Goal: Task Accomplishment & Management: Manage account settings

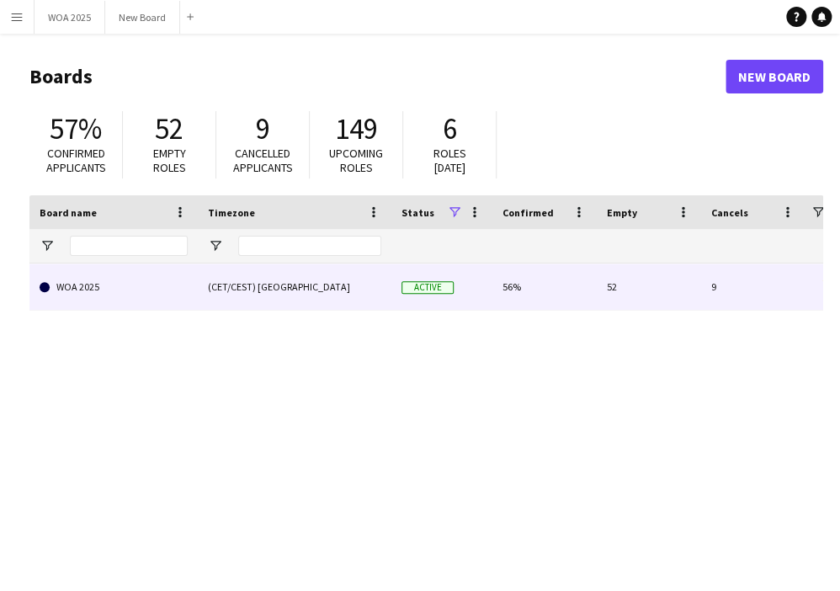
click at [171, 292] on link "WOA 2025" at bounding box center [114, 286] width 148 height 47
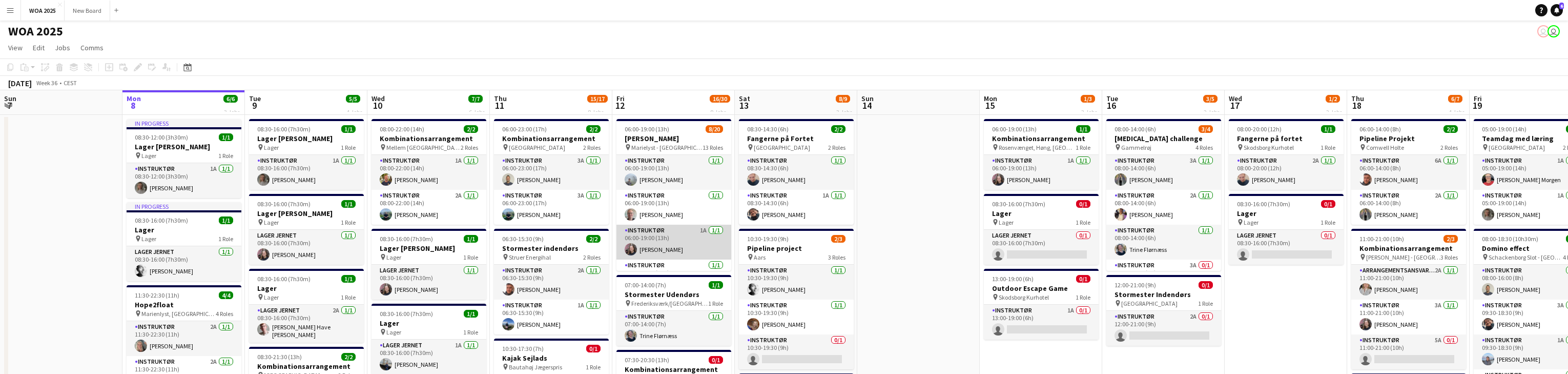
scroll to position [1, 0]
click at [517, 238] on app-card-role "Instruktør 1A [DATE] 06:00-19:00 (13h) [PERSON_NAME]" at bounding box center [674, 242] width 115 height 35
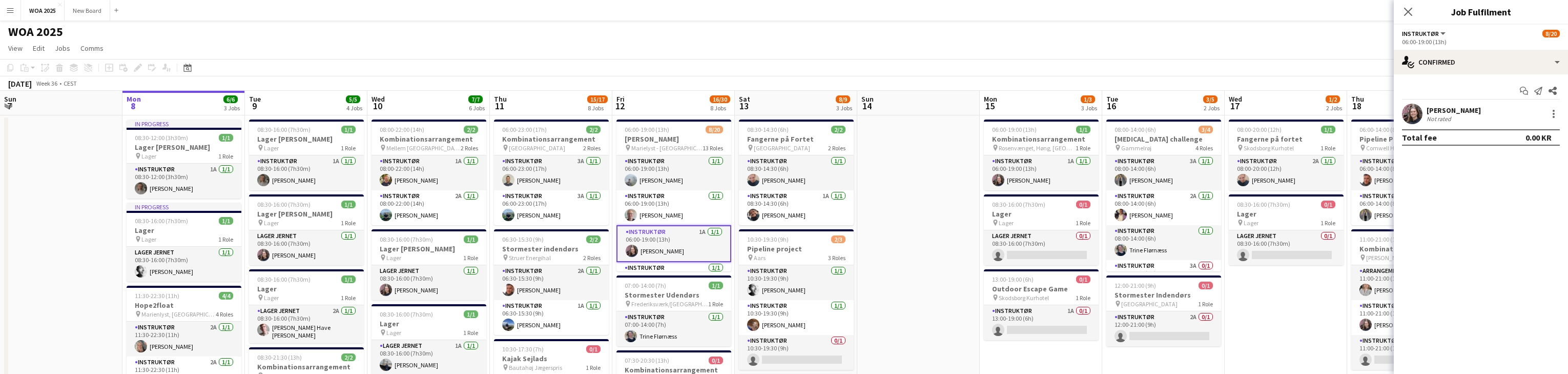
scroll to position [0, 0]
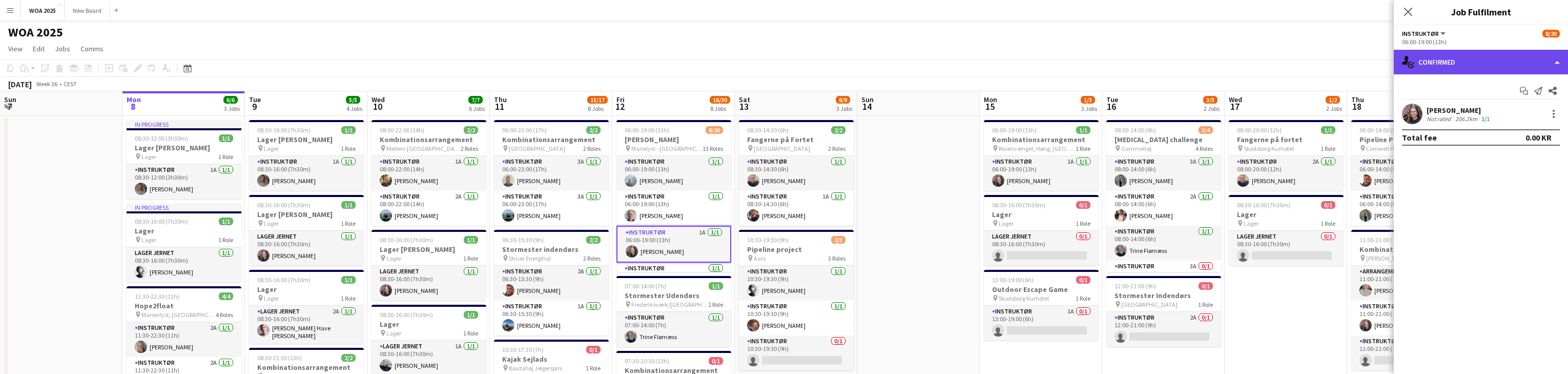
click at [517, 63] on div "single-neutral-actions-check-2 Confirmed" at bounding box center [1481, 62] width 174 height 24
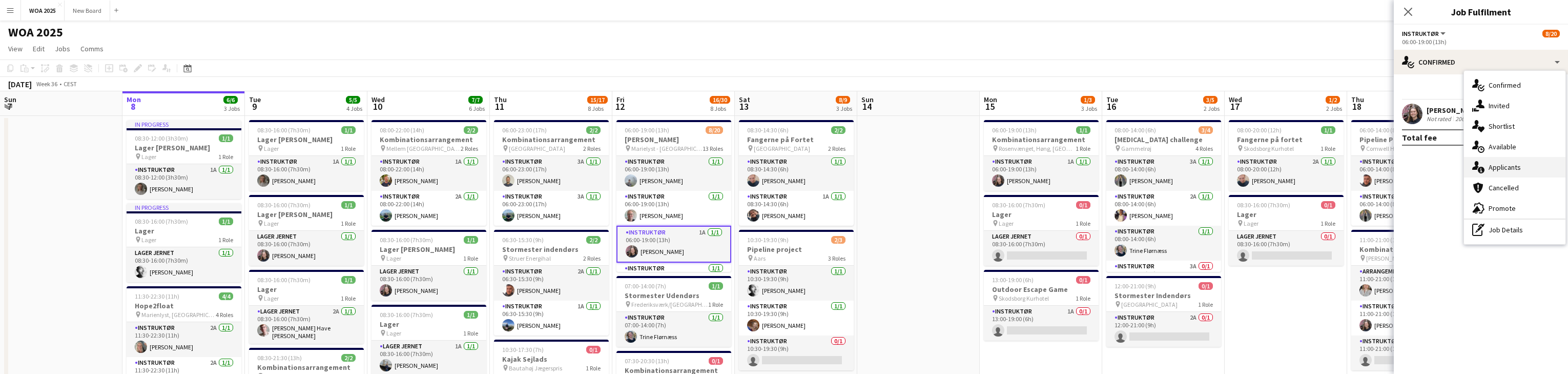
click at [517, 166] on div "single-neutral-actions-information Applicants" at bounding box center [1514, 168] width 102 height 21
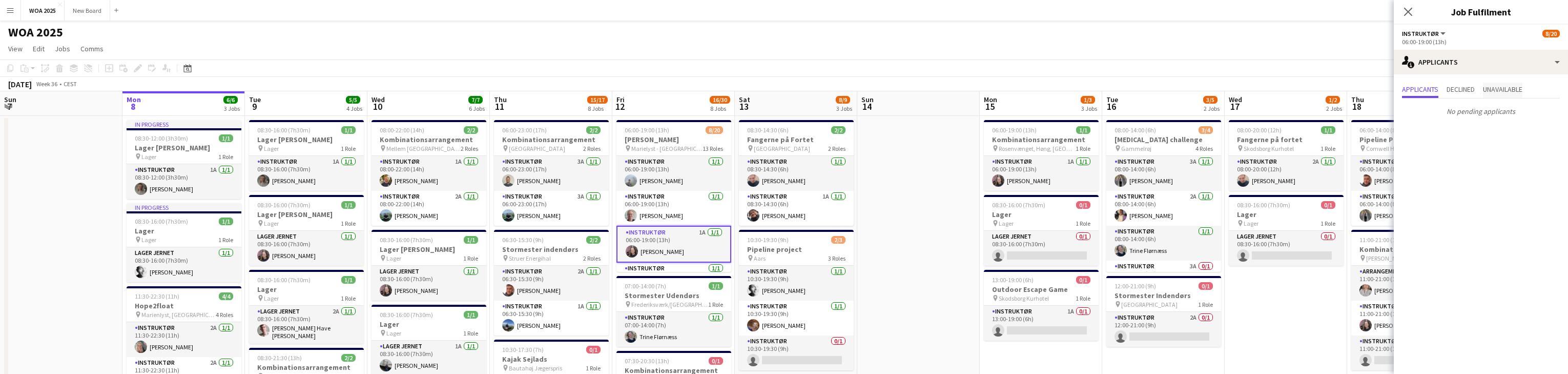
click at [517, 89] on span "Unavailable" at bounding box center [1502, 90] width 40 height 7
click at [517, 18] on app-navbar "Menu Boards Boards Boards All jobs Status Workforce Workforce My Workforce Recr…" at bounding box center [784, 10] width 1568 height 21
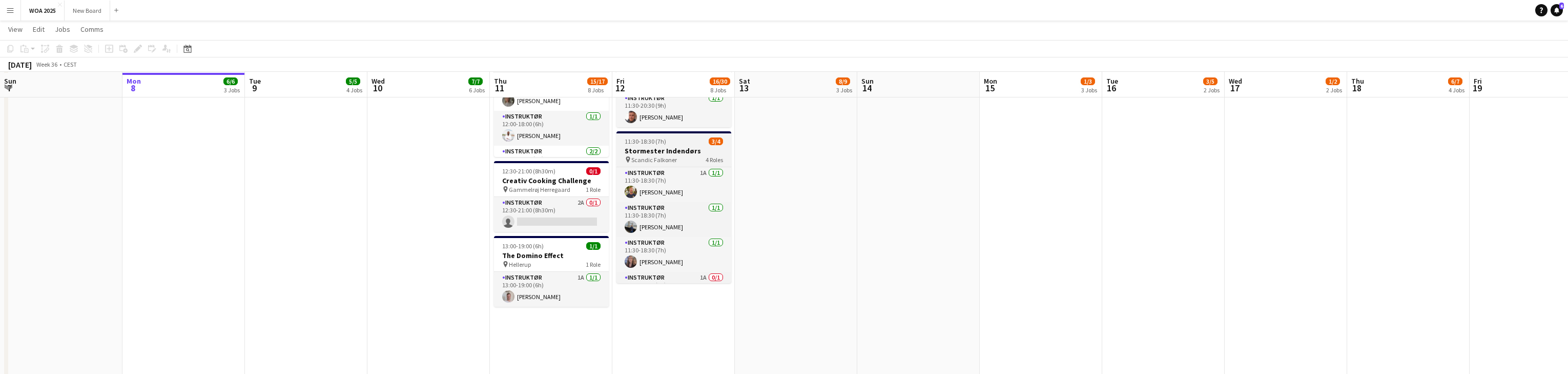
scroll to position [593, 0]
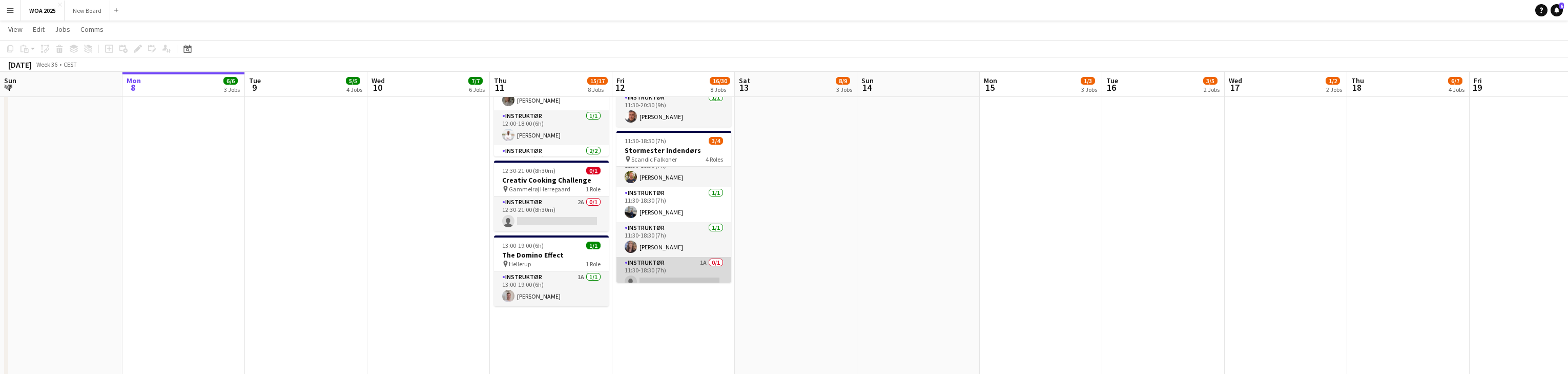
click at [517, 270] on app-card-role "Instruktør 1A 0/1 11:30-18:30 (7h) single-neutral-actions" at bounding box center [674, 274] width 115 height 35
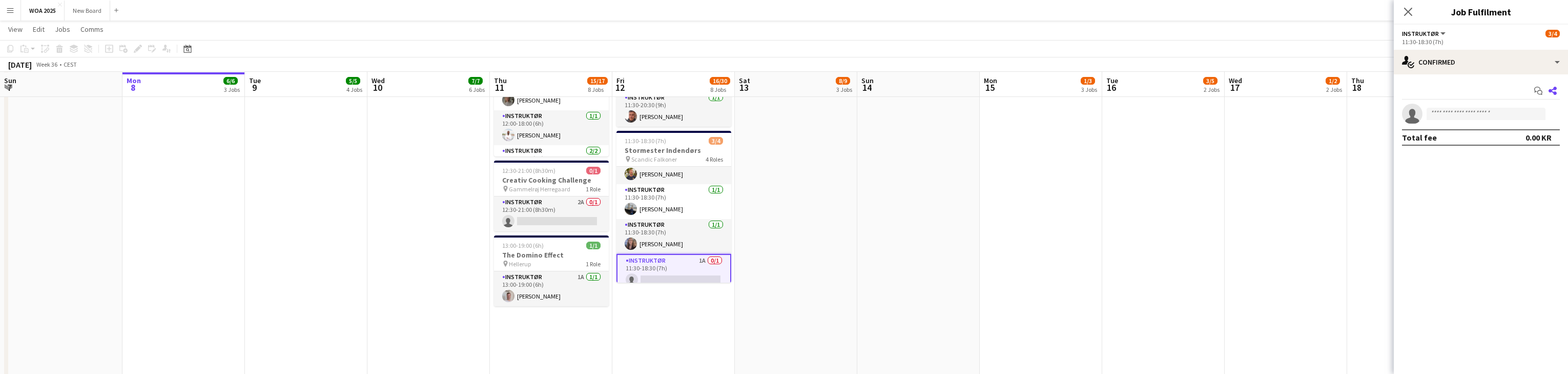
scroll to position [18, 0]
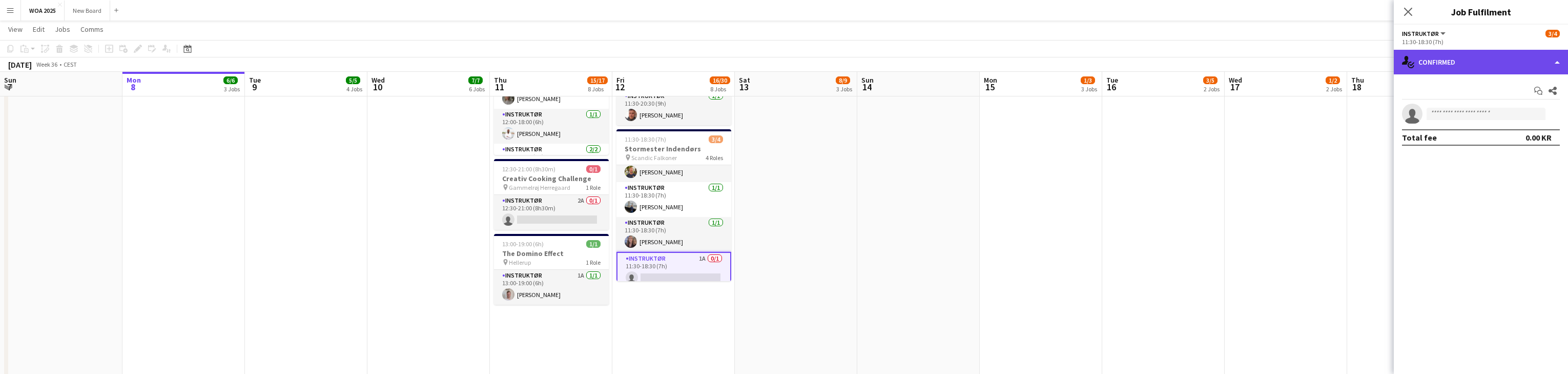
click at [517, 62] on div "single-neutral-actions-check-2 Confirmed" at bounding box center [1481, 62] width 174 height 24
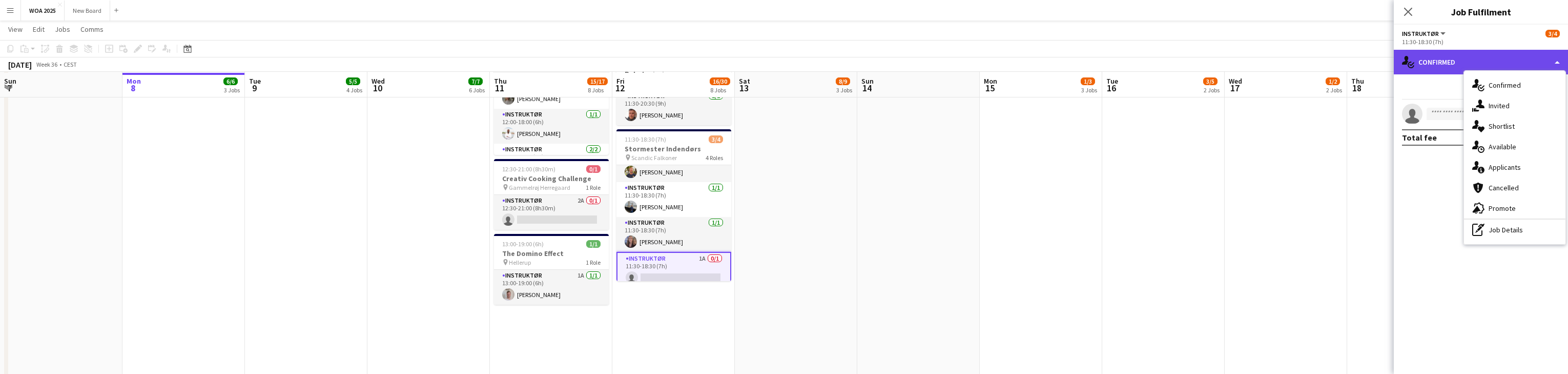
scroll to position [595, 0]
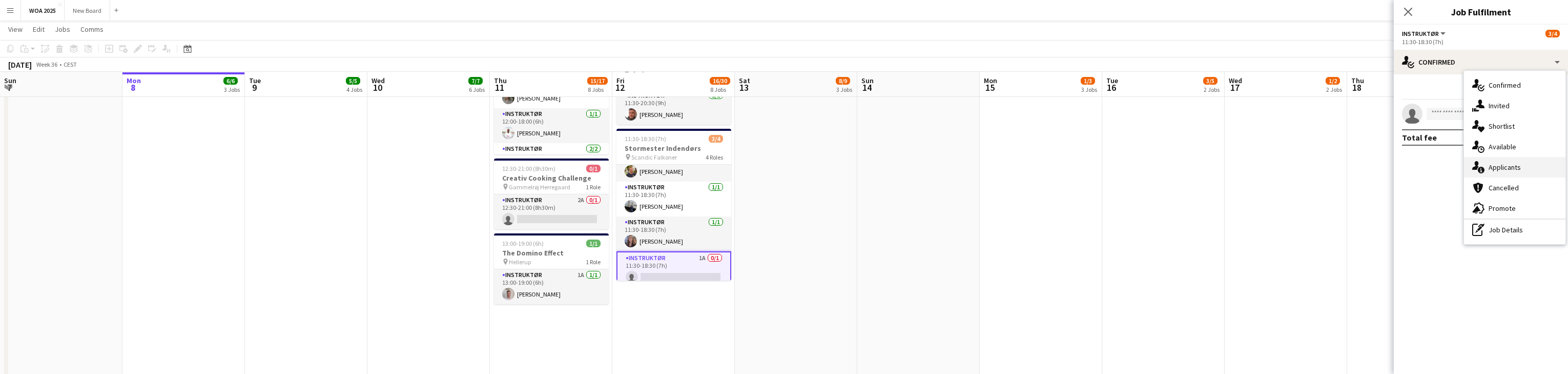
click at [517, 171] on div "single-neutral-actions-information Applicants" at bounding box center [1514, 168] width 102 height 21
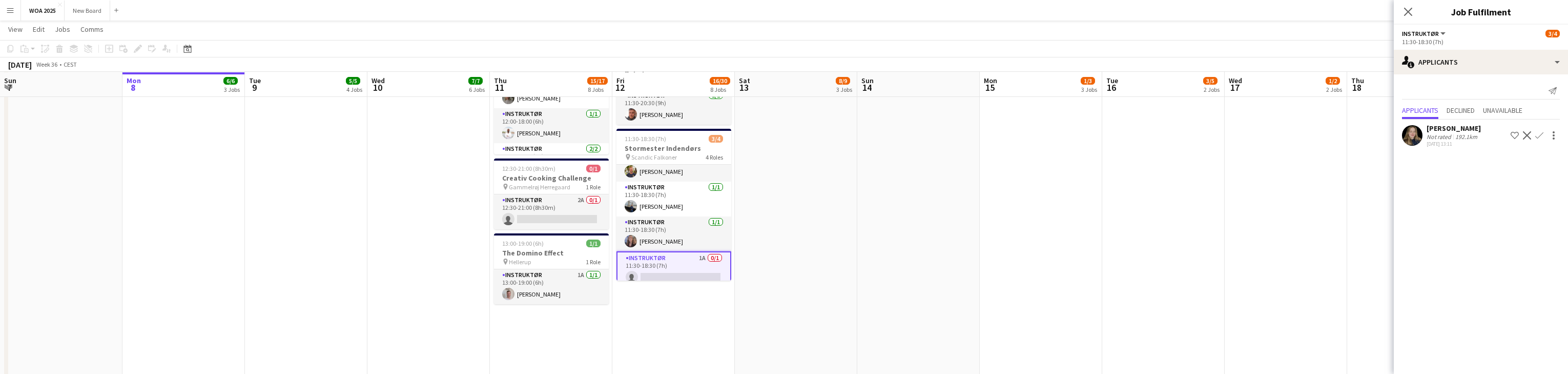
click at [517, 139] on app-icon "Confirm" at bounding box center [1539, 135] width 8 height 8
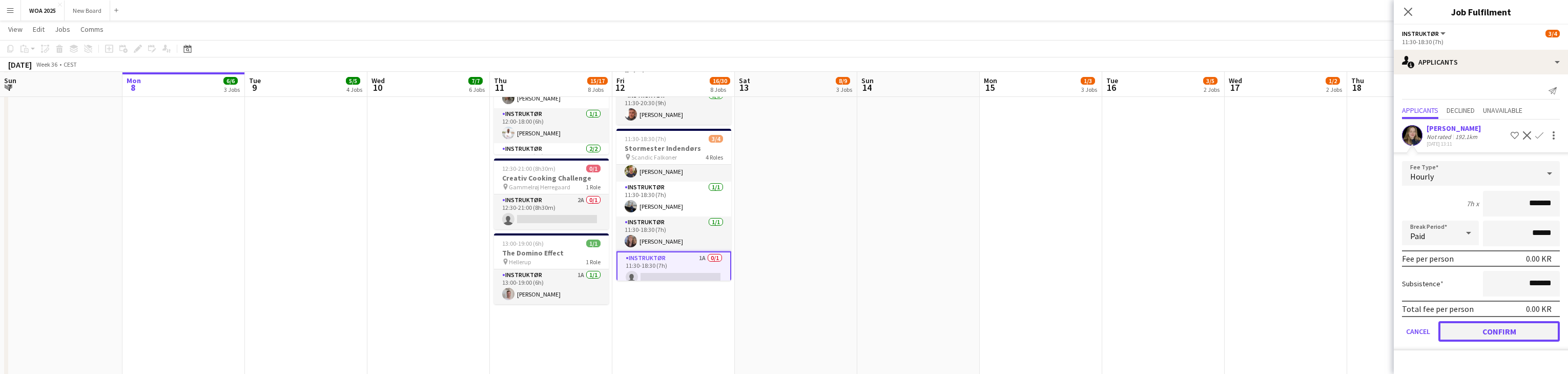
click at [517, 338] on button "Confirm" at bounding box center [1499, 331] width 122 height 21
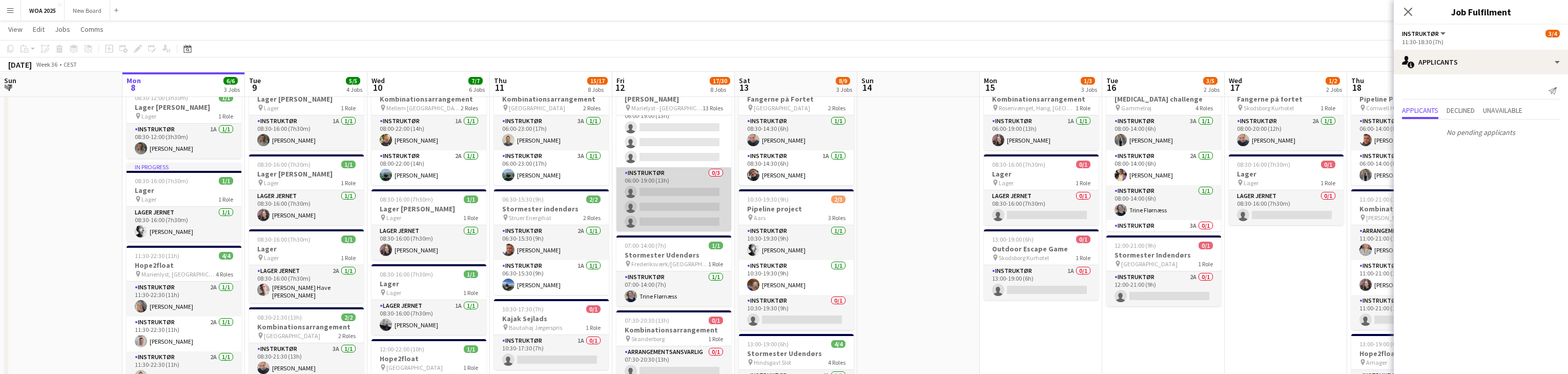
scroll to position [40, 0]
click at [517, 186] on app-card-role "Instruktør 0/3 06:00-19:00 (13h) single-neutral-actions single-neutral-actions …" at bounding box center [674, 199] width 115 height 65
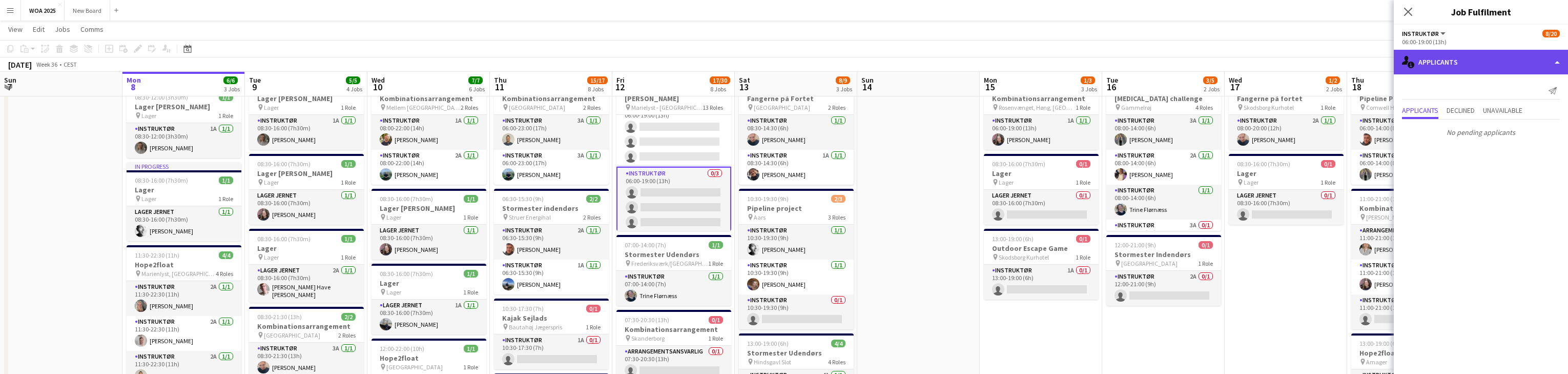
click at [517, 66] on div "single-neutral-actions-information Applicants" at bounding box center [1481, 62] width 174 height 24
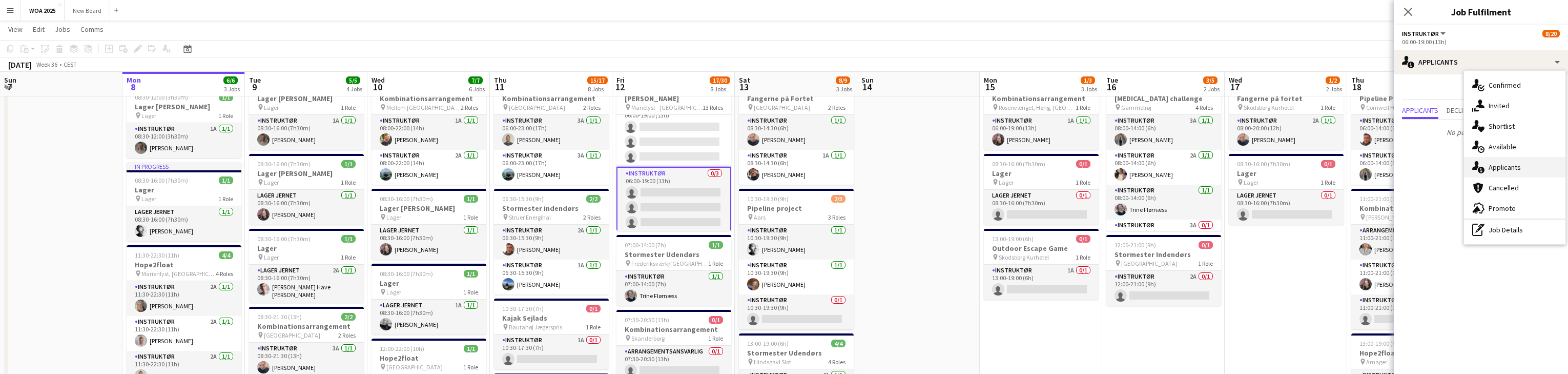
click at [517, 169] on div "single-neutral-actions-information Applicants" at bounding box center [1514, 168] width 102 height 21
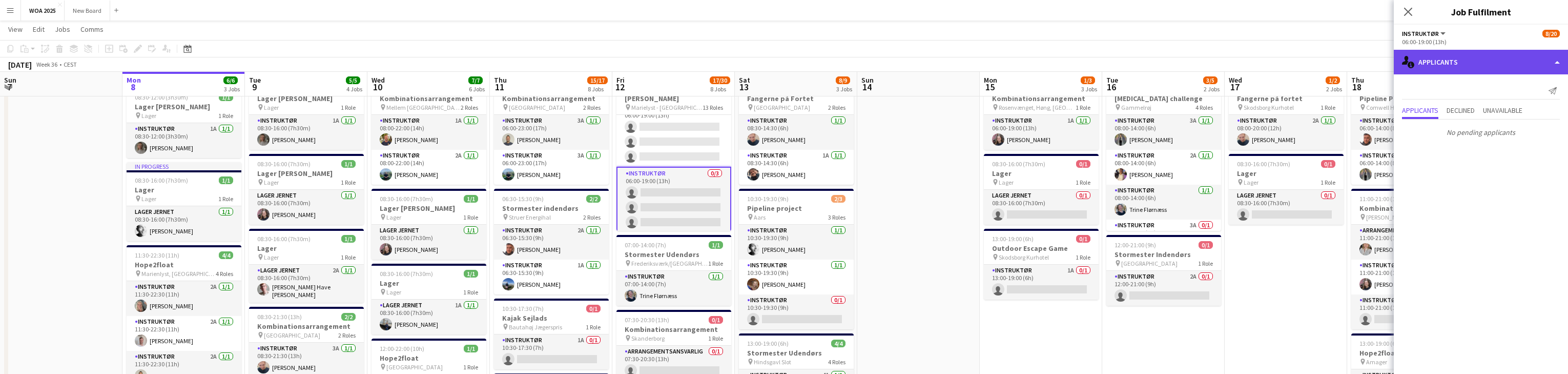
click at [517, 69] on div "single-neutral-actions-information Applicants" at bounding box center [1481, 62] width 174 height 24
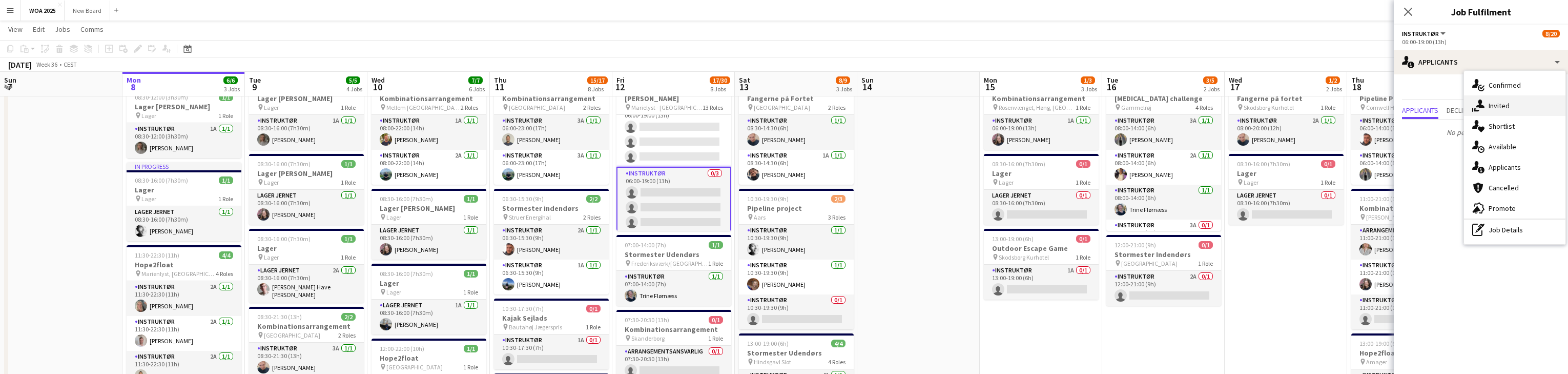
click at [517, 105] on div "single-neutral-actions-share-1 Invited" at bounding box center [1514, 106] width 102 height 21
click at [517, 118] on input "text" at bounding box center [1480, 115] width 158 height 26
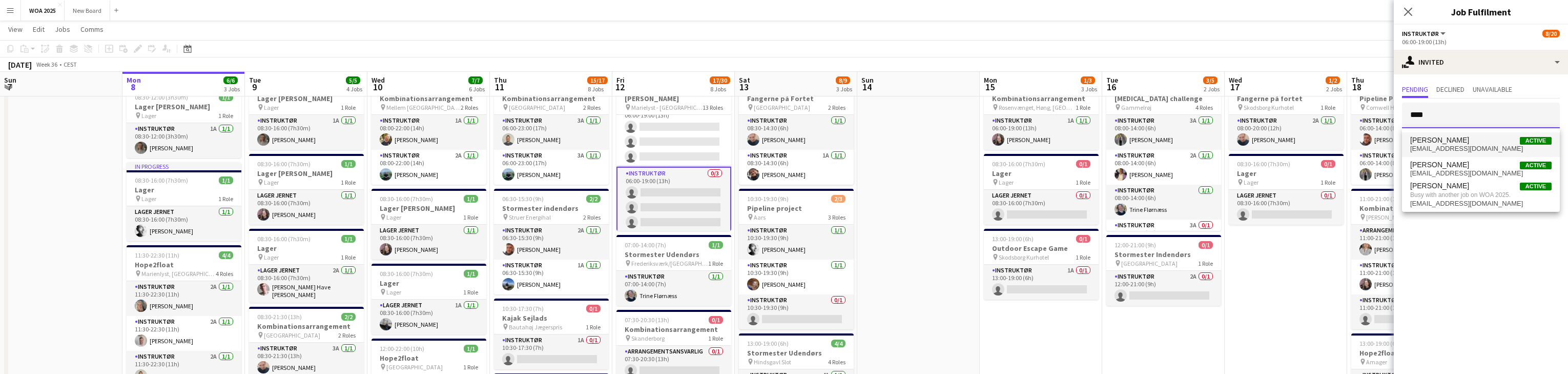
type input "****"
click at [517, 146] on span "[EMAIL_ADDRESS][DOMAIN_NAME]" at bounding box center [1481, 148] width 141 height 8
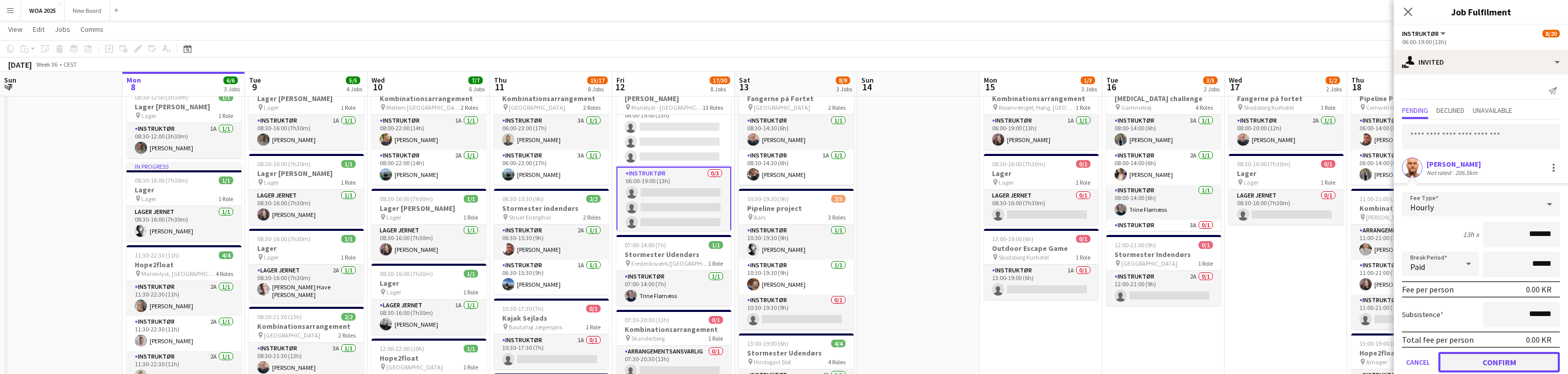
click at [517, 359] on button "Confirm" at bounding box center [1499, 362] width 122 height 21
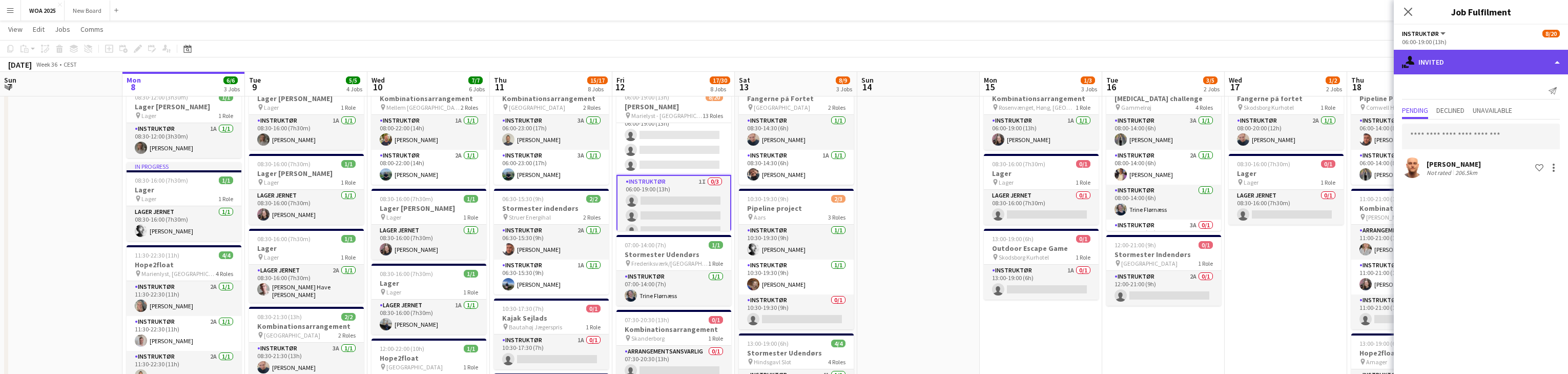
click at [517, 62] on div "single-neutral-actions-share-1 Invited" at bounding box center [1481, 62] width 174 height 24
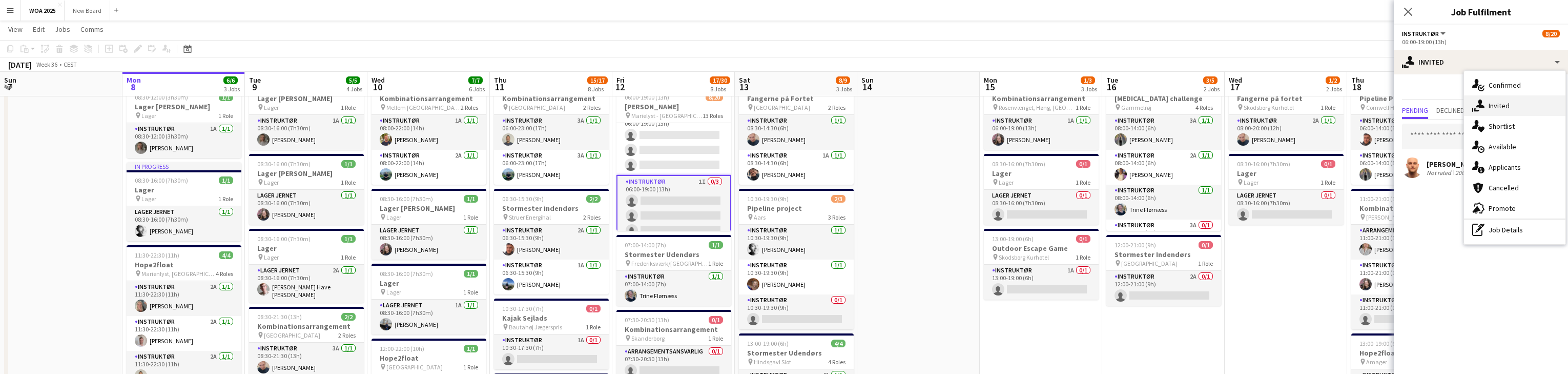
click at [517, 105] on div "single-neutral-actions-share-1 Invited" at bounding box center [1514, 106] width 102 height 21
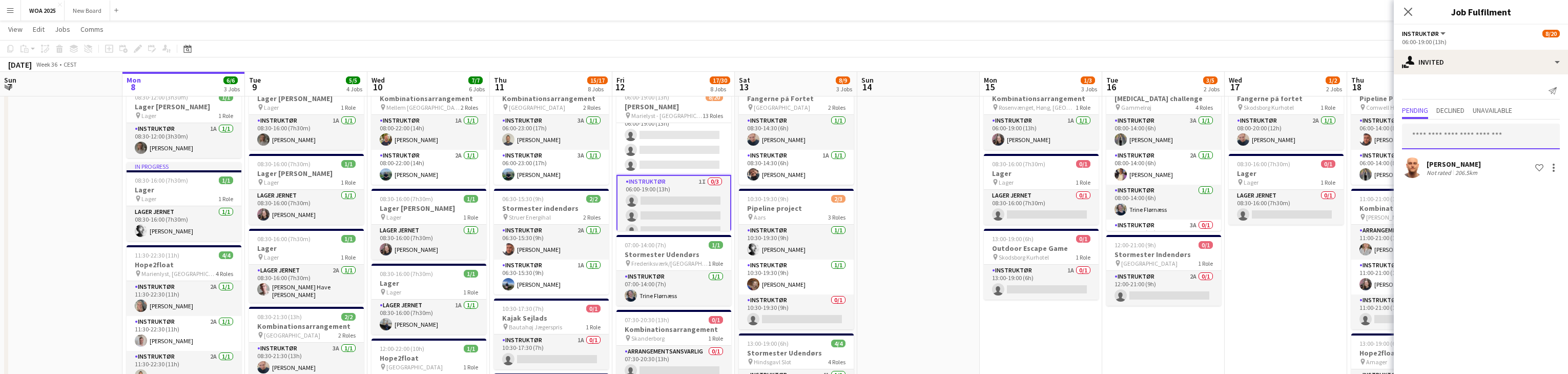
click at [517, 138] on input "text" at bounding box center [1480, 136] width 158 height 26
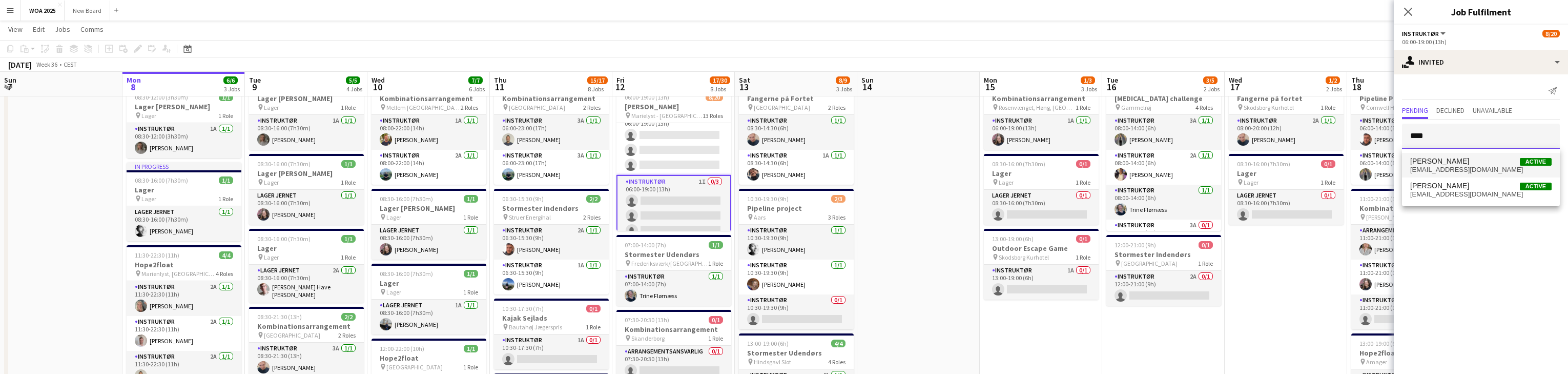
type input "****"
click at [517, 166] on span "[EMAIL_ADDRESS][DOMAIN_NAME]" at bounding box center [1481, 169] width 141 height 8
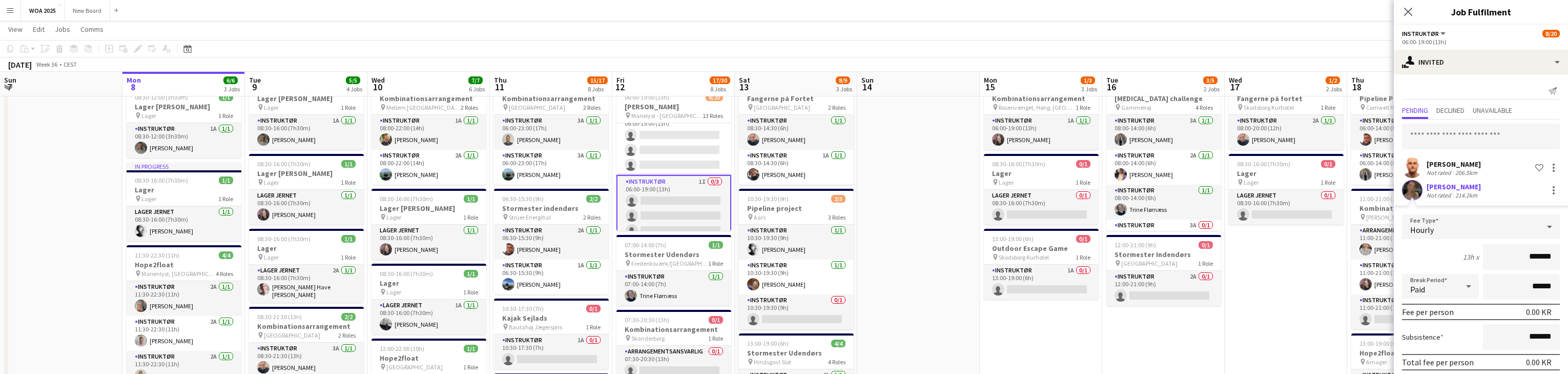
scroll to position [38, 0]
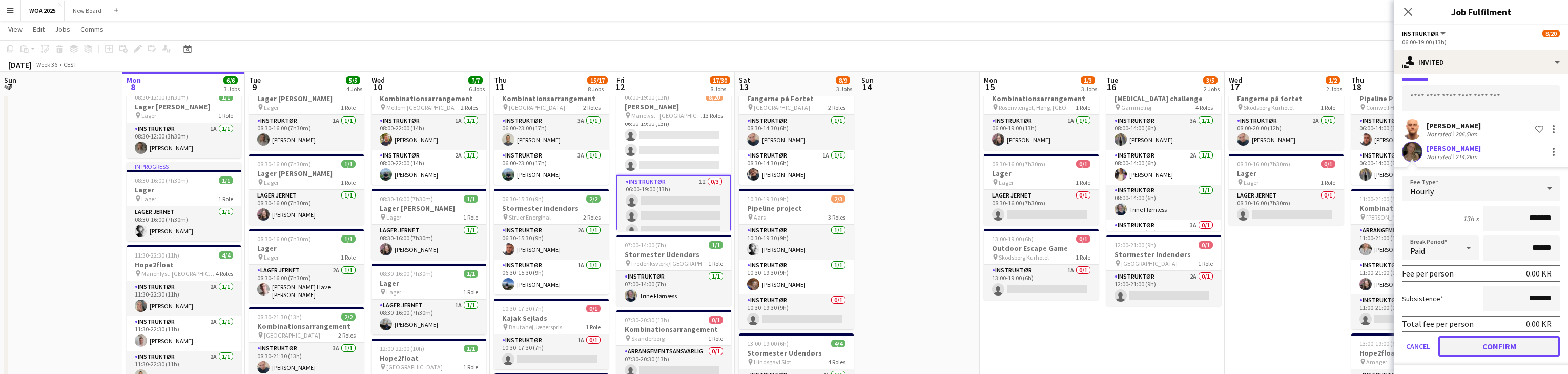
click at [517, 345] on button "Confirm" at bounding box center [1499, 346] width 122 height 21
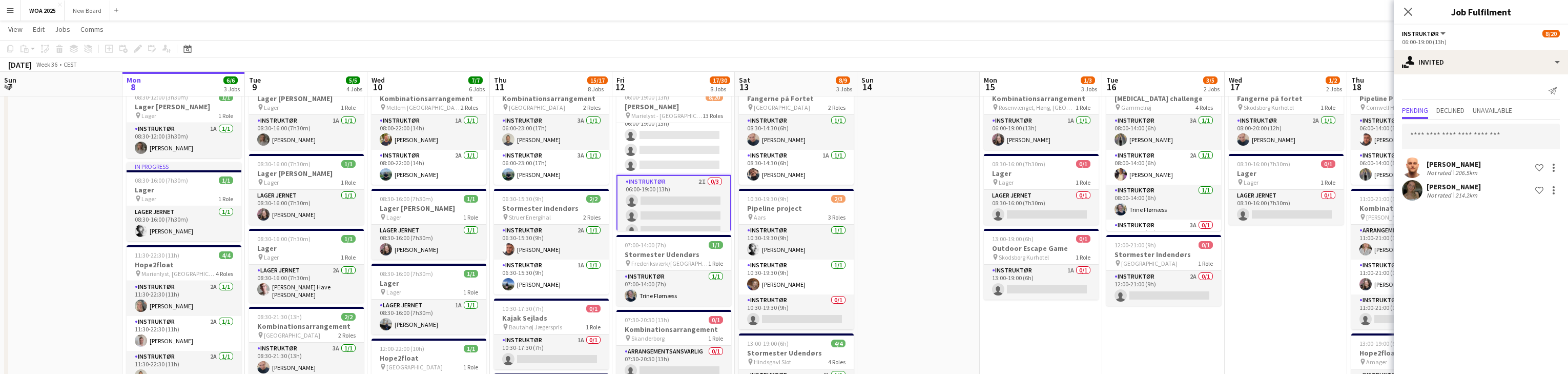
scroll to position [0, 0]
click at [517, 141] on input "text" at bounding box center [1480, 136] width 158 height 26
click at [517, 134] on app-card-role "Instruktør 2I 0/3 06:00-19:00 (13h) single-neutral-actions single-neutral-actio…" at bounding box center [674, 132] width 115 height 65
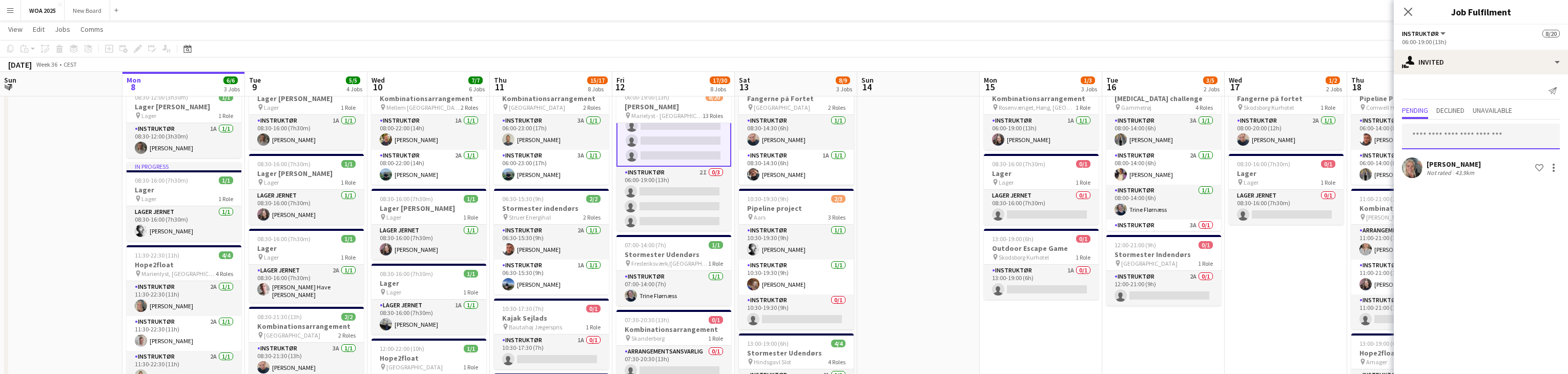
click at [517, 133] on input "text" at bounding box center [1480, 136] width 158 height 26
type input "****"
click at [517, 170] on span "[EMAIL_ADDRESS][DOMAIN_NAME]" at bounding box center [1481, 169] width 141 height 8
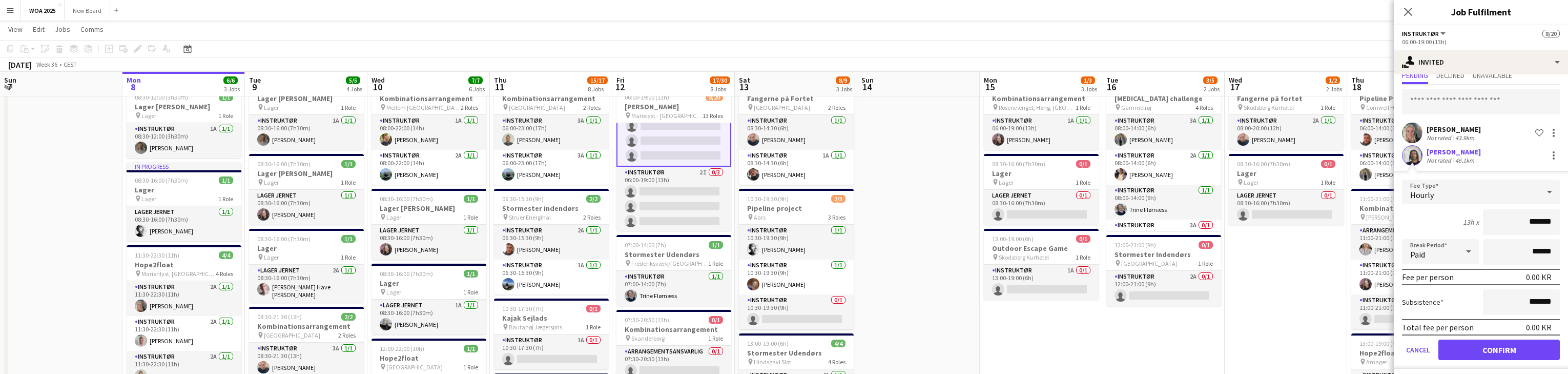
scroll to position [38, 0]
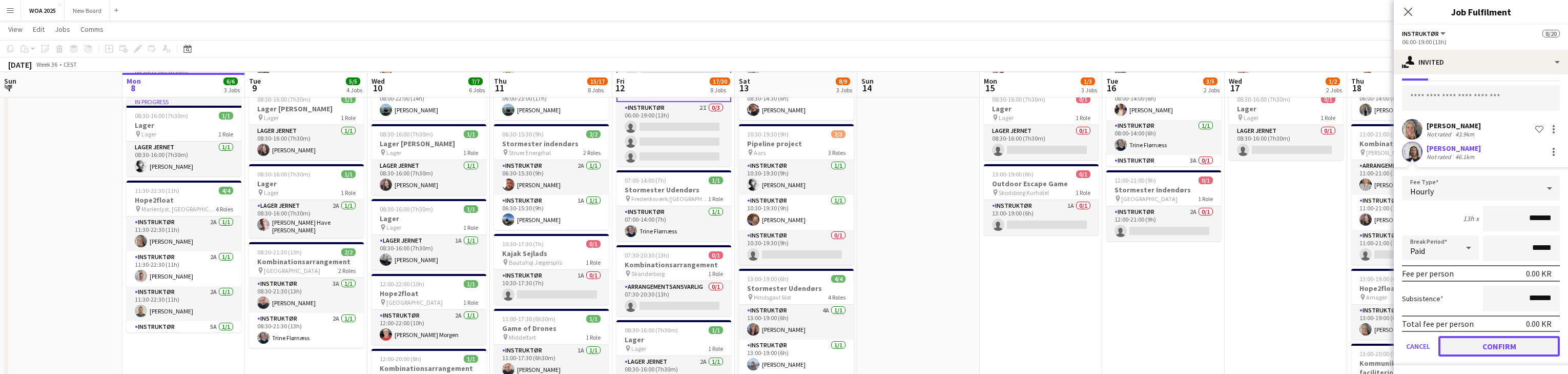
click at [517, 345] on button "Confirm" at bounding box center [1499, 346] width 122 height 21
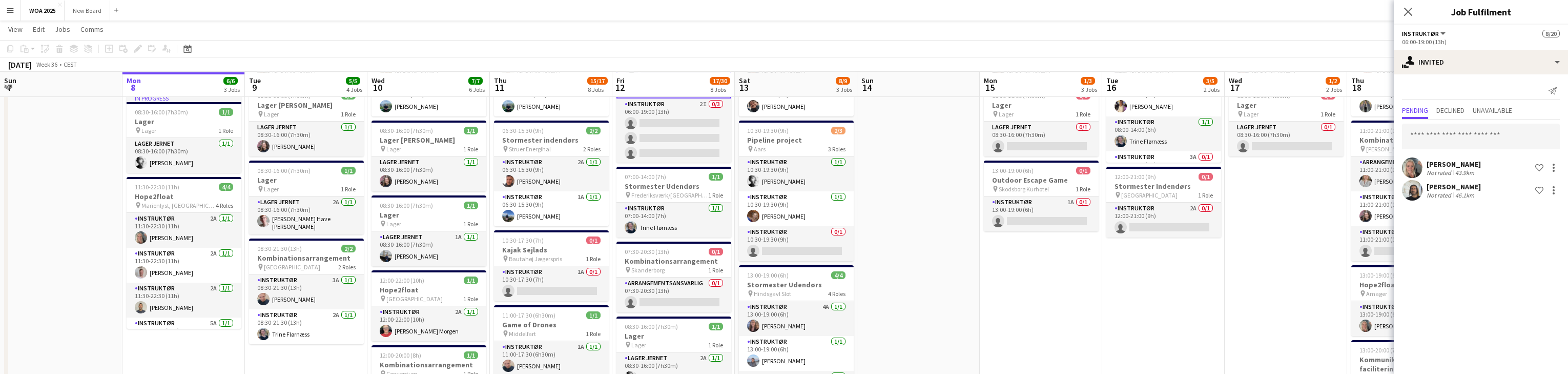
scroll to position [108, 0]
click at [517, 137] on input "text" at bounding box center [1480, 136] width 158 height 26
type input "*"
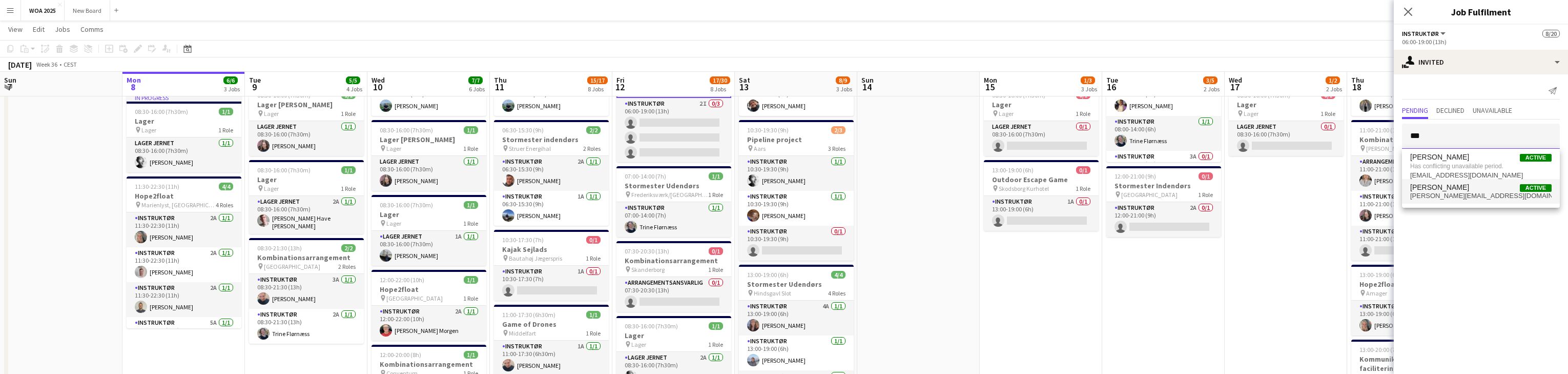
type input "***"
click at [517, 192] on span "[PERSON_NAME][EMAIL_ADDRESS][DOMAIN_NAME]" at bounding box center [1481, 196] width 141 height 8
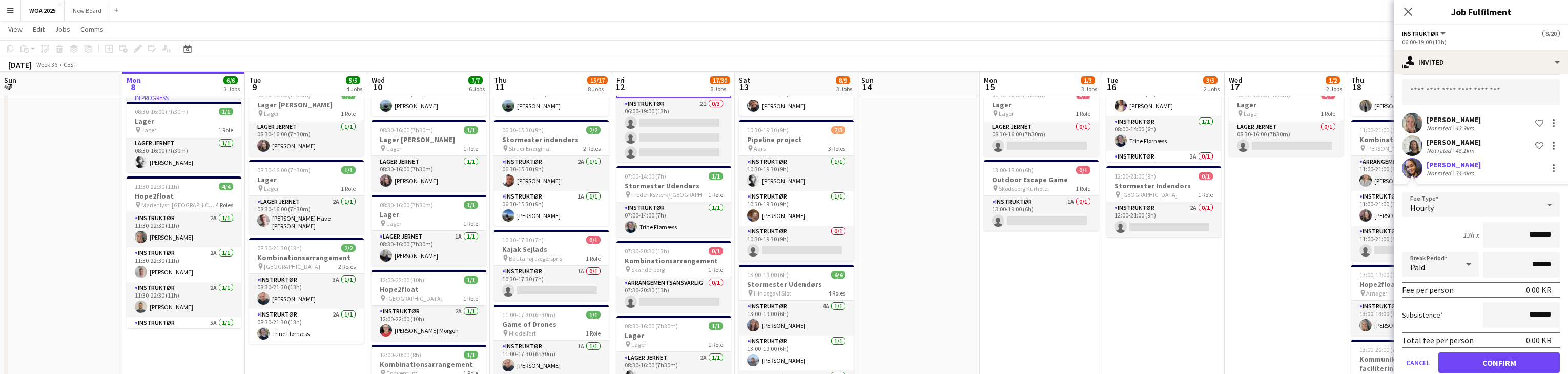
scroll to position [61, 0]
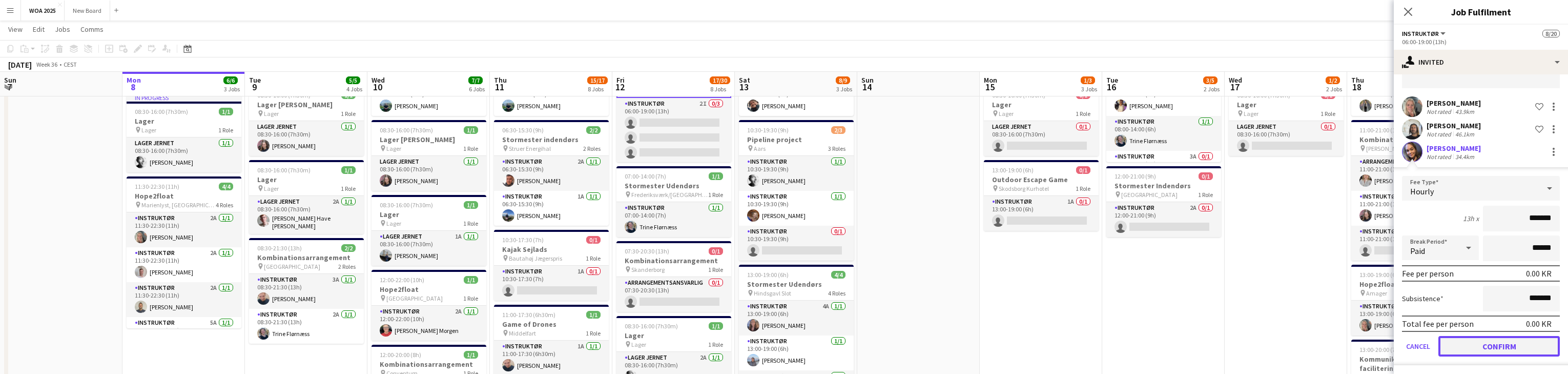
click at [517, 339] on button "Confirm" at bounding box center [1499, 346] width 122 height 21
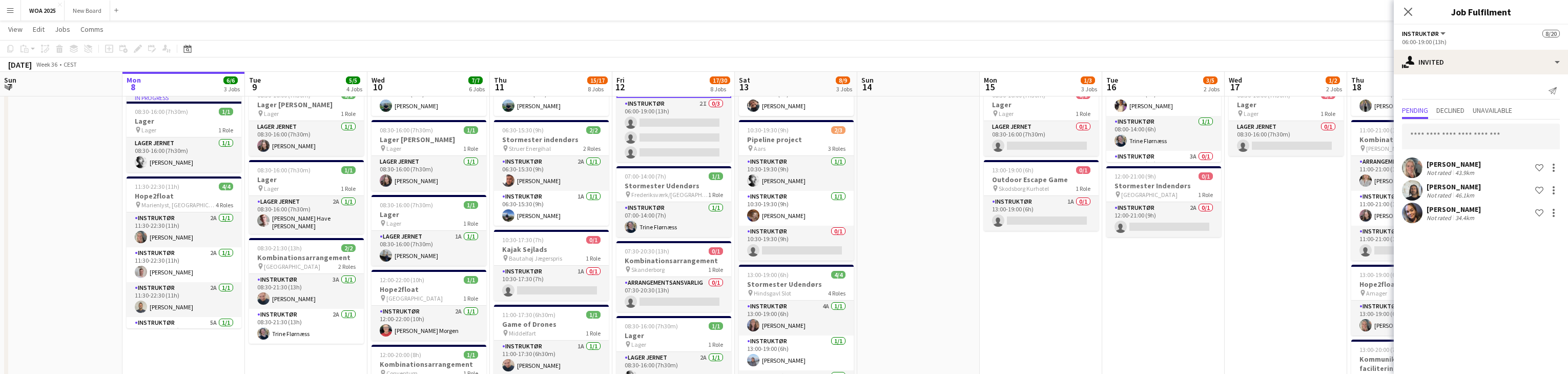
scroll to position [0, 0]
click at [517, 133] on input "text" at bounding box center [1480, 136] width 158 height 26
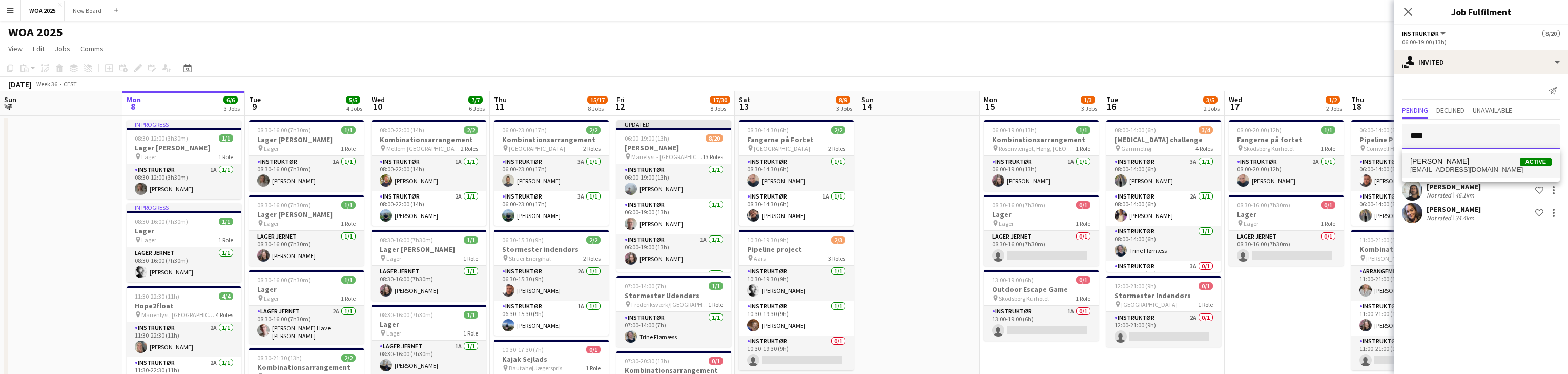
type input "****"
click at [517, 169] on span "[EMAIL_ADDRESS][DOMAIN_NAME]" at bounding box center [1481, 169] width 141 height 8
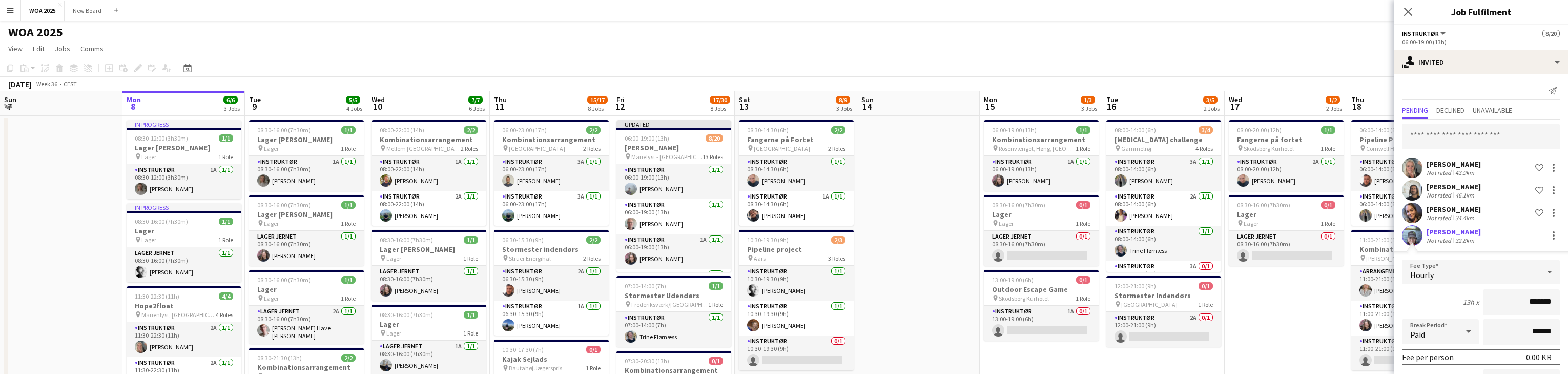
scroll to position [83, 0]
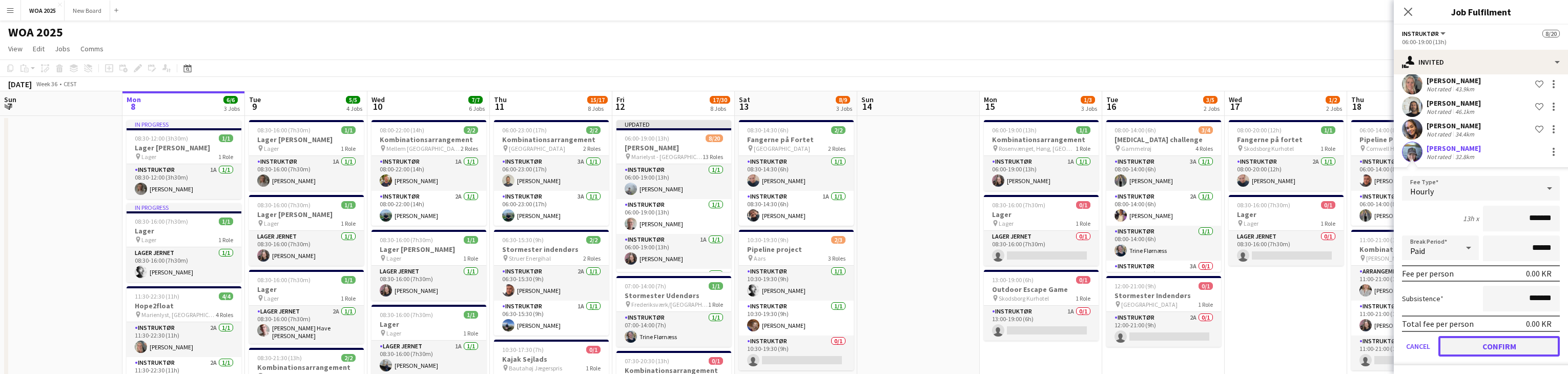
click at [517, 347] on button "Confirm" at bounding box center [1499, 346] width 122 height 21
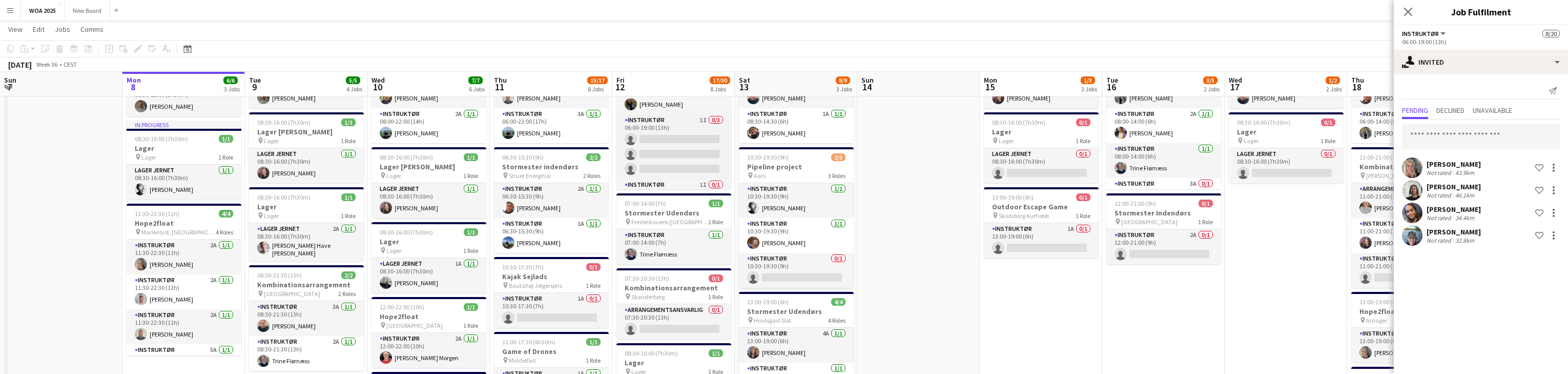
scroll to position [213, 0]
click at [517, 138] on app-card-role "Instruktør 1I 0/3 06:00-19:00 (13h) single-neutral-actions single-neutral-actio…" at bounding box center [674, 144] width 115 height 65
click at [517, 140] on input "text" at bounding box center [1480, 136] width 158 height 26
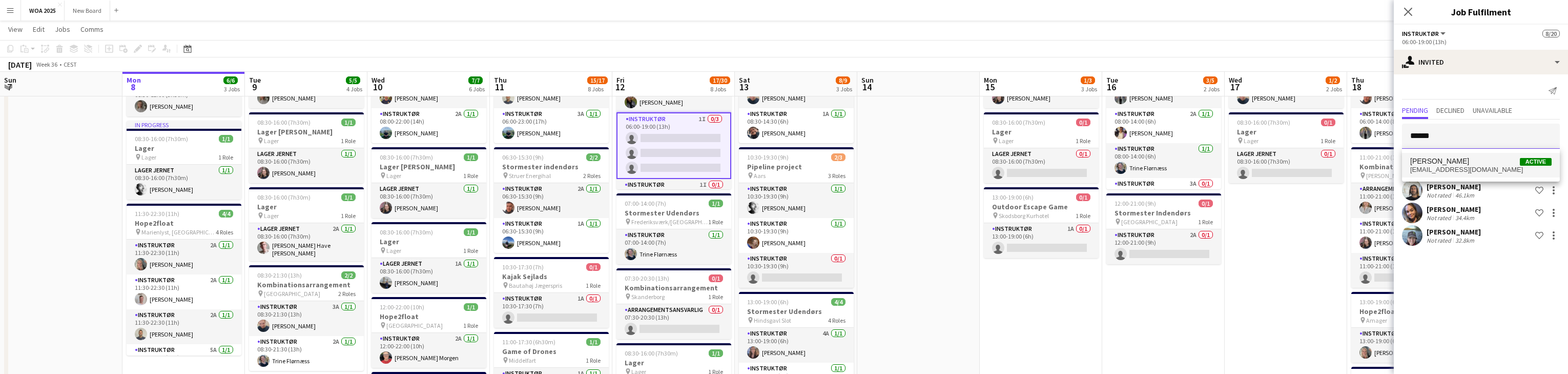
type input "******"
click at [517, 164] on span "[PERSON_NAME]" at bounding box center [1440, 161] width 59 height 9
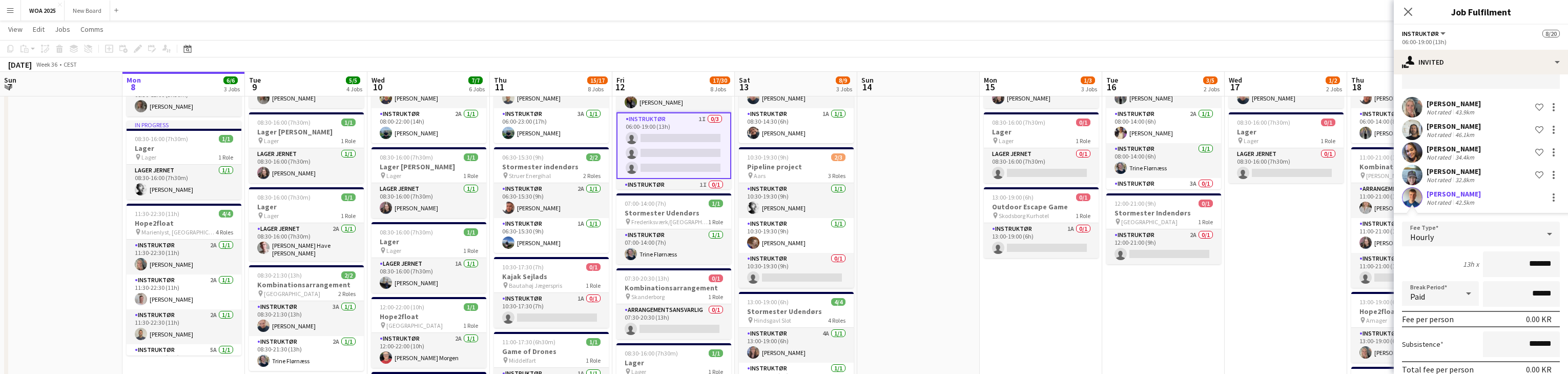
scroll to position [106, 0]
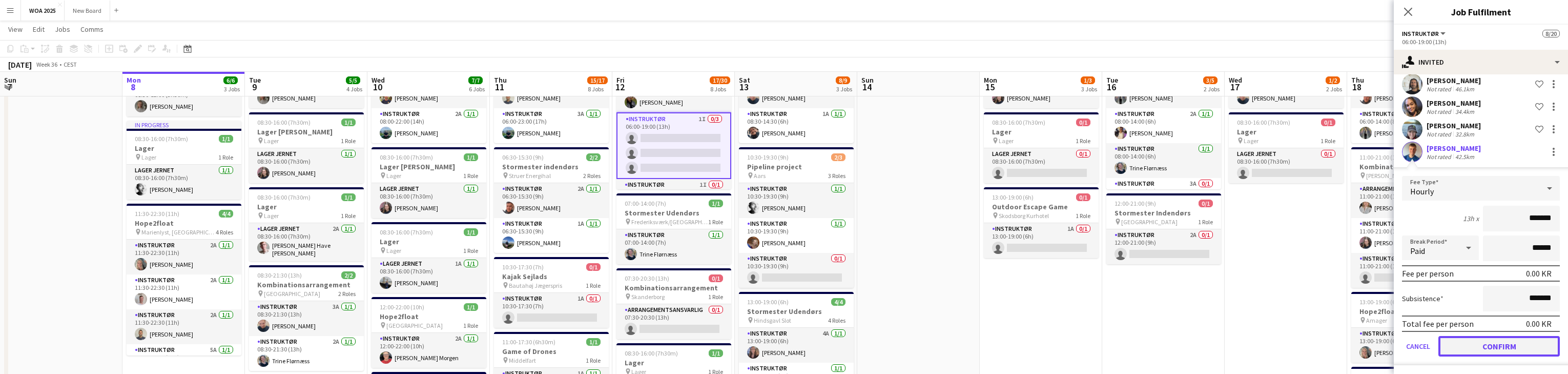
click at [517, 339] on button "Confirm" at bounding box center [1499, 346] width 122 height 21
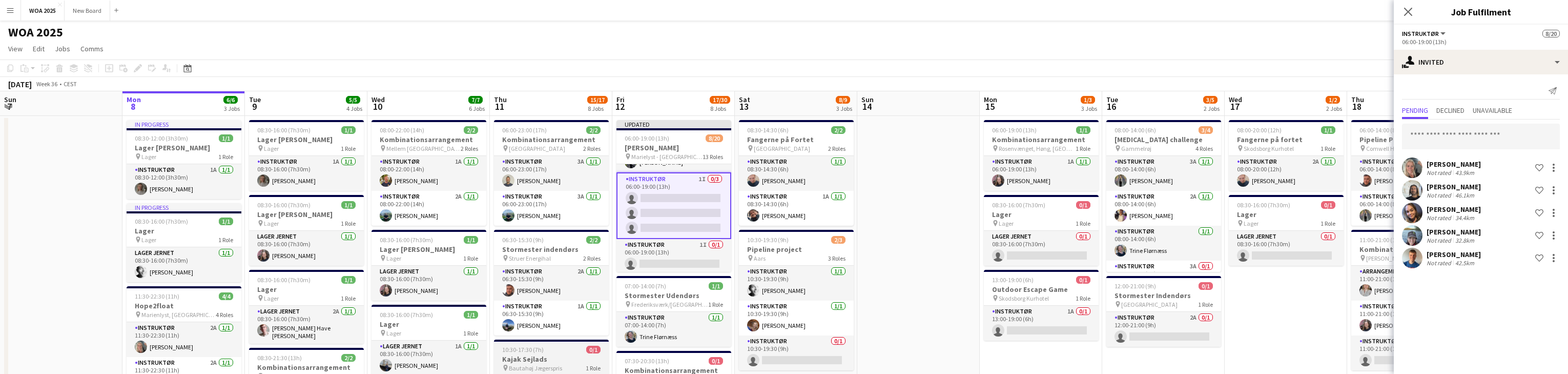
scroll to position [236, 0]
click at [517, 348] on div "10:30-17:30 (7h) 0/1" at bounding box center [551, 349] width 115 height 8
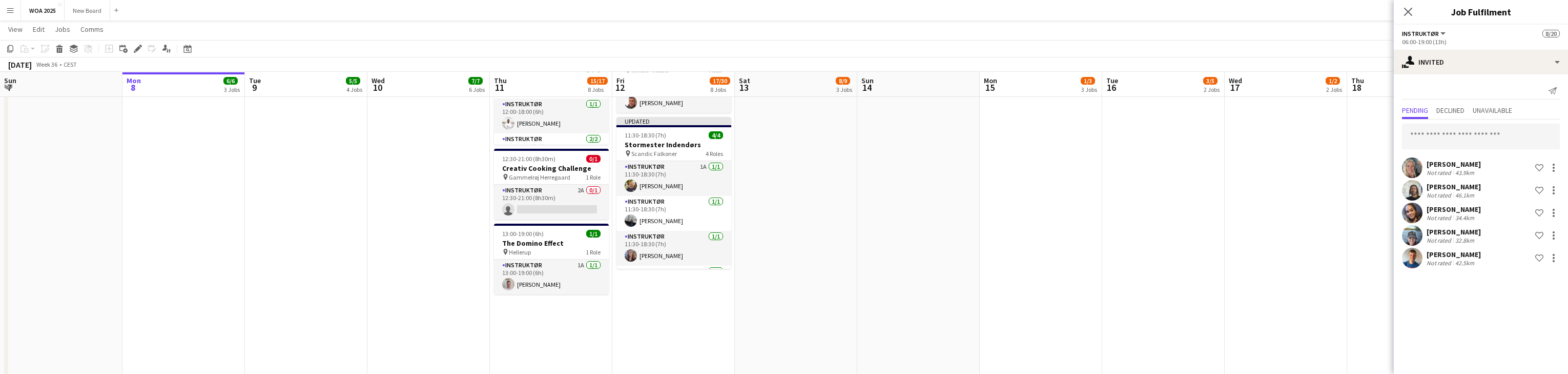
scroll to position [607, 0]
click at [517, 196] on app-card-role "Instruktør 2A 0/1 12:30-21:00 (8h30m) single-neutral-actions" at bounding box center [551, 202] width 115 height 35
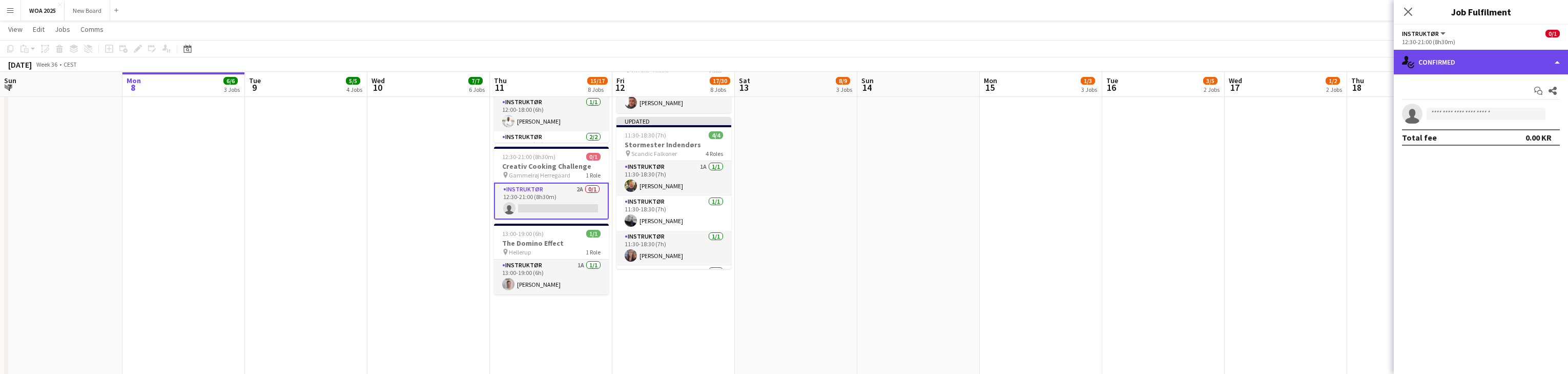
click at [517, 57] on div "single-neutral-actions-check-2 Confirmed" at bounding box center [1481, 62] width 174 height 24
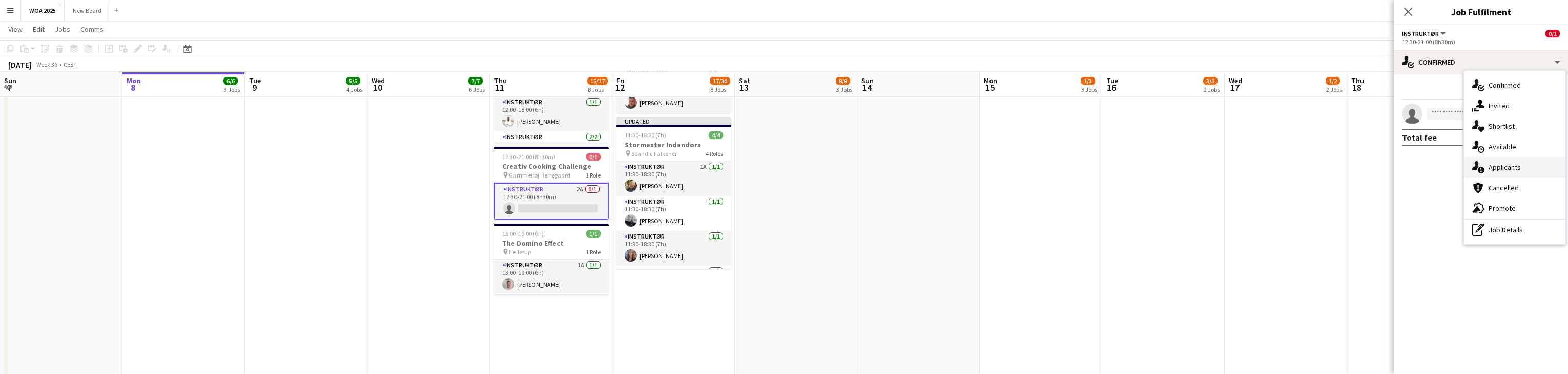
click at [517, 167] on div "single-neutral-actions-information Applicants" at bounding box center [1514, 168] width 102 height 21
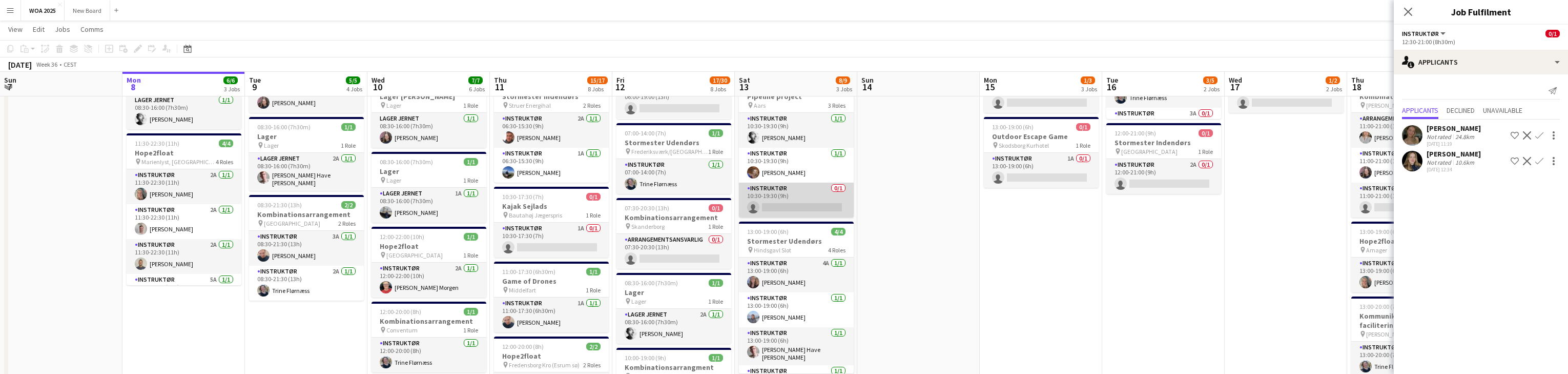
click at [517, 210] on app-card-role "Instruktør 0/1 10:30-19:30 (9h) single-neutral-actions" at bounding box center [796, 200] width 115 height 35
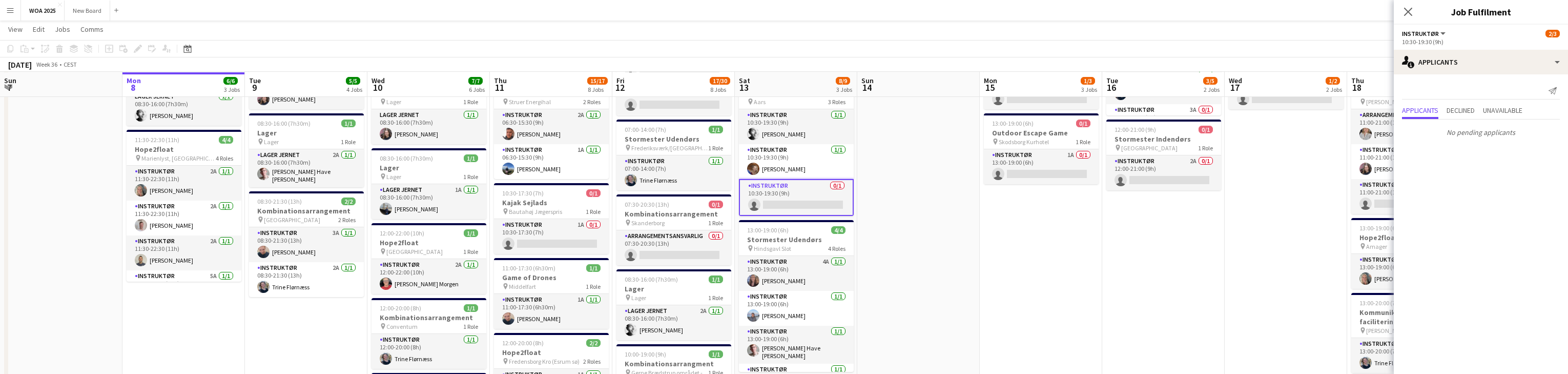
scroll to position [156, 0]
drag, startPoint x: 1547, startPoint y: 70, endPoint x: 1541, endPoint y: 69, distance: 6.1
click at [517, 69] on div "single-neutral-actions-information Applicants" at bounding box center [1481, 62] width 174 height 24
click at [517, 105] on div "single-neutral-actions-share-1 Invited" at bounding box center [1514, 106] width 102 height 21
click at [517, 111] on input "text" at bounding box center [1480, 115] width 158 height 26
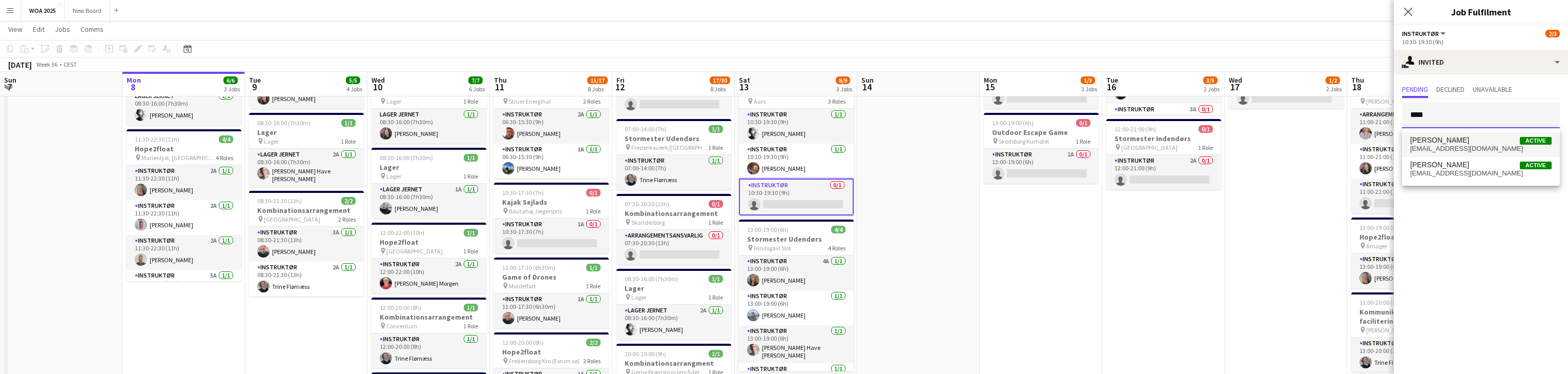
type input "****"
click at [517, 146] on span "[EMAIL_ADDRESS][DOMAIN_NAME]" at bounding box center [1481, 148] width 141 height 8
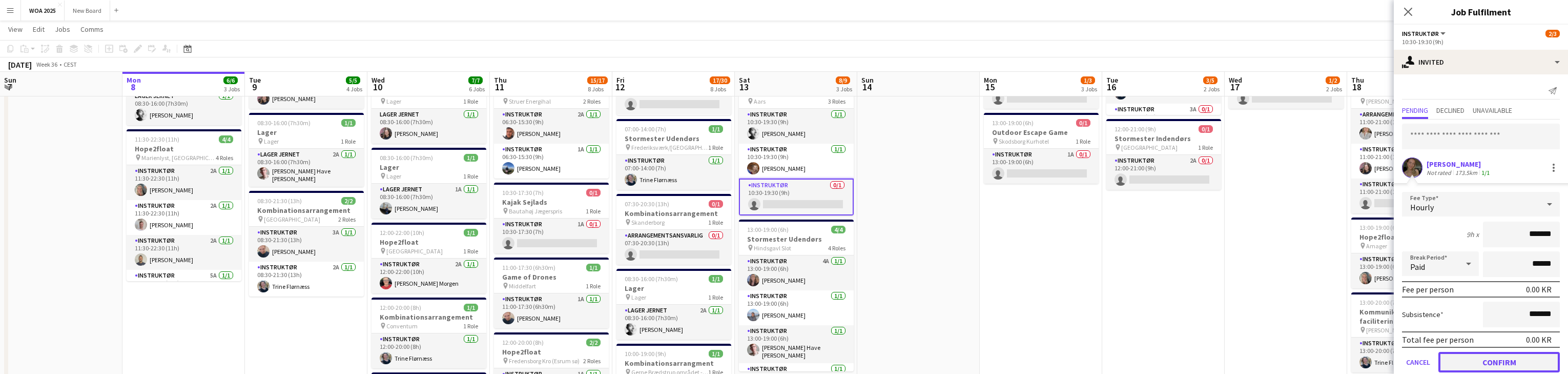
click at [517, 359] on button "Confirm" at bounding box center [1499, 362] width 122 height 21
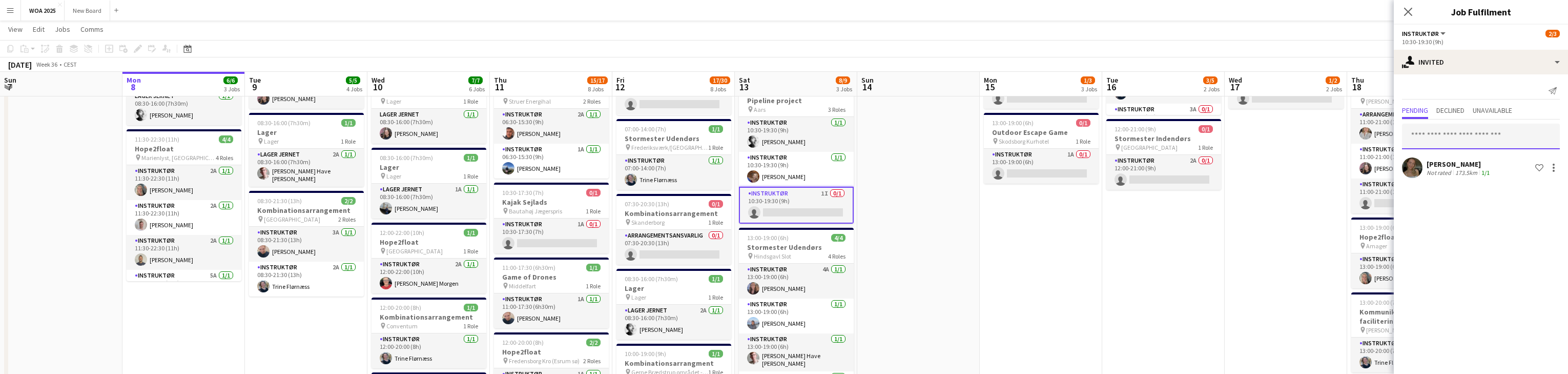
click at [517, 132] on input "text" at bounding box center [1480, 136] width 158 height 26
type input "****"
click at [517, 161] on span "[PERSON_NAME]" at bounding box center [1440, 161] width 59 height 9
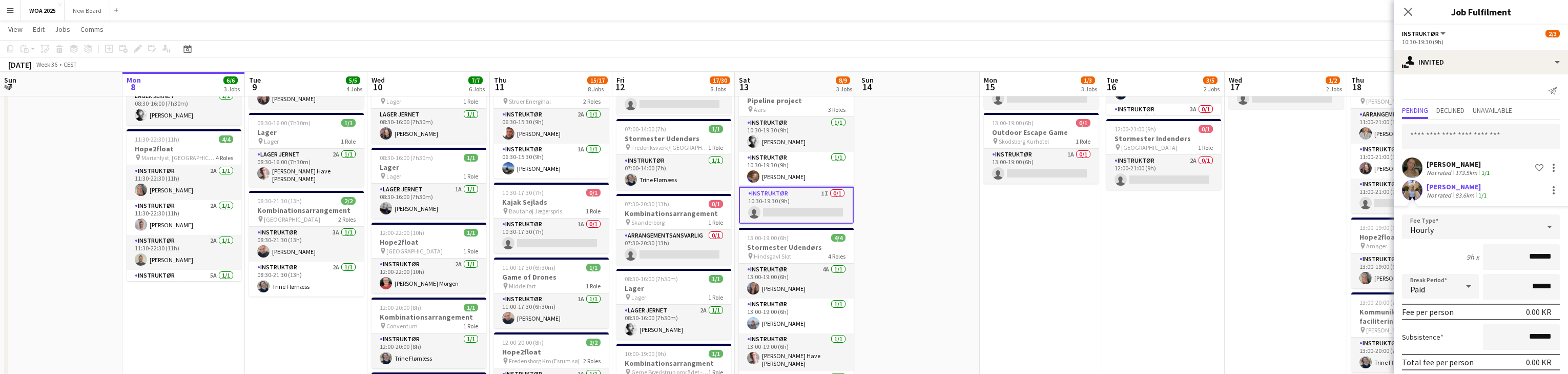
scroll to position [38, 0]
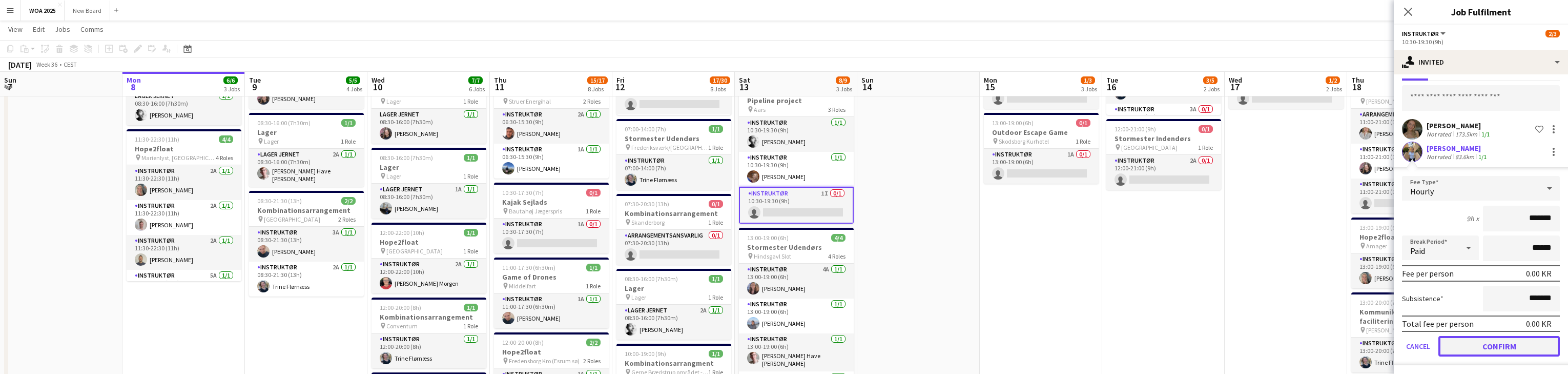
click at [517, 346] on button "Confirm" at bounding box center [1499, 346] width 122 height 21
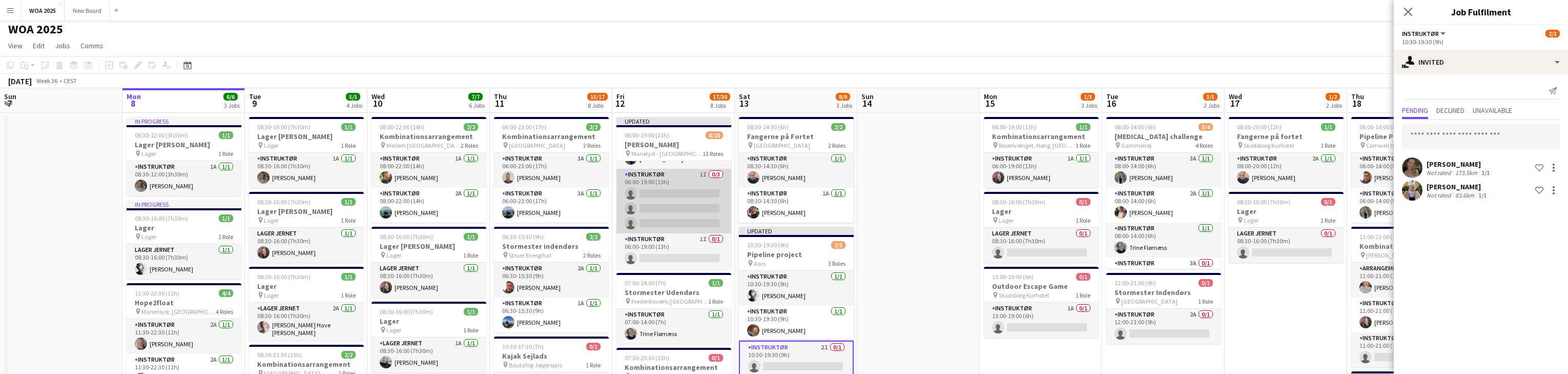
scroll to position [0, 0]
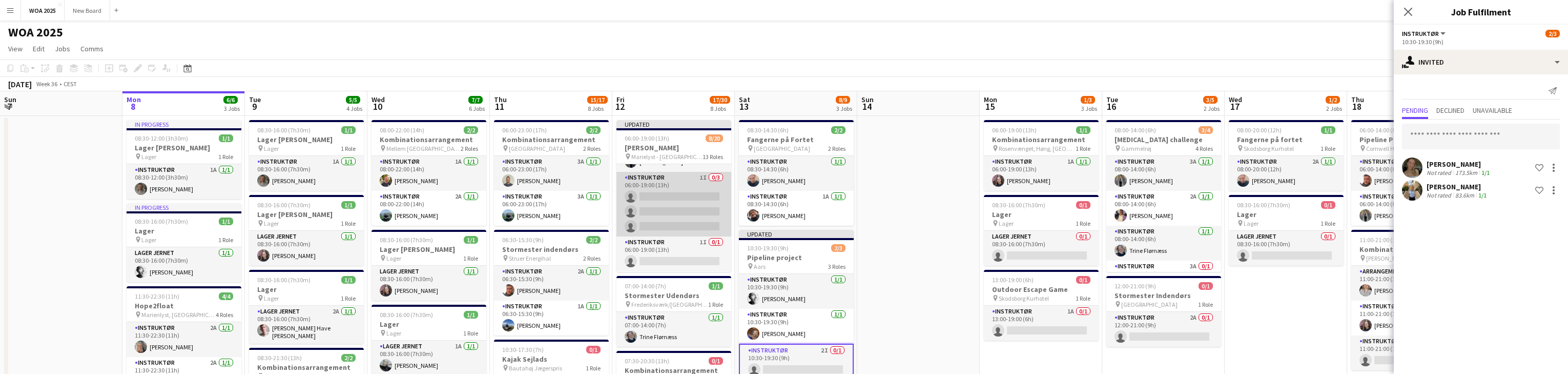
click at [517, 203] on app-card-role "Instruktør 1I 0/3 06:00-19:00 (13h) single-neutral-actions single-neutral-actio…" at bounding box center [674, 204] width 115 height 65
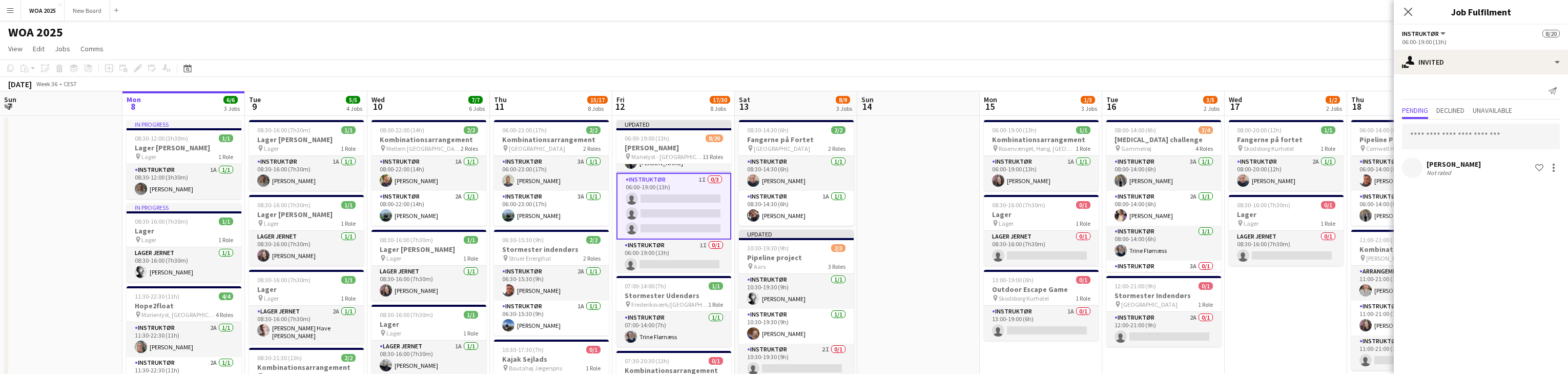
scroll to position [235, 0]
click at [517, 138] on input "text" at bounding box center [1480, 136] width 158 height 26
type input "******"
click at [517, 160] on span "[PERSON_NAME] Active" at bounding box center [1481, 161] width 141 height 9
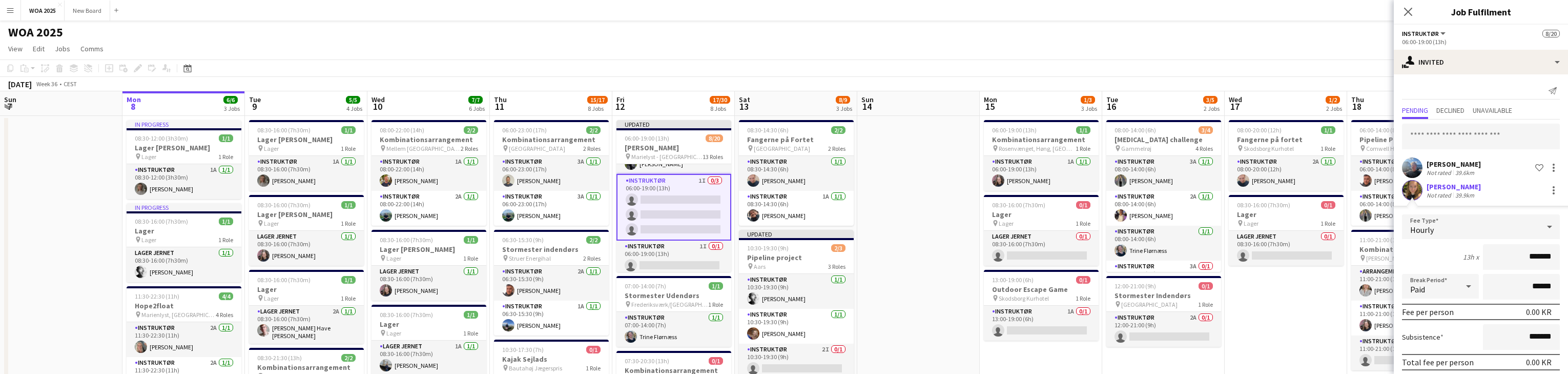
scroll to position [38, 0]
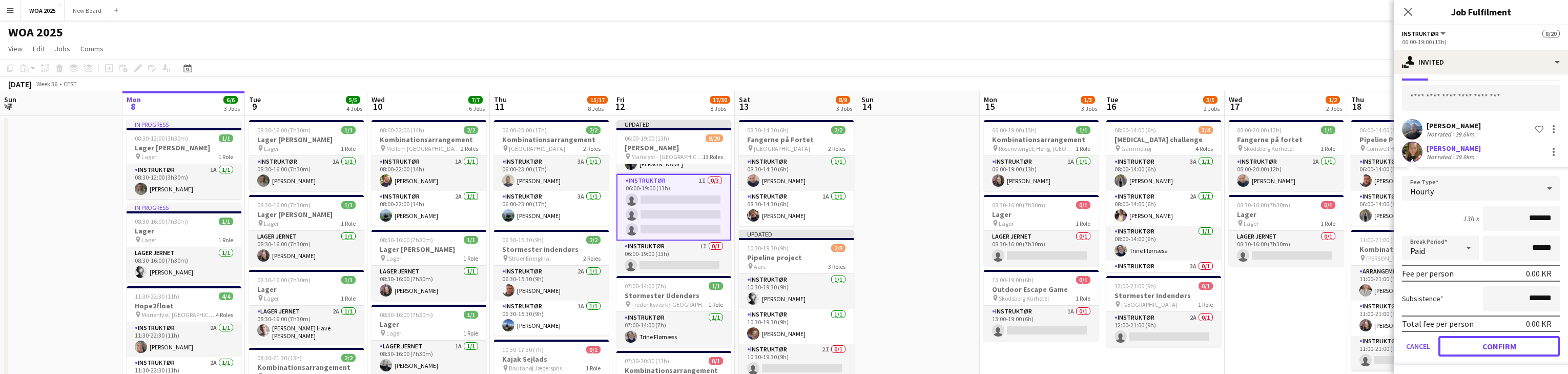
click at [517, 348] on button "Confirm" at bounding box center [1499, 346] width 122 height 21
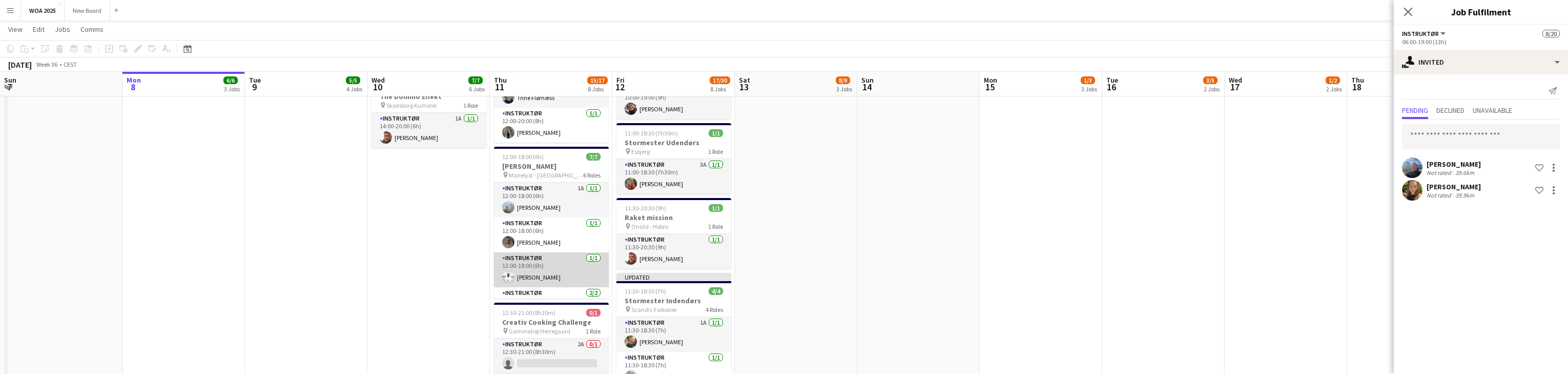
scroll to position [451, 0]
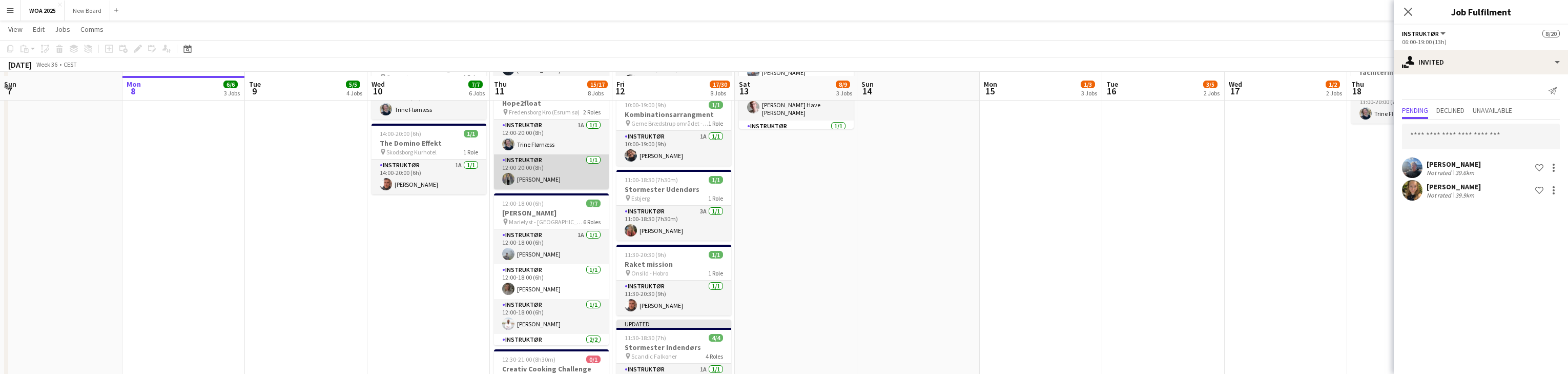
click at [517, 175] on app-card-role "Instruktør [DATE] 12:00-20:00 (8h) [PERSON_NAME]" at bounding box center [551, 171] width 115 height 35
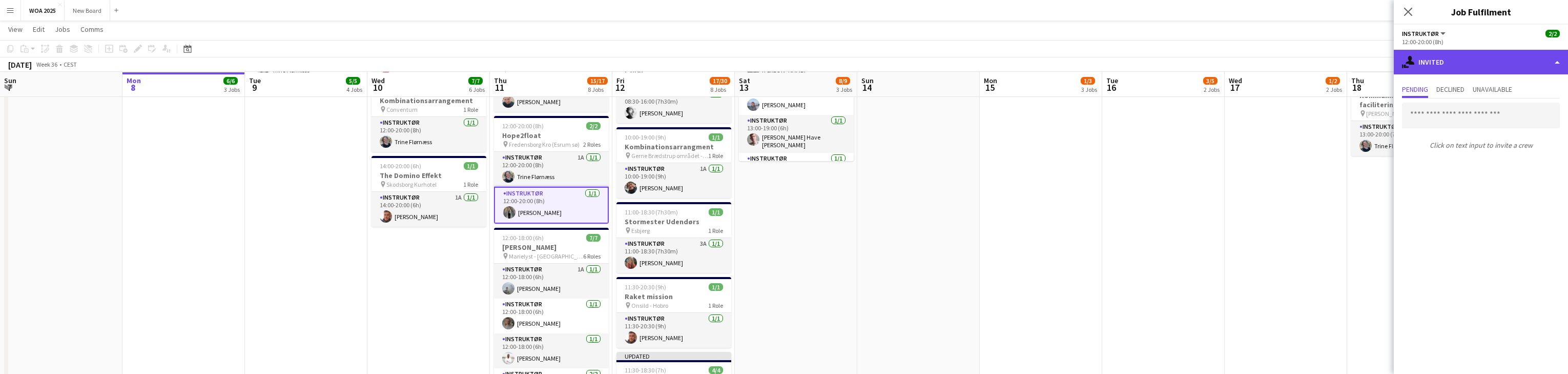
click at [517, 63] on div "single-neutral-actions-share-1 Invited" at bounding box center [1481, 62] width 174 height 24
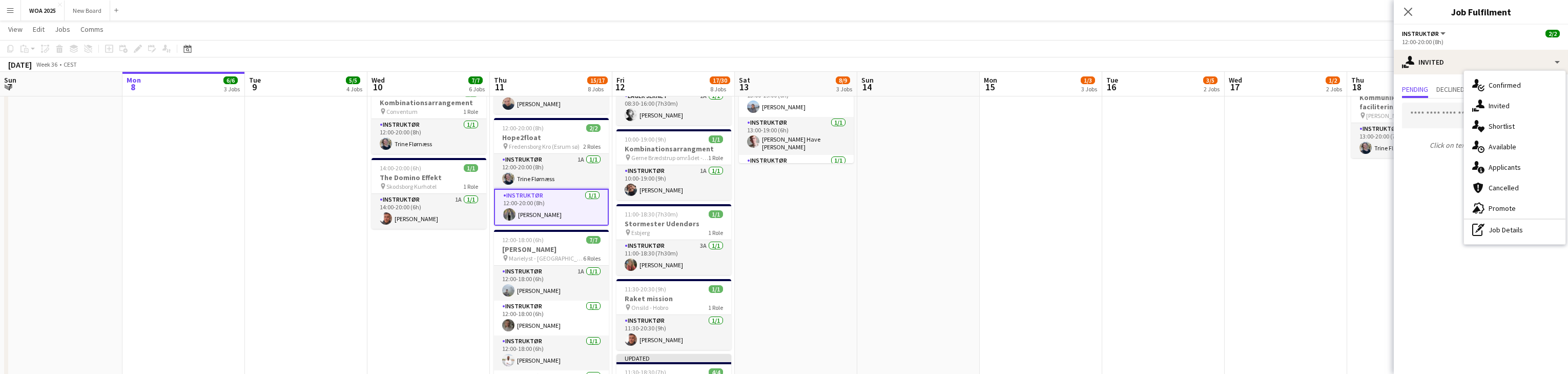
click at [517, 149] on p "Click on text input to invite a crew" at bounding box center [1481, 145] width 174 height 18
click at [517, 203] on app-card-role "Instruktør [DATE] 12:00-20:00 (8h) [PERSON_NAME]" at bounding box center [551, 208] width 115 height 37
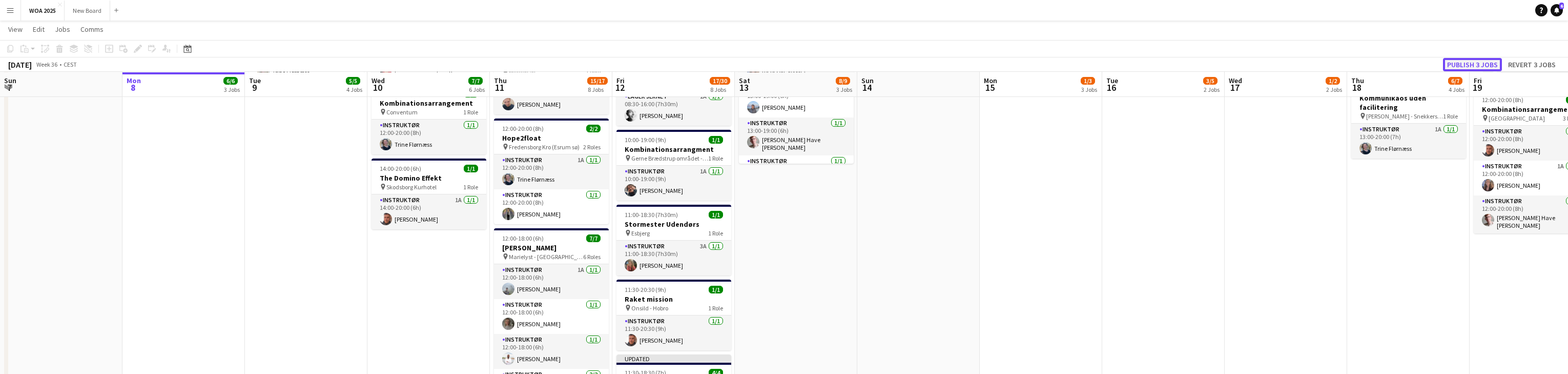
click at [517, 65] on button "Publish 3 jobs" at bounding box center [1472, 65] width 59 height 13
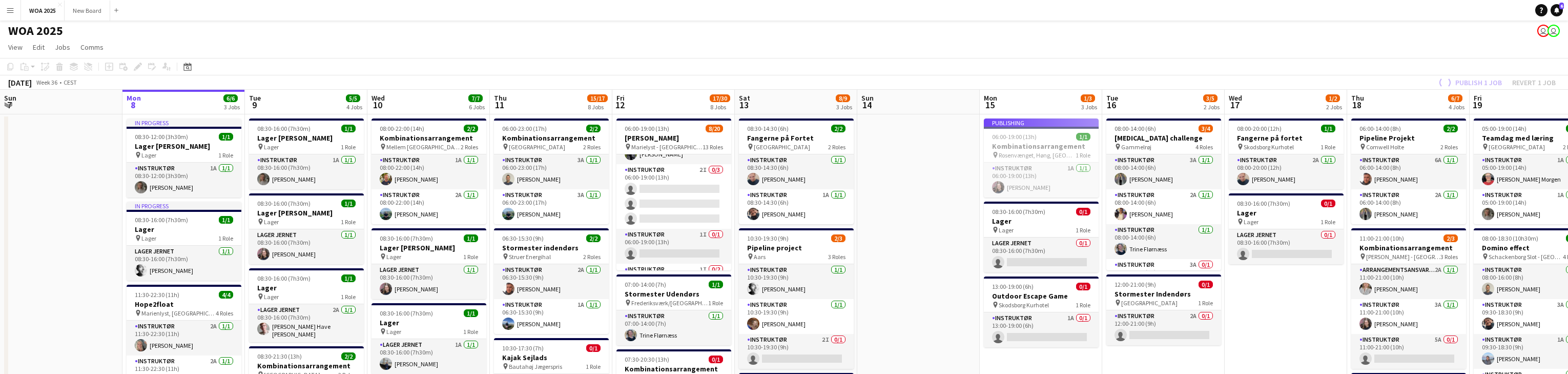
scroll to position [0, 0]
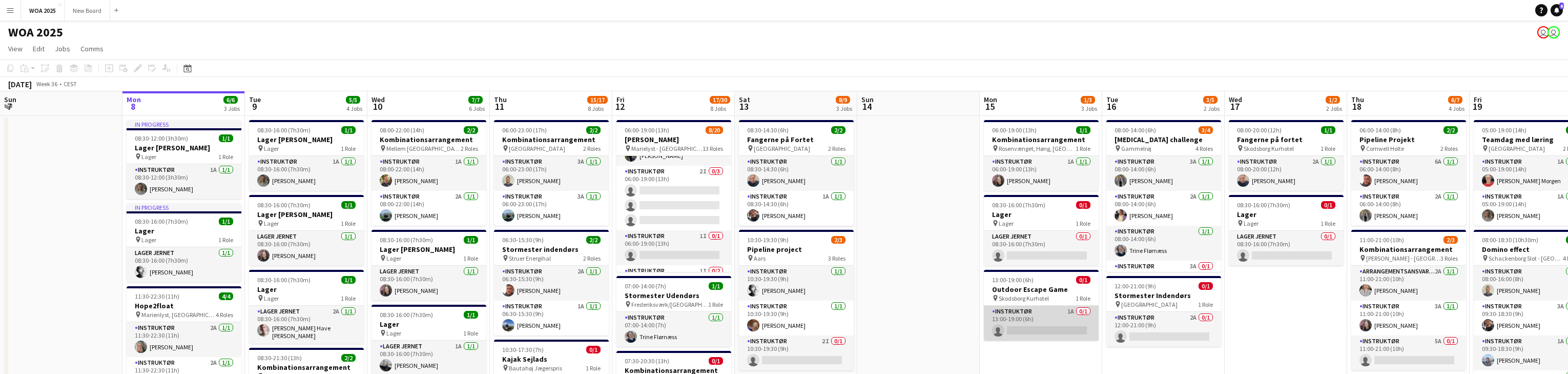
click at [517, 318] on app-card-role "Instruktør 1A 0/1 13:00-19:00 (6h) single-neutral-actions" at bounding box center [1041, 323] width 115 height 35
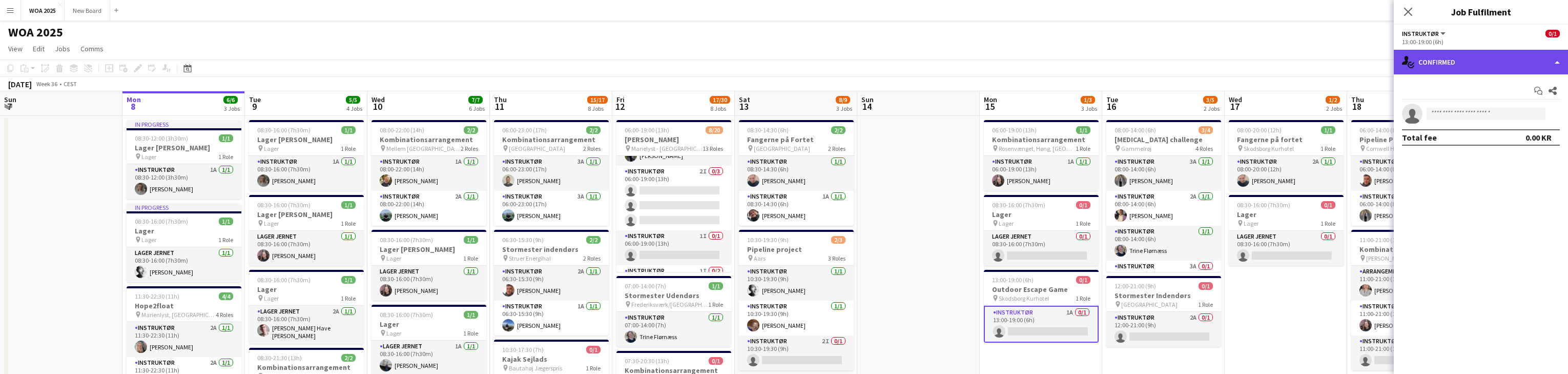
click at [517, 63] on div "single-neutral-actions-check-2 Confirmed" at bounding box center [1481, 62] width 174 height 24
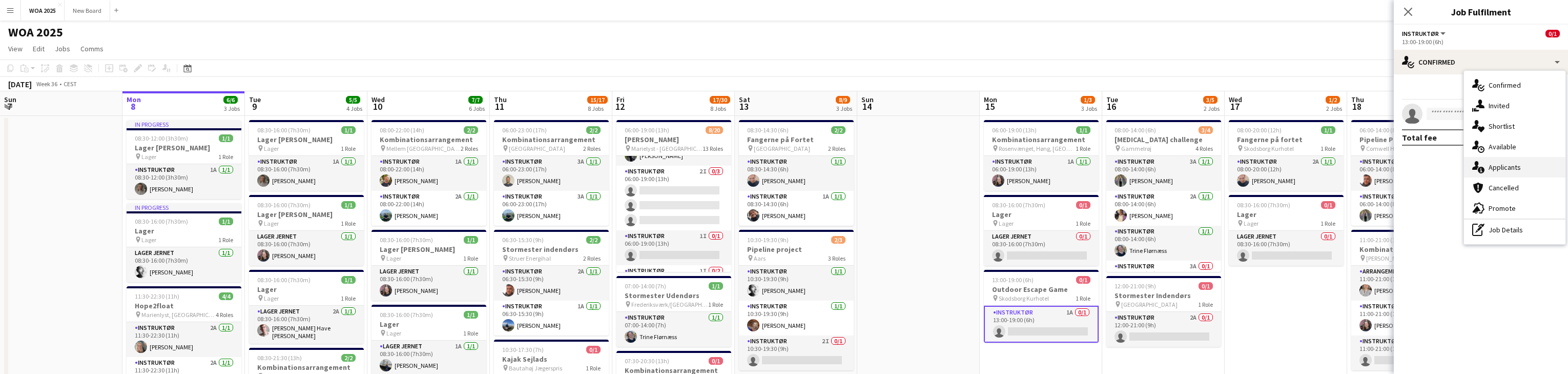
click at [517, 164] on div "single-neutral-actions-information Applicants" at bounding box center [1514, 168] width 102 height 21
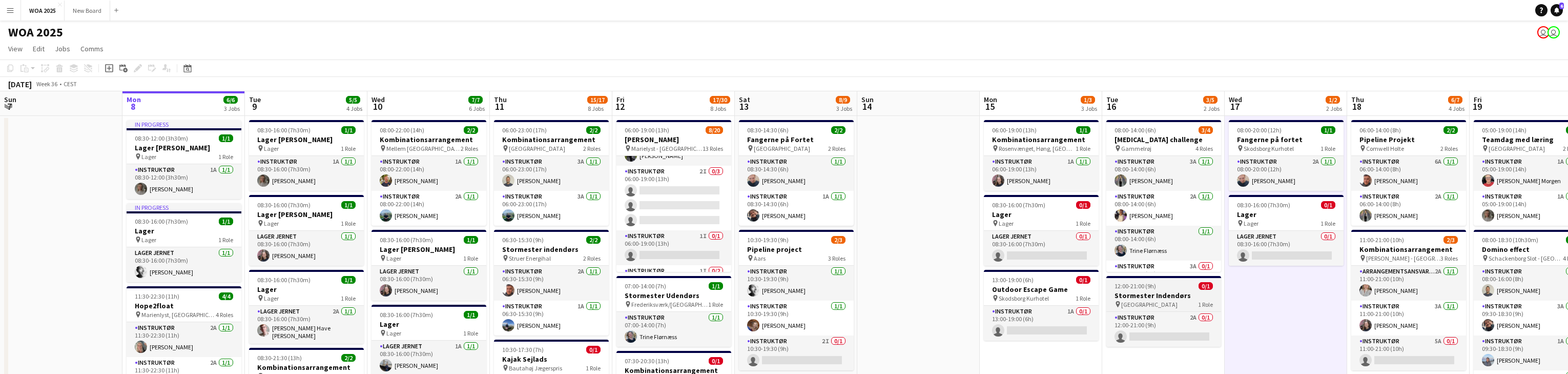
click at [517, 300] on h3 "Stormester Indendørs" at bounding box center [1164, 295] width 115 height 9
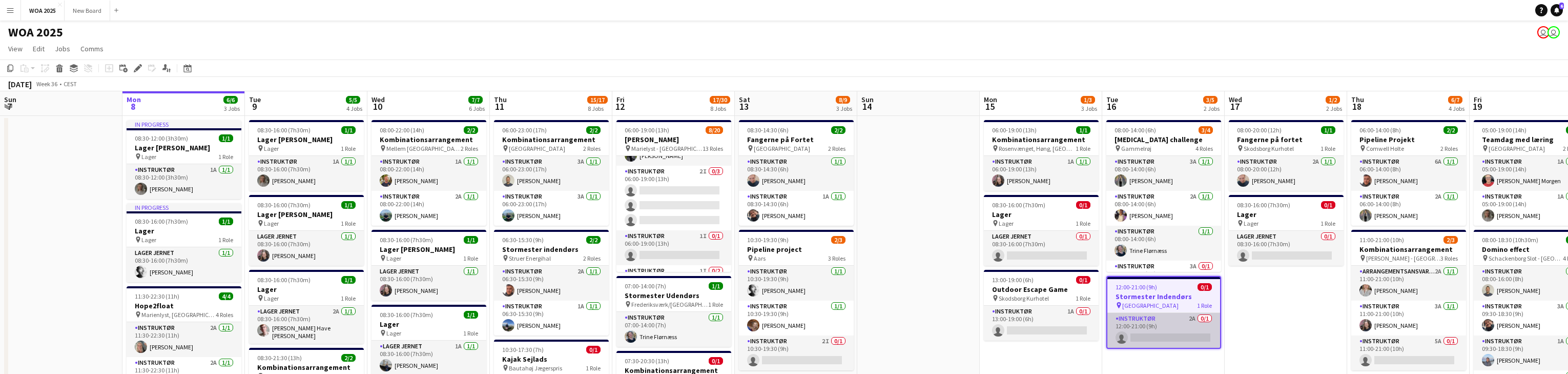
click at [517, 327] on app-card-role "Instruktør 2A 0/1 12:00-21:00 (9h) single-neutral-actions" at bounding box center [1163, 330] width 113 height 35
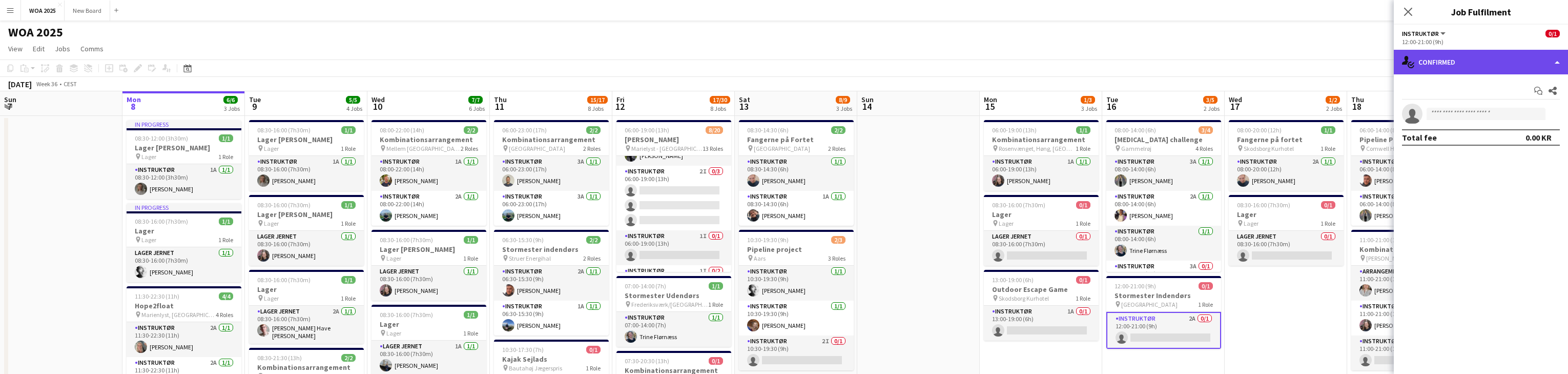
click at [517, 66] on div "single-neutral-actions-check-2 Confirmed" at bounding box center [1481, 62] width 174 height 24
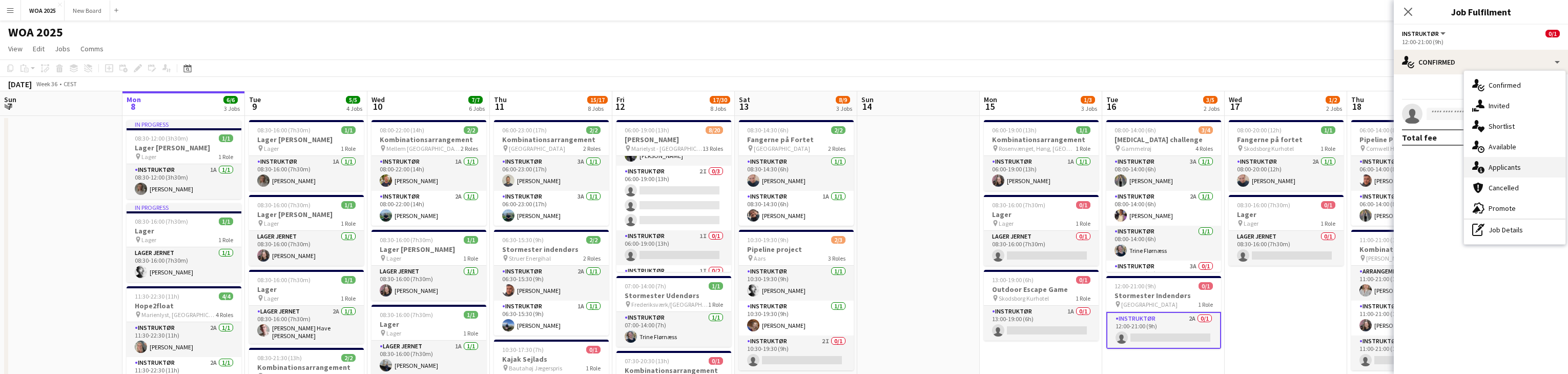
click at [517, 166] on div "single-neutral-actions-information Applicants" at bounding box center [1514, 168] width 102 height 21
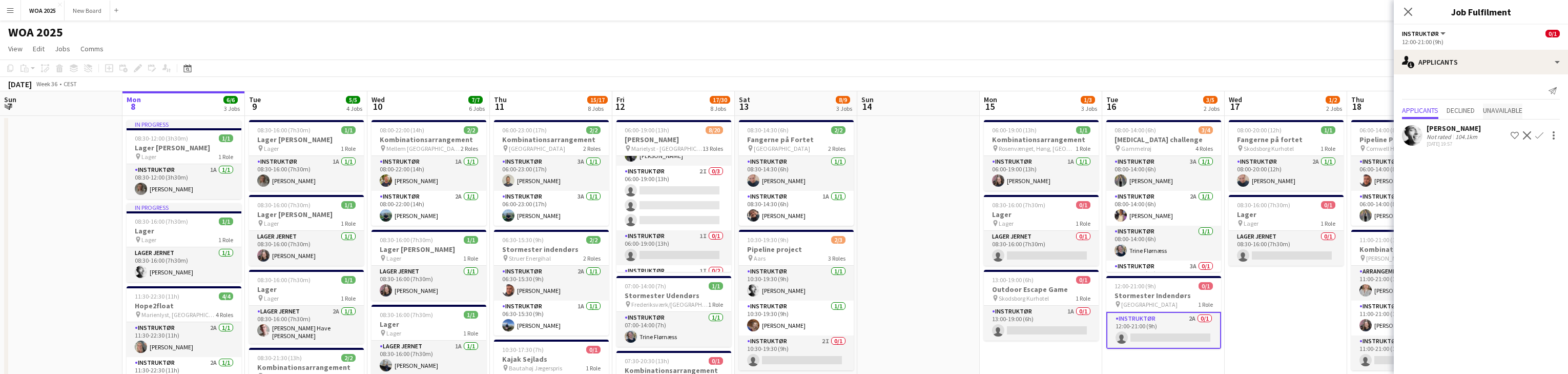
click at [517, 105] on span "Unavailable" at bounding box center [1502, 111] width 40 height 15
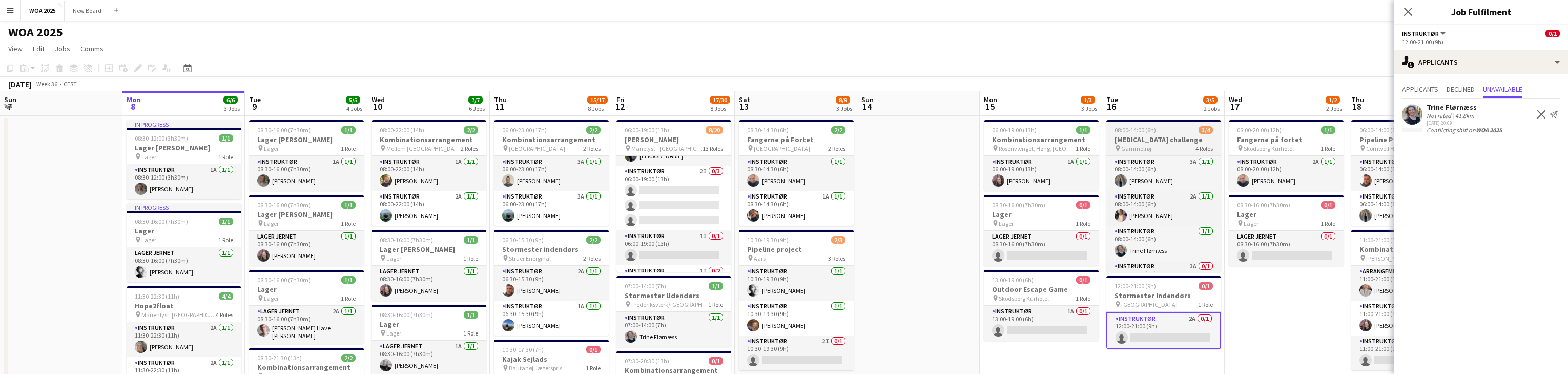
scroll to position [23, 0]
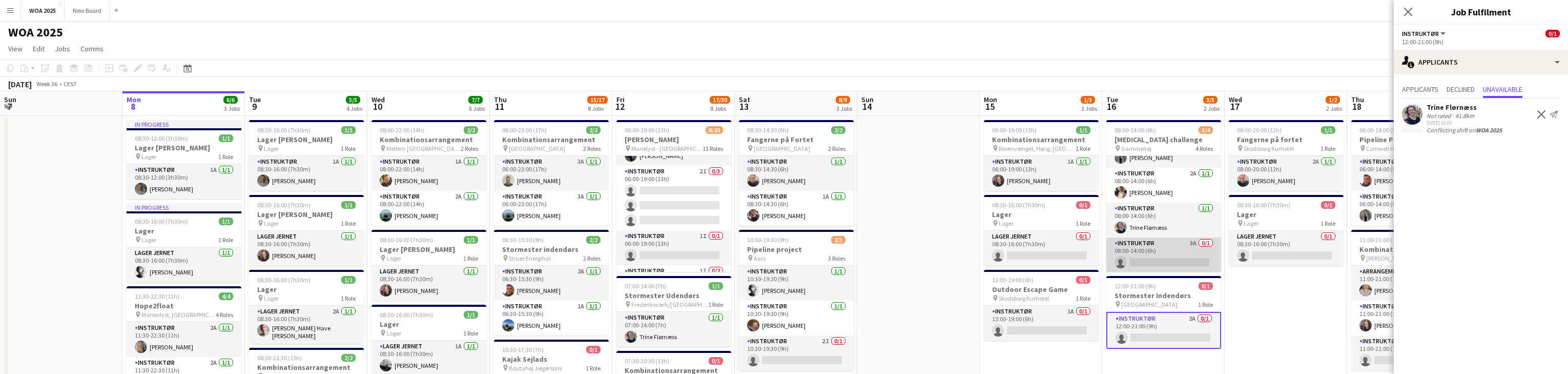
click at [517, 251] on app-card-role "Instruktør 3A 0/1 08:00-14:00 (6h) single-neutral-actions" at bounding box center [1164, 255] width 115 height 35
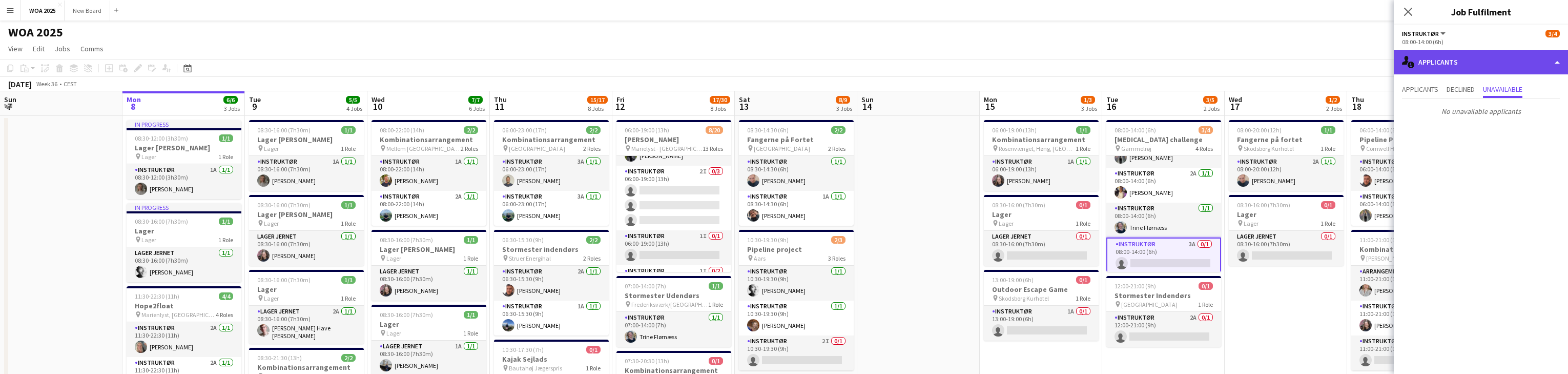
click at [517, 67] on div "single-neutral-actions-information Applicants" at bounding box center [1481, 62] width 174 height 24
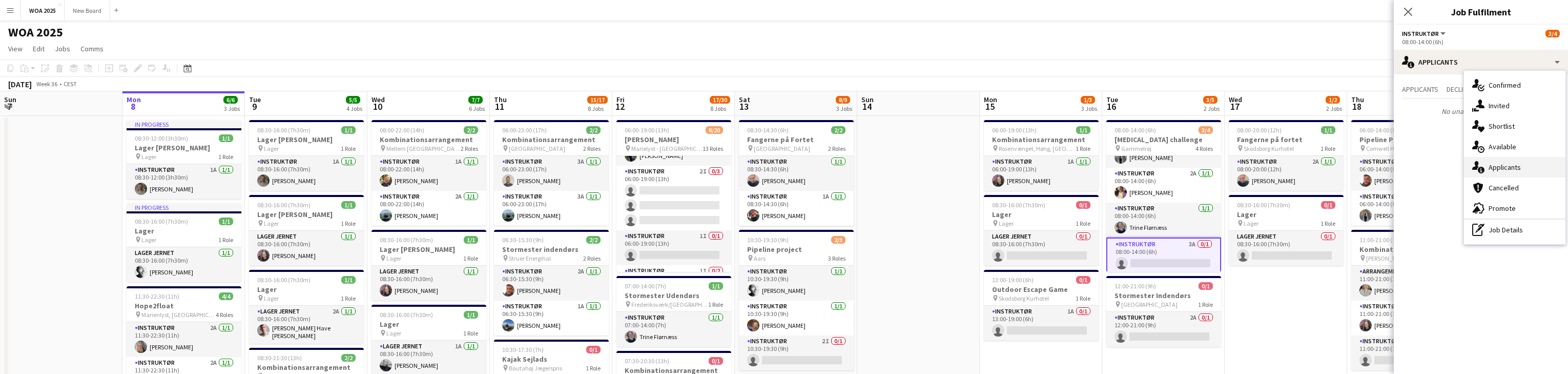
click at [517, 167] on div "single-neutral-actions-information Applicants" at bounding box center [1514, 168] width 102 height 21
click at [517, 91] on span "Applicants" at bounding box center [1420, 90] width 37 height 7
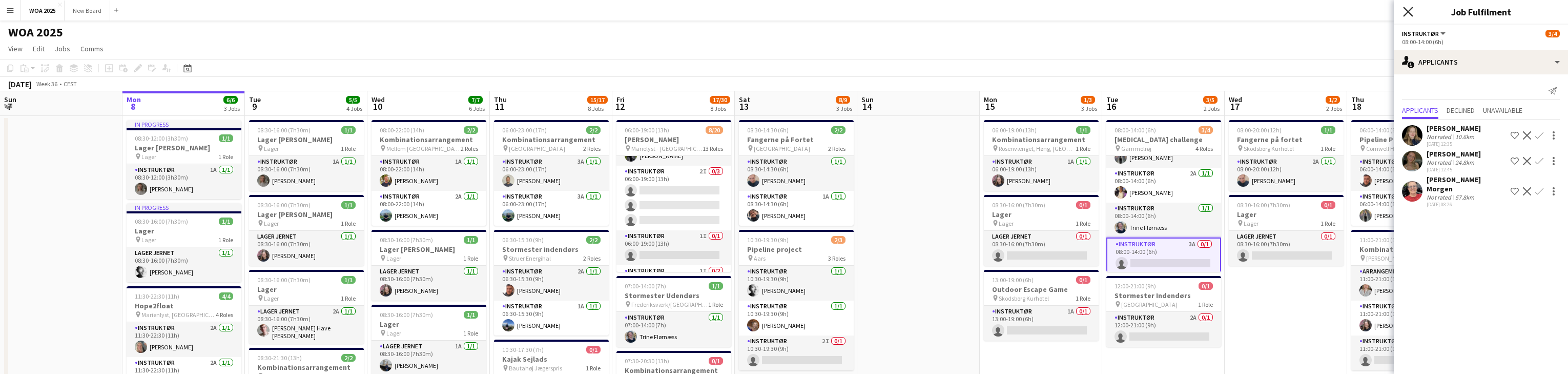
click at [517, 14] on icon at bounding box center [1408, 12] width 10 height 10
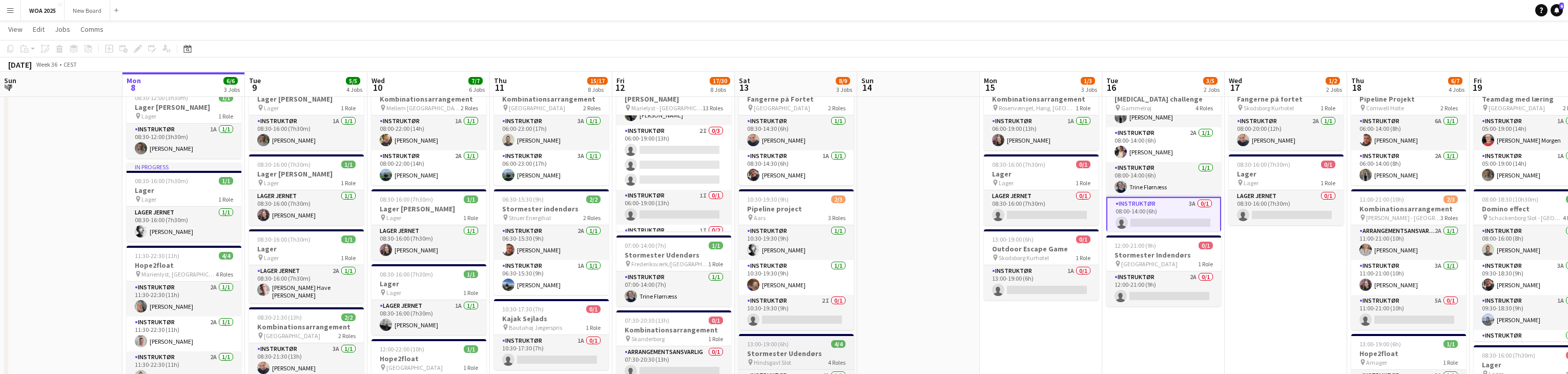
scroll to position [40, 0]
click at [517, 310] on div "10:30-17:30 (7h) 0/1" at bounding box center [551, 308] width 115 height 8
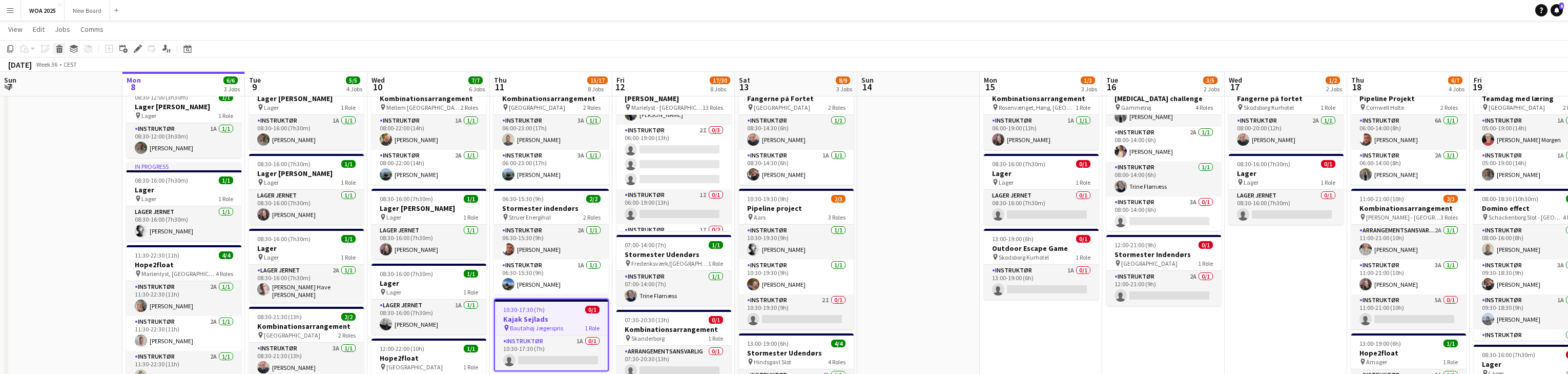
click at [58, 49] on icon at bounding box center [59, 50] width 5 height 5
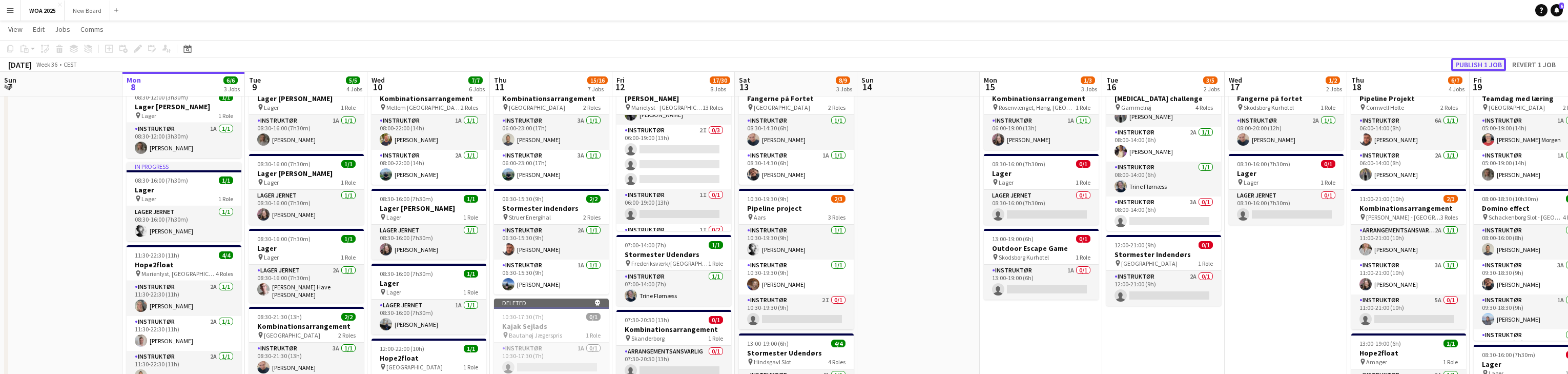
click at [517, 60] on button "Publish 1 job" at bounding box center [1479, 65] width 55 height 13
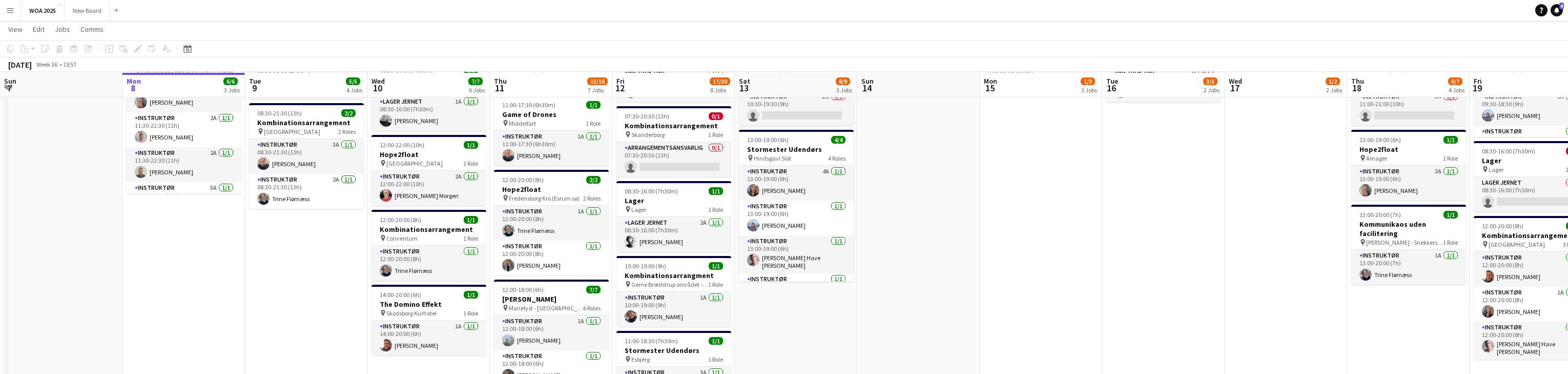
scroll to position [245, 0]
click at [517, 333] on app-card-role "Instruktør 1A [DATE] 12:00-18:00 (6h) [PERSON_NAME]" at bounding box center [551, 331] width 115 height 35
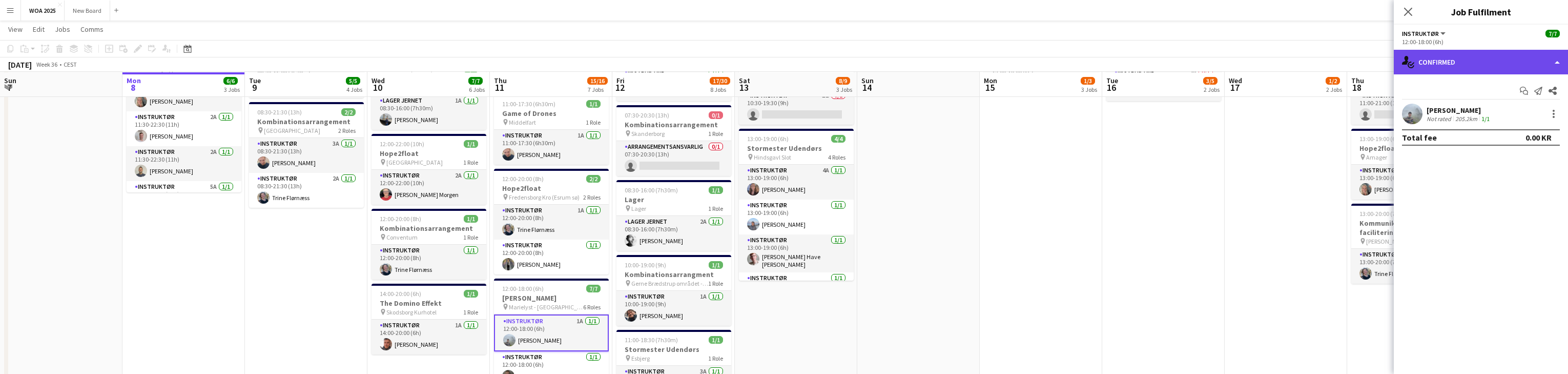
click at [517, 58] on div "single-neutral-actions-check-2 Confirmed" at bounding box center [1481, 62] width 174 height 24
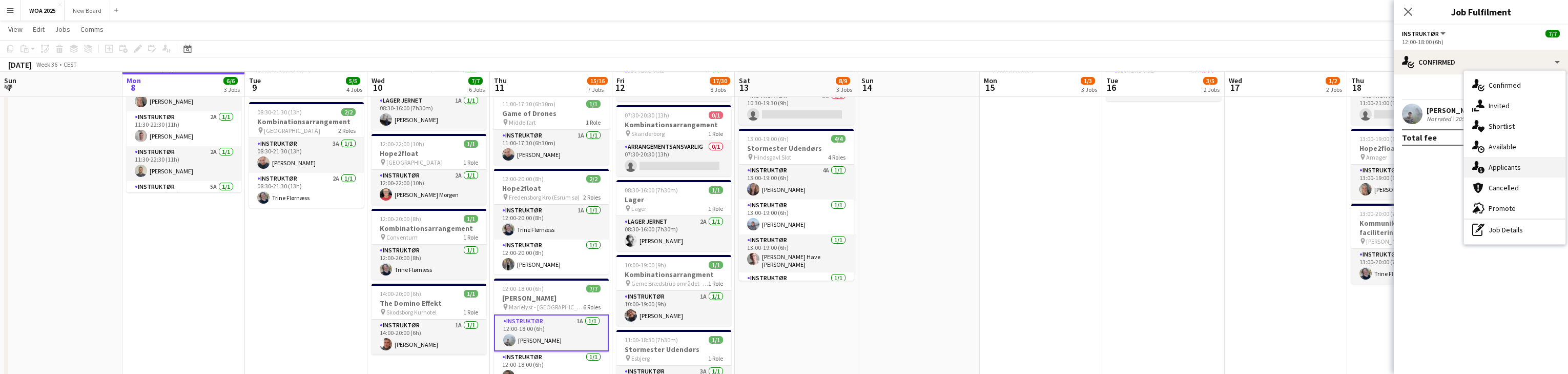
click at [517, 171] on div "single-neutral-actions-information Applicants" at bounding box center [1514, 168] width 102 height 21
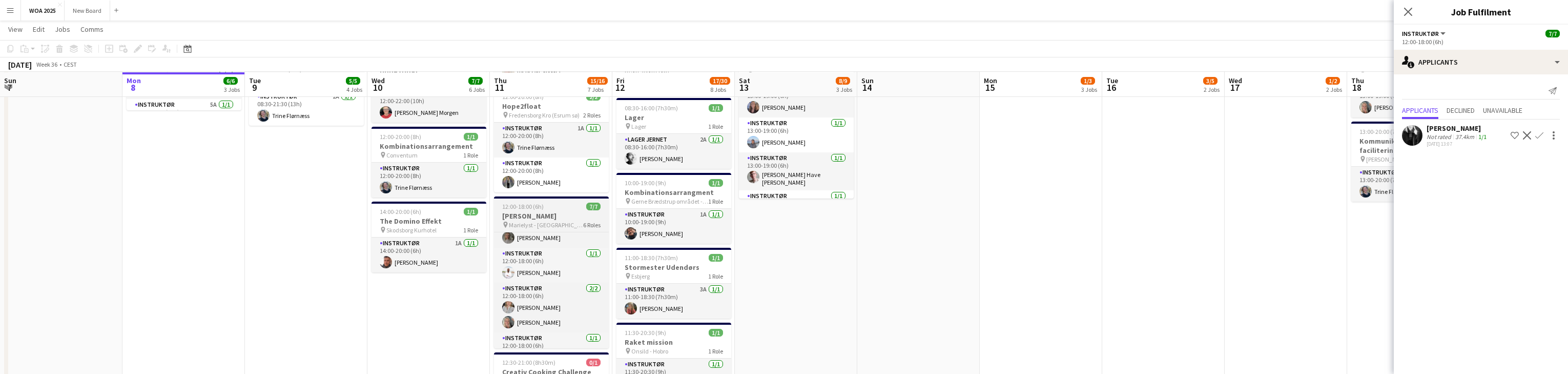
scroll to position [60, 0]
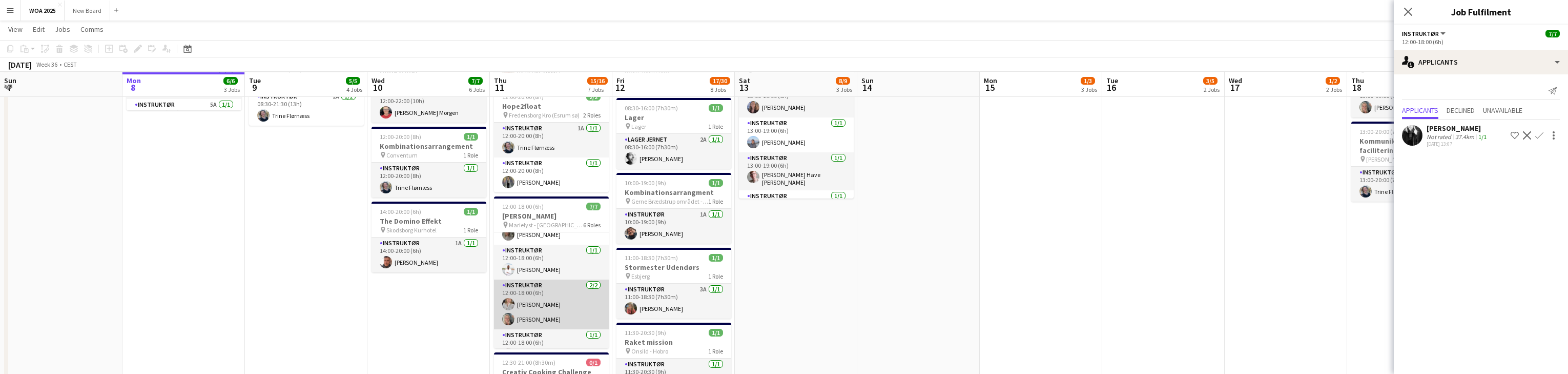
click at [517, 319] on app-card-role "Instruktør [DATE] 12:00-18:00 (6h) [PERSON_NAME] [PERSON_NAME]" at bounding box center [551, 305] width 115 height 50
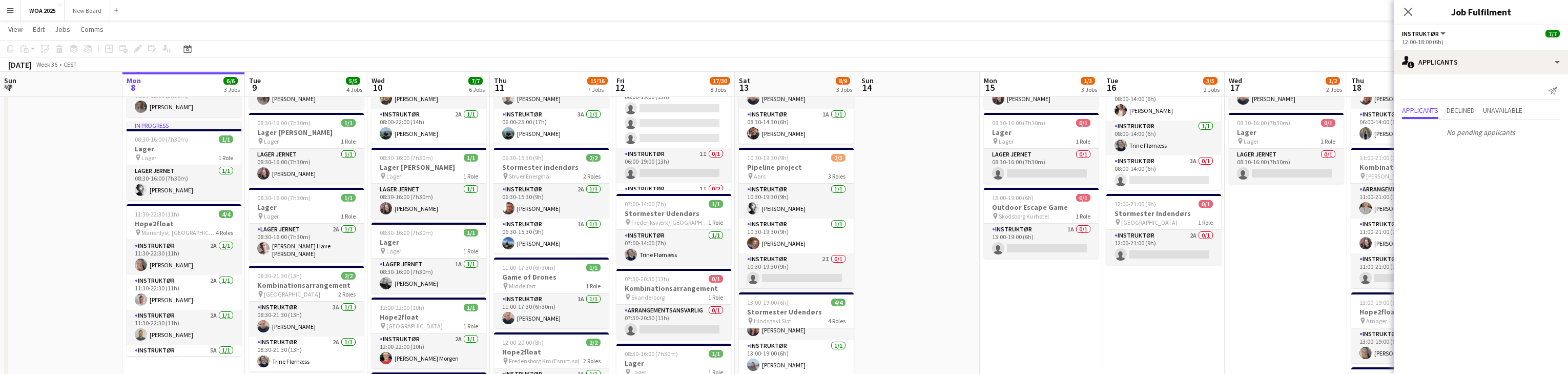
scroll to position [82, 0]
click at [517, 271] on app-card-role "Instruktør 2I 0/1 10:30-19:30 (9h) single-neutral-actions" at bounding box center [796, 270] width 115 height 35
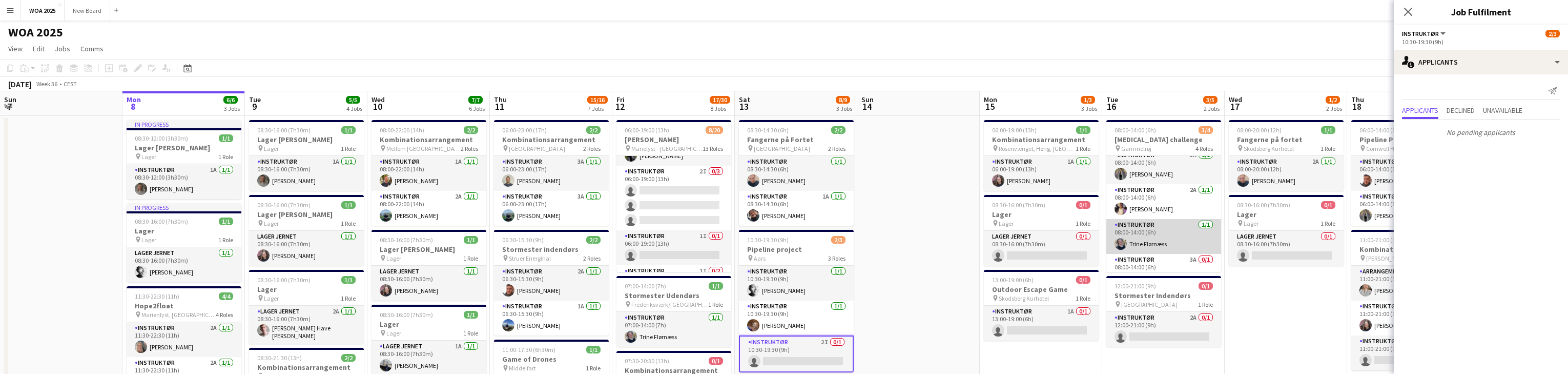
scroll to position [0, 0]
click at [517, 15] on icon at bounding box center [1408, 12] width 10 height 10
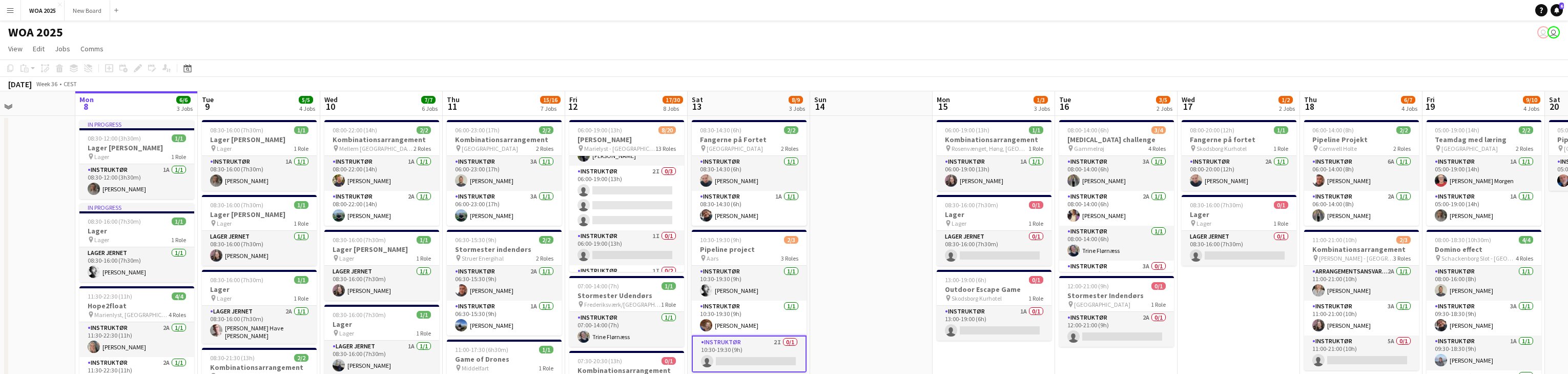
scroll to position [0, 355]
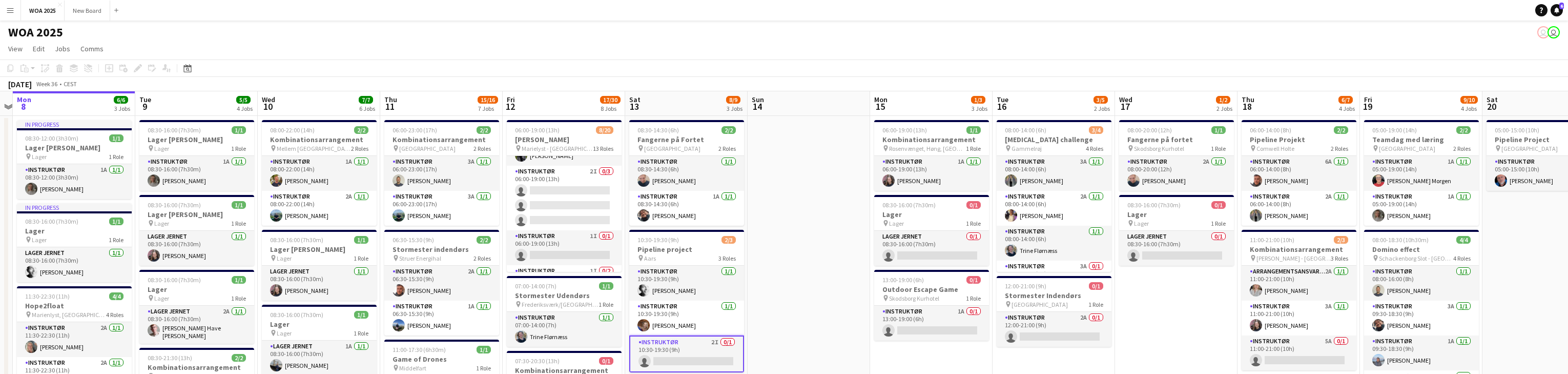
drag, startPoint x: 1298, startPoint y: 312, endPoint x: 1236, endPoint y: 312, distance: 62.0
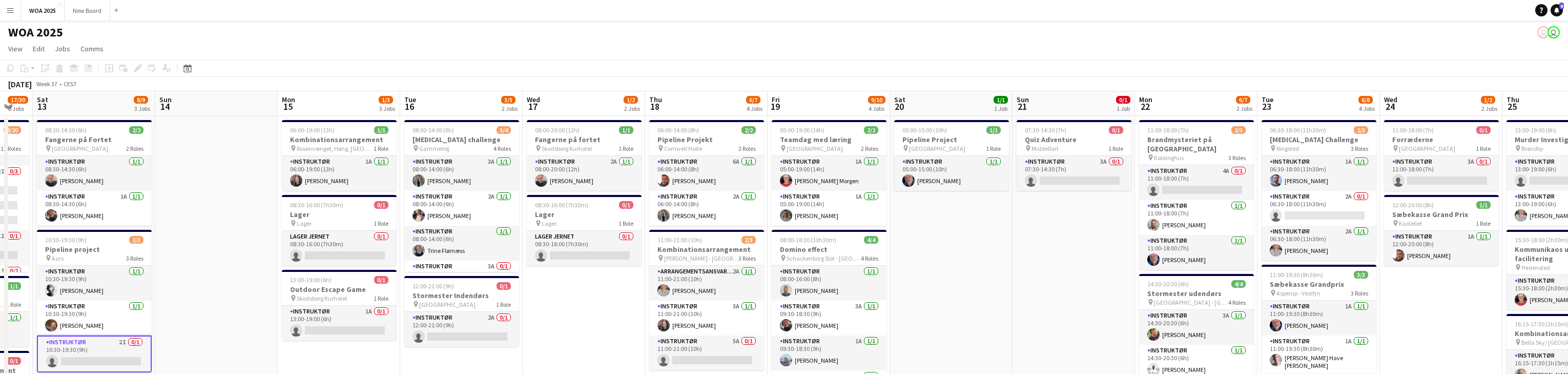
scroll to position [0, 338]
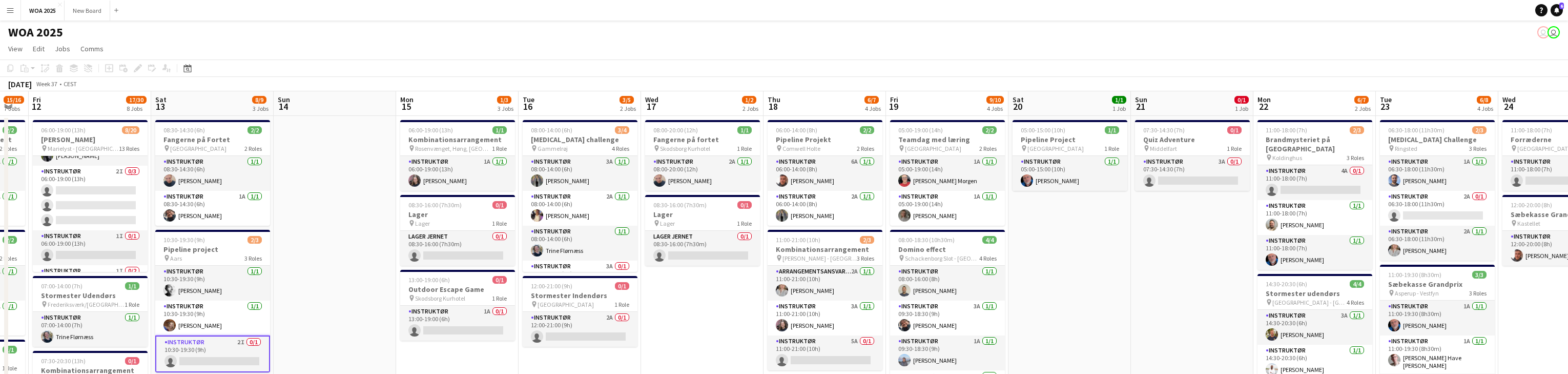
drag, startPoint x: 1396, startPoint y: 249, endPoint x: 1062, endPoint y: 242, distance: 334.1
click at [517, 129] on div "07:30-14:30 (7h) 0/1" at bounding box center [1192, 130] width 115 height 8
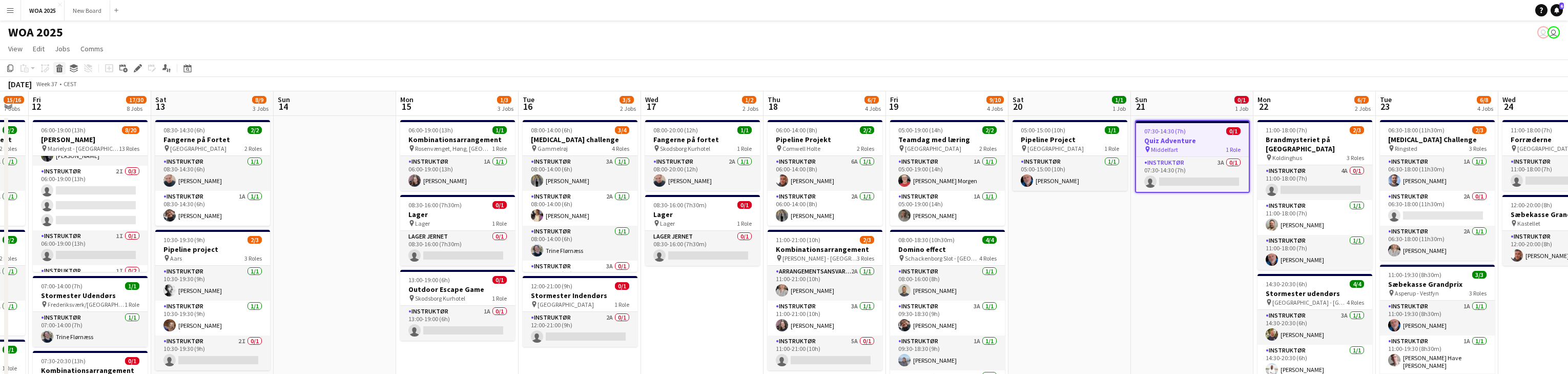
click at [61, 68] on icon at bounding box center [59, 69] width 5 height 5
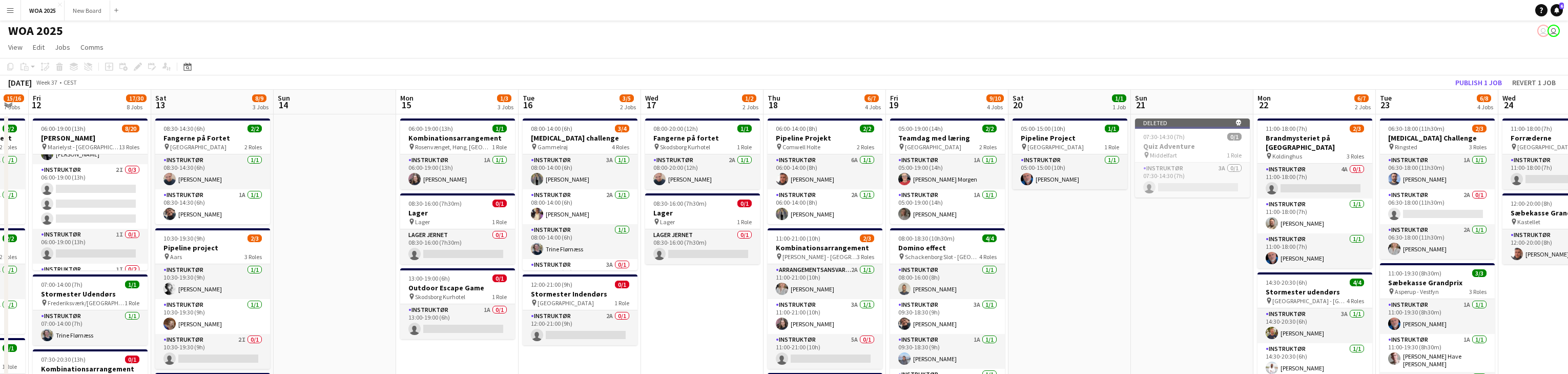
scroll to position [0, 0]
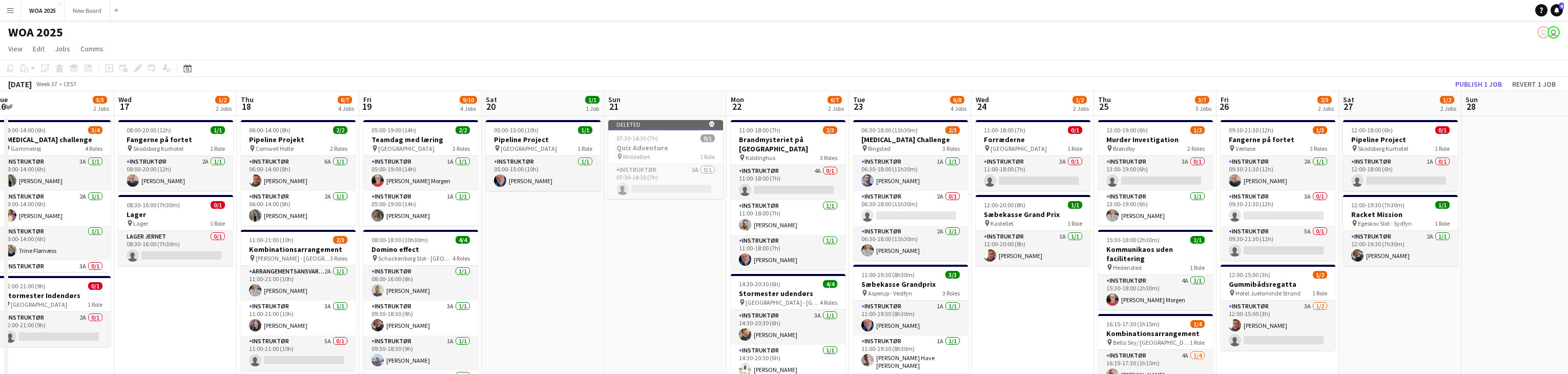
drag, startPoint x: 1443, startPoint y: 322, endPoint x: 989, endPoint y: 275, distance: 456.4
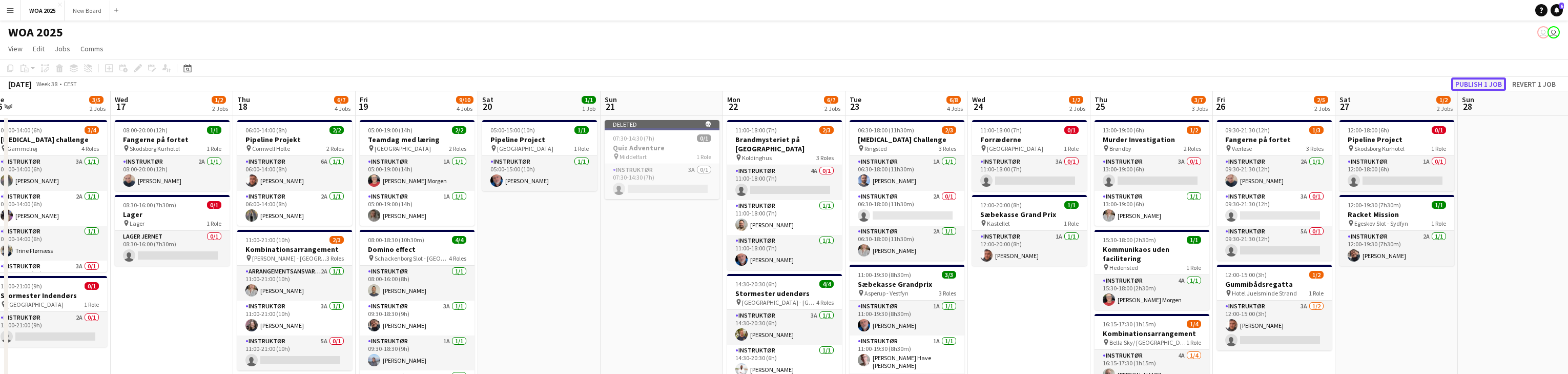
click at [517, 82] on button "Publish 1 job" at bounding box center [1479, 84] width 55 height 13
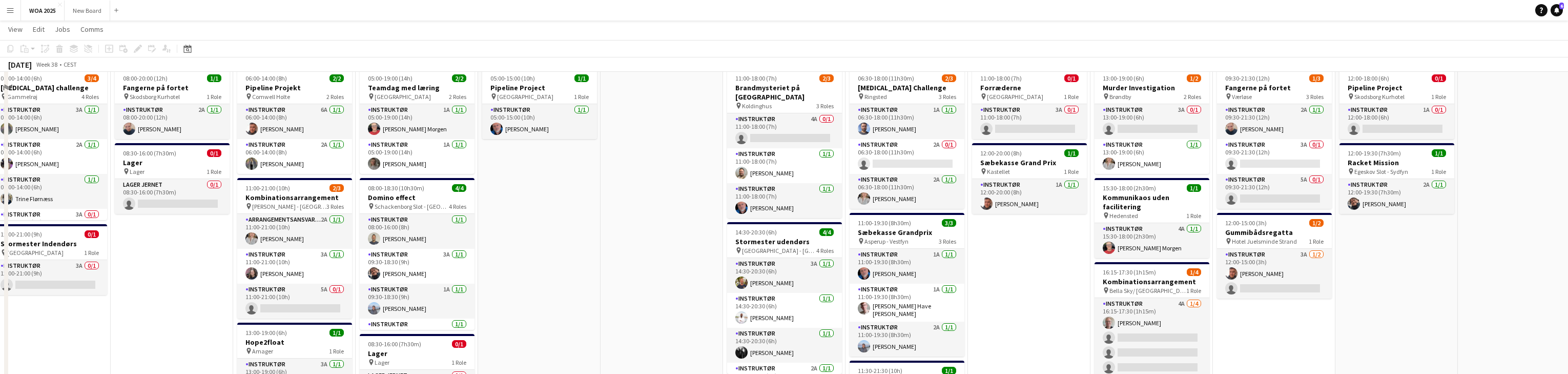
scroll to position [0, 0]
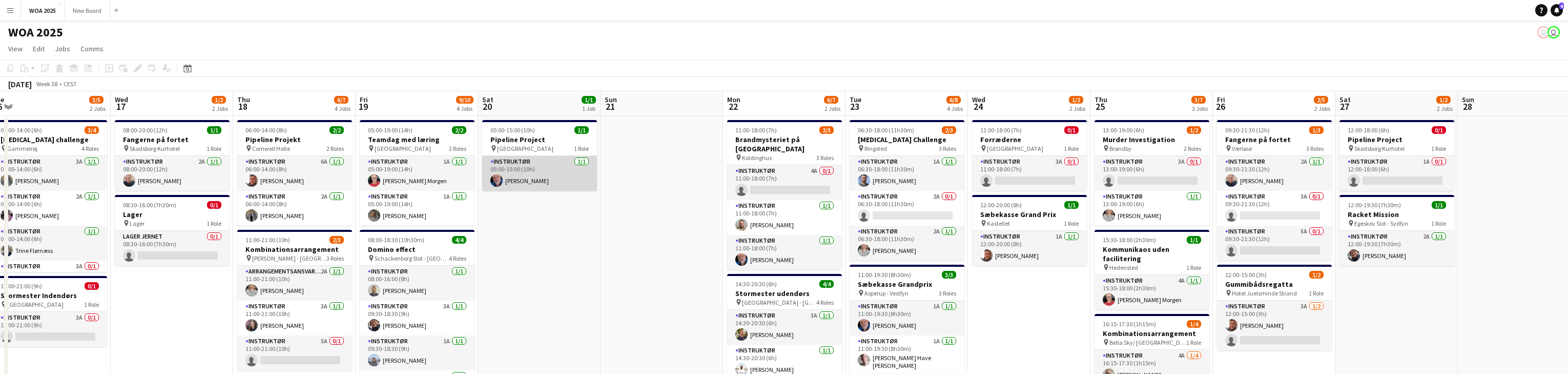
click at [517, 177] on app-card-role "Instruktør [DATE] 05:00-15:00 (10h) [PERSON_NAME]" at bounding box center [539, 173] width 115 height 35
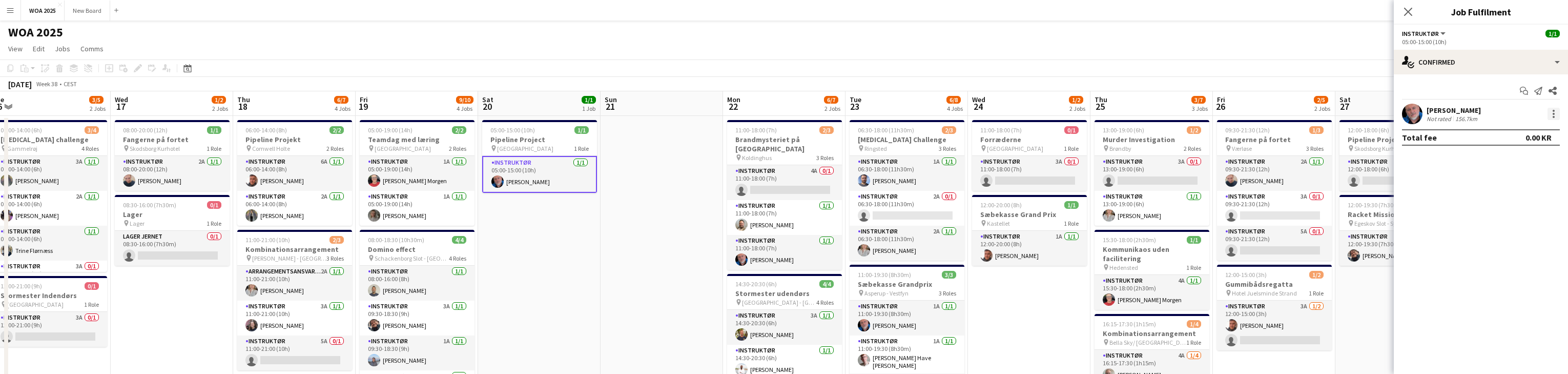
click at [517, 115] on div at bounding box center [1553, 114] width 12 height 12
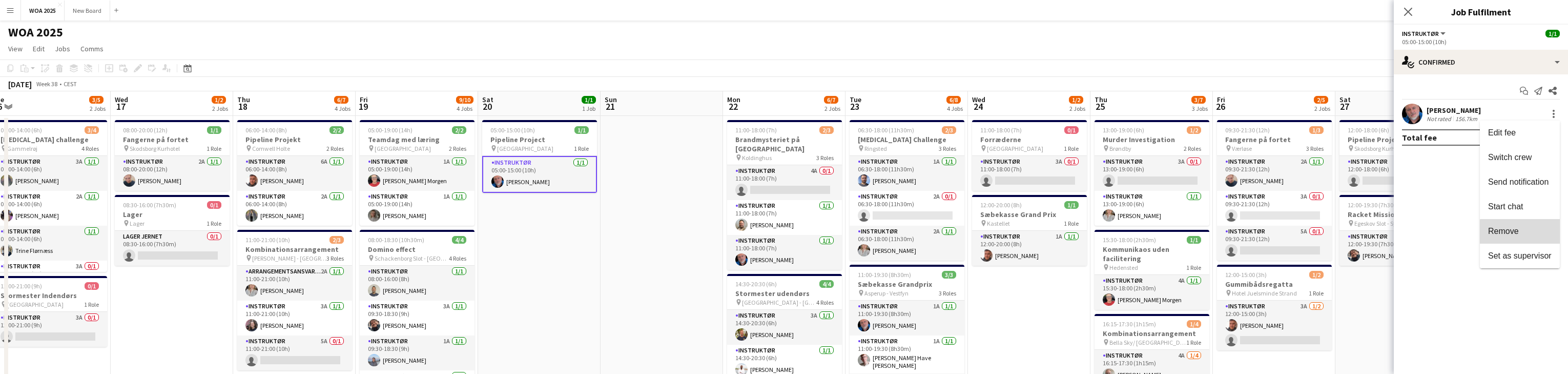
click at [517, 233] on span "Remove" at bounding box center [1520, 231] width 63 height 9
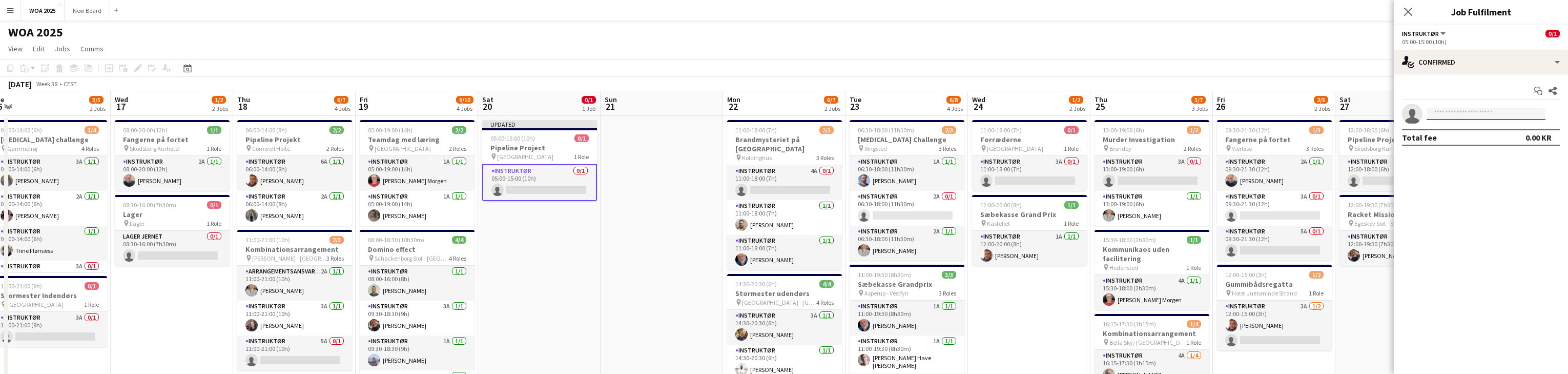
click at [517, 116] on input at bounding box center [1486, 114] width 119 height 12
type input "****"
click at [517, 133] on span "[EMAIL_ADDRESS][DOMAIN_NAME]" at bounding box center [1486, 136] width 102 height 8
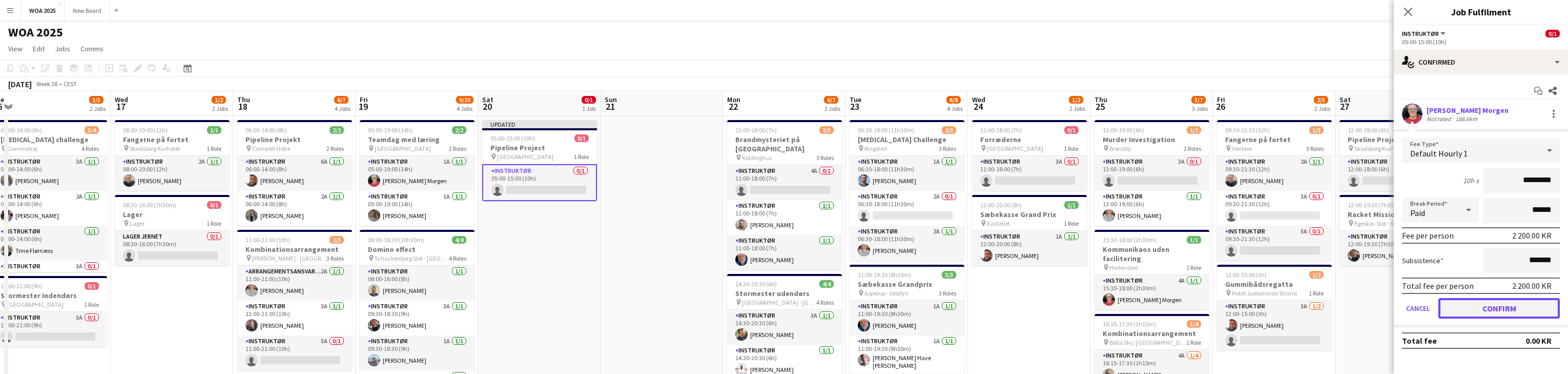
click at [517, 306] on button "Confirm" at bounding box center [1499, 308] width 122 height 21
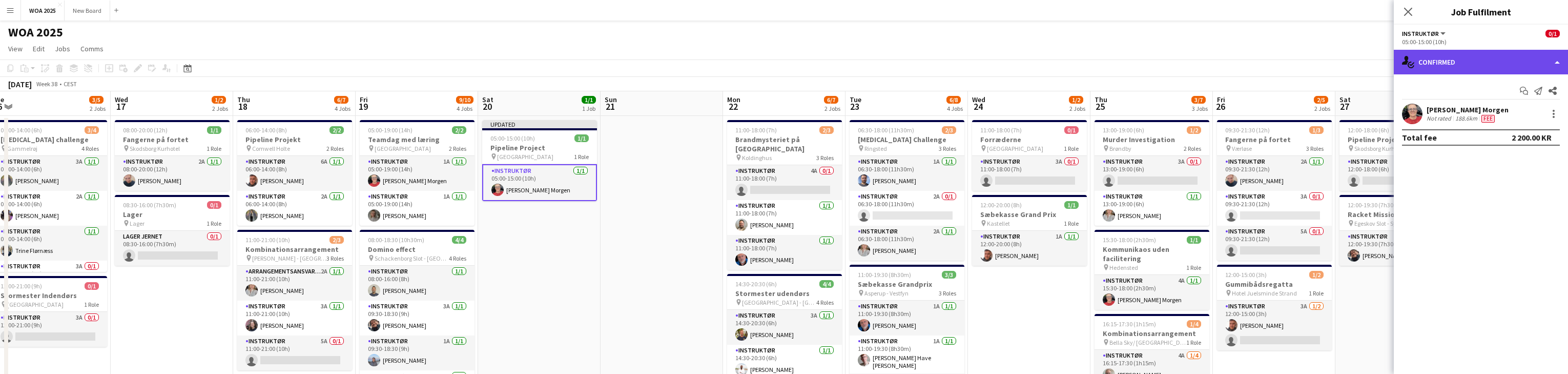
click at [517, 63] on div "single-neutral-actions-check-2 Confirmed" at bounding box center [1481, 62] width 174 height 24
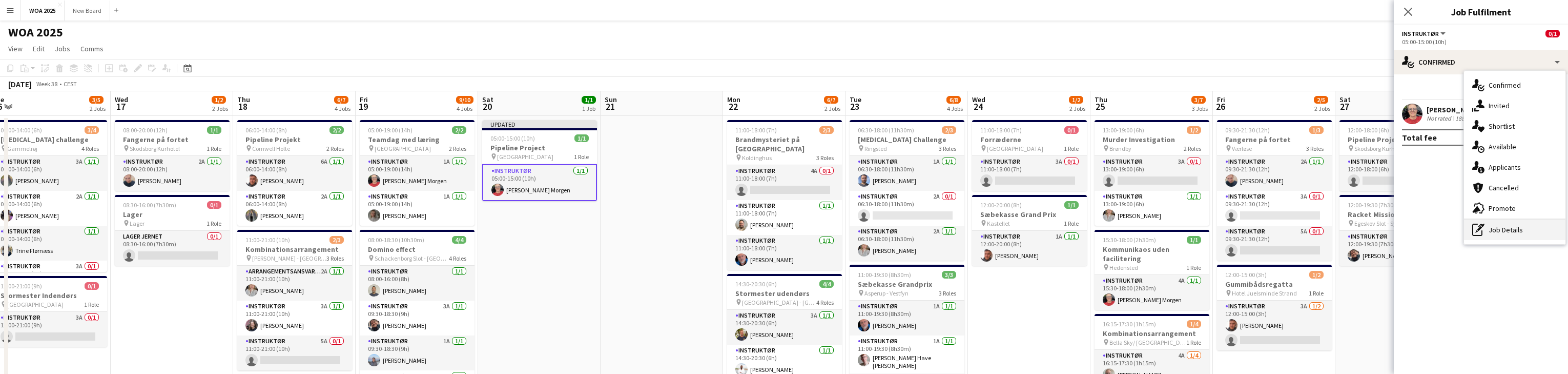
click at [517, 235] on div "pen-write Job Details" at bounding box center [1514, 230] width 102 height 21
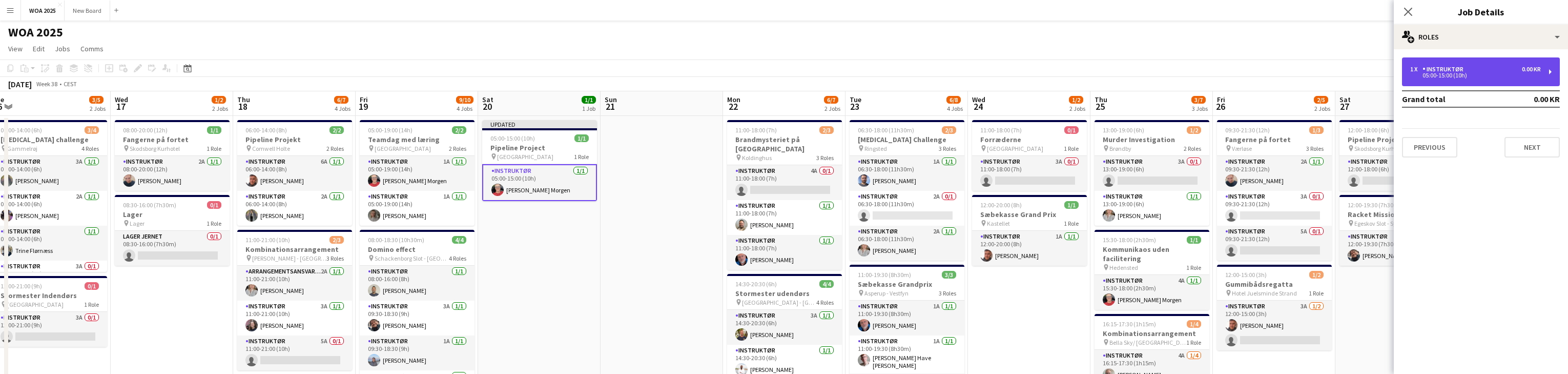
click at [517, 72] on div "1 x Instruktør 0.00 KR" at bounding box center [1475, 69] width 131 height 7
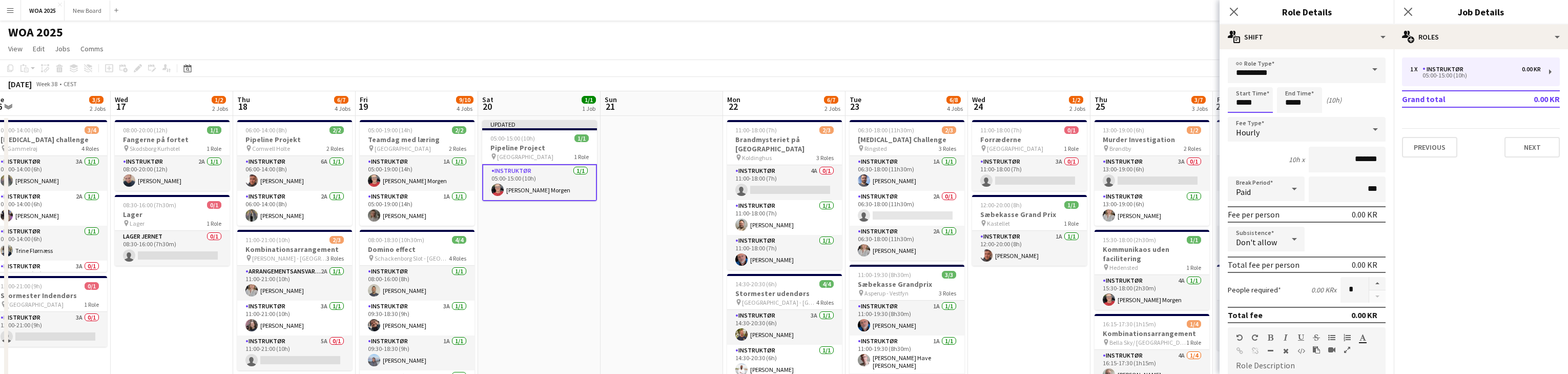
click at [517, 102] on input "*****" at bounding box center [1250, 100] width 45 height 26
click at [517, 82] on div at bounding box center [1240, 82] width 21 height 10
type input "*****"
click at [517, 82] on div at bounding box center [1240, 82] width 21 height 10
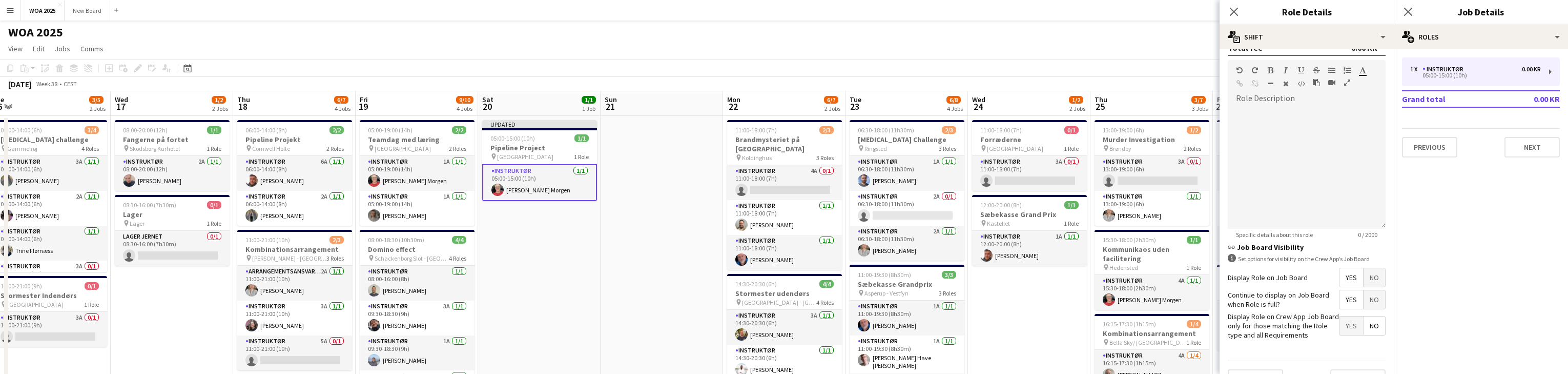
scroll to position [289, 0]
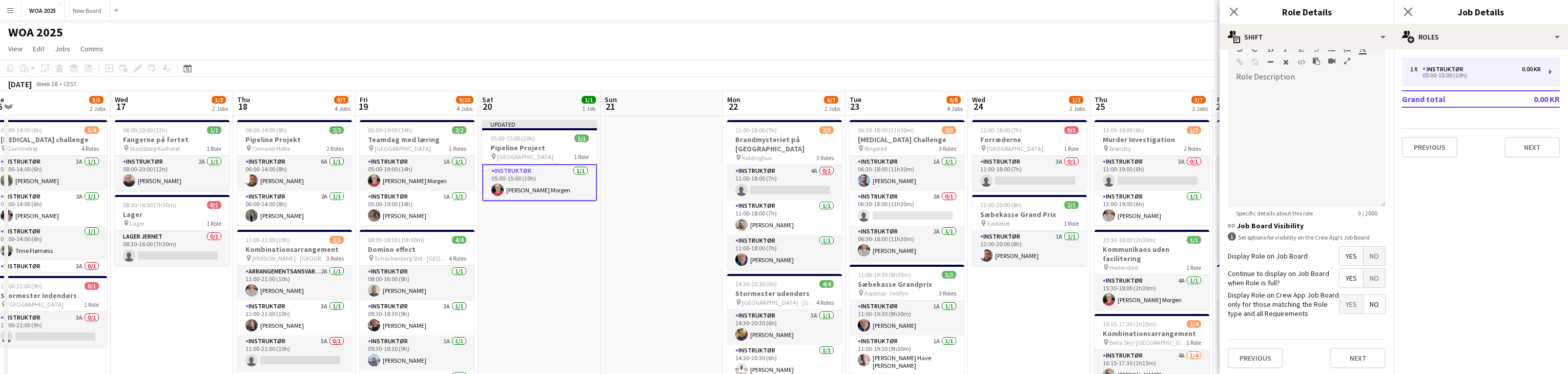
click at [517, 208] on mat-expansion-panel "pencil3 General details 1 x Instruktør 0.00 KR 05:00-15:00 (10h) Grand total 0.…" at bounding box center [1481, 211] width 174 height 325
click at [517, 153] on div "pin Aalborg 1 Role" at bounding box center [539, 156] width 115 height 8
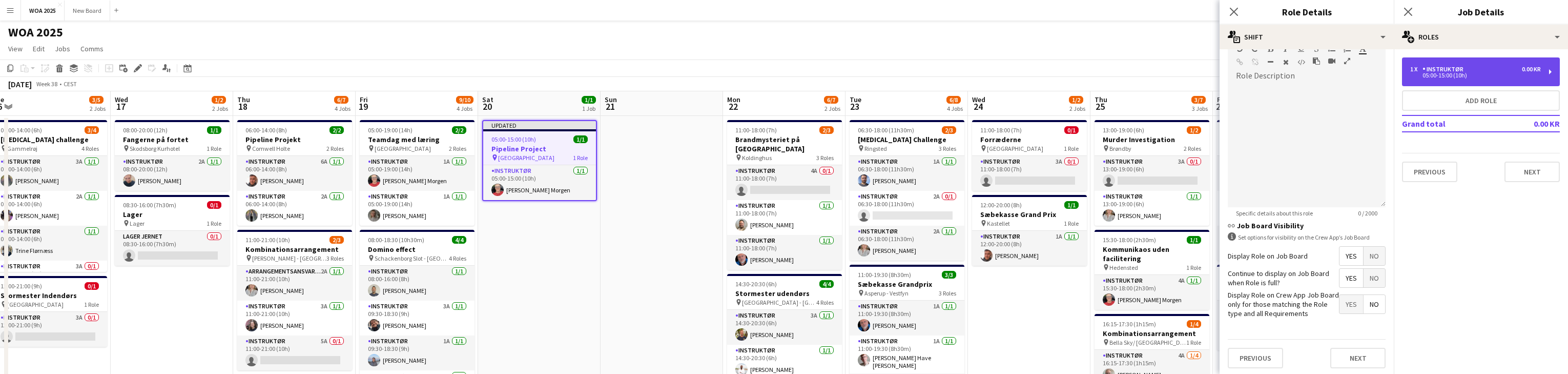
click at [517, 73] on div "05:00-15:00 (10h)" at bounding box center [1475, 76] width 131 height 5
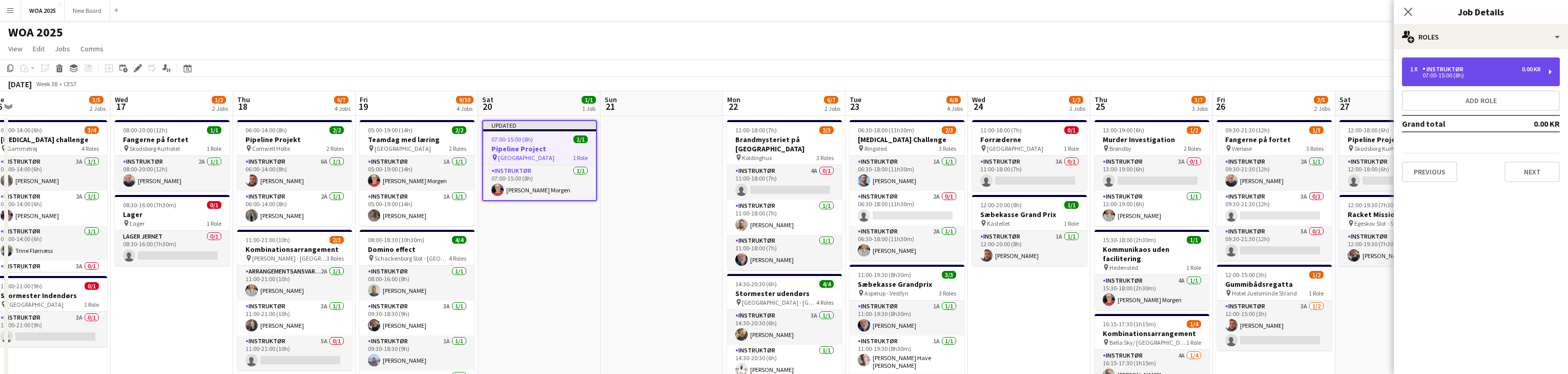
click at [517, 73] on div "07:00-15:00 (8h)" at bounding box center [1475, 76] width 131 height 5
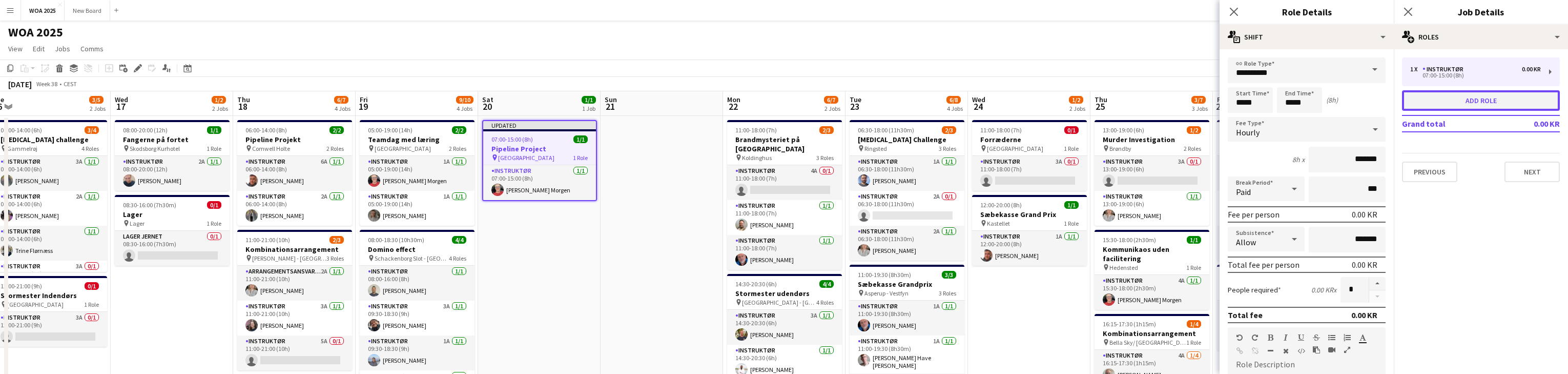
click at [517, 100] on button "Add role" at bounding box center [1480, 101] width 158 height 21
type input "**********"
type input "*****"
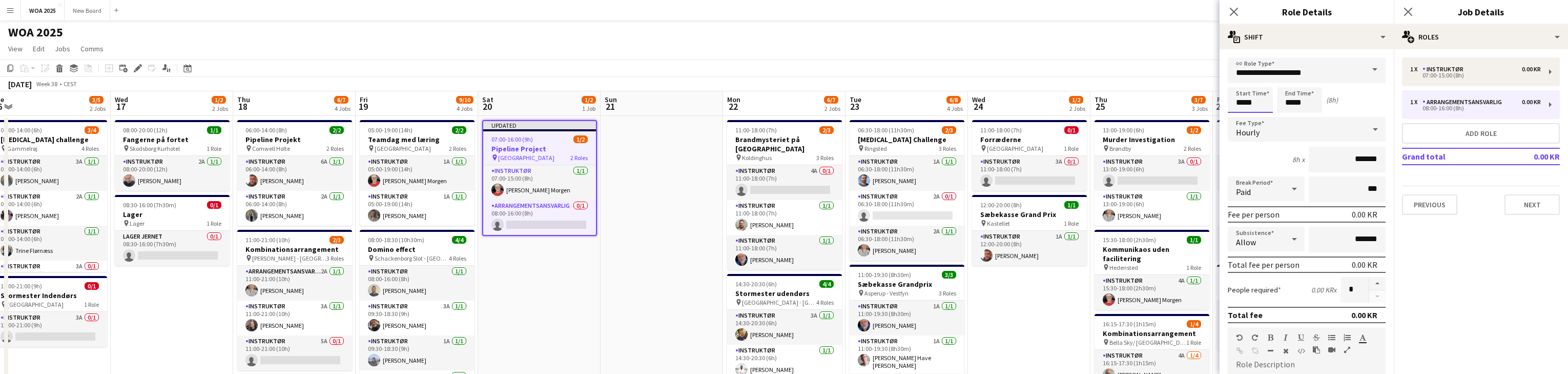
click at [517, 102] on input "*****" at bounding box center [1250, 100] width 45 height 26
type input "*****"
click at [517, 117] on div at bounding box center [1240, 118] width 21 height 10
click at [517, 102] on input "*****" at bounding box center [1300, 100] width 45 height 26
type input "*****"
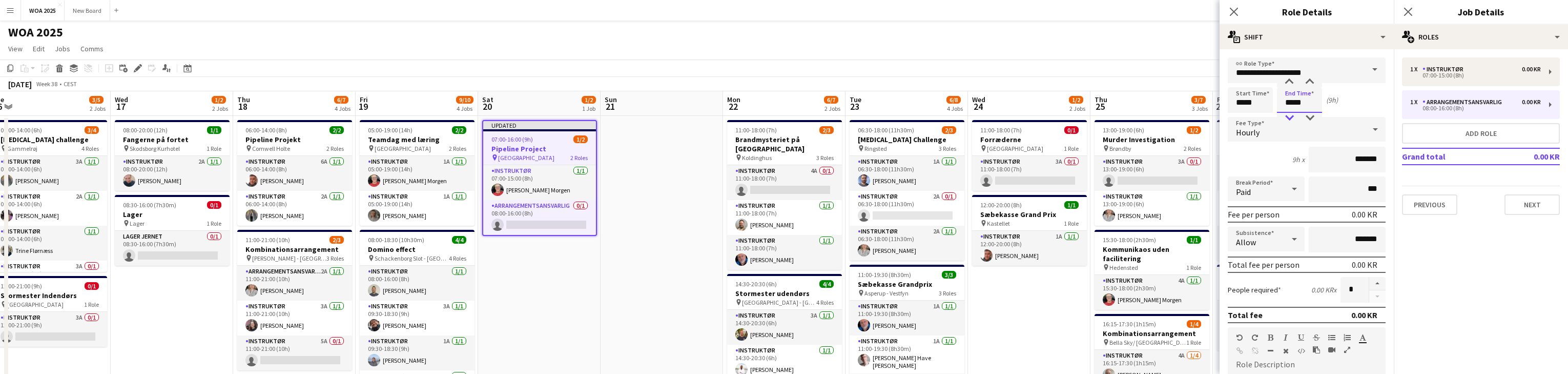
click at [517, 116] on div at bounding box center [1289, 118] width 21 height 10
click at [517, 69] on input "**********" at bounding box center [1306, 70] width 158 height 26
click at [517, 193] on span "Instruktør" at bounding box center [1303, 198] width 135 height 10
type input "**********"
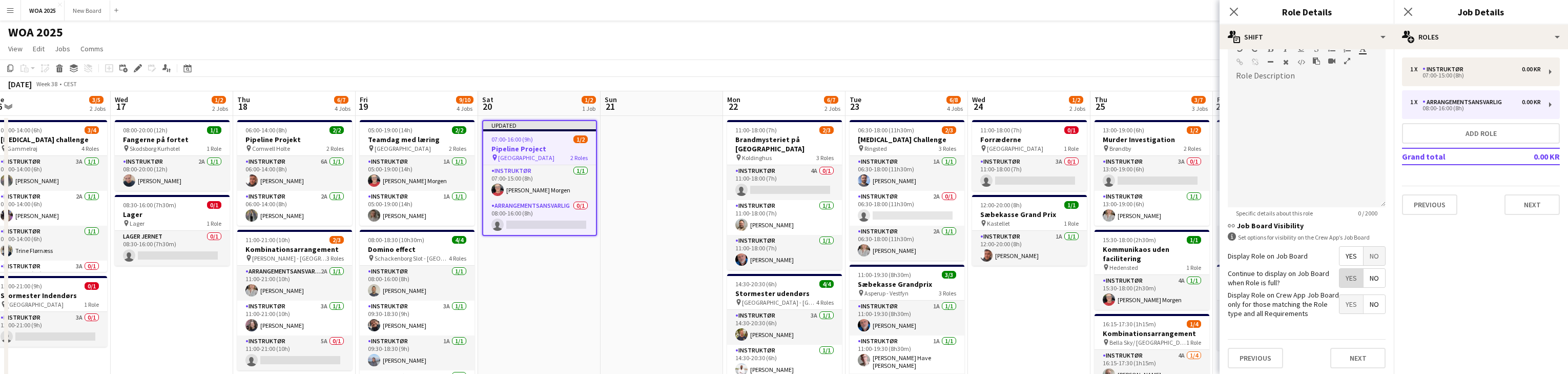
click at [517, 278] on span "Yes" at bounding box center [1351, 278] width 24 height 18
click at [517, 12] on icon at bounding box center [1408, 12] width 10 height 10
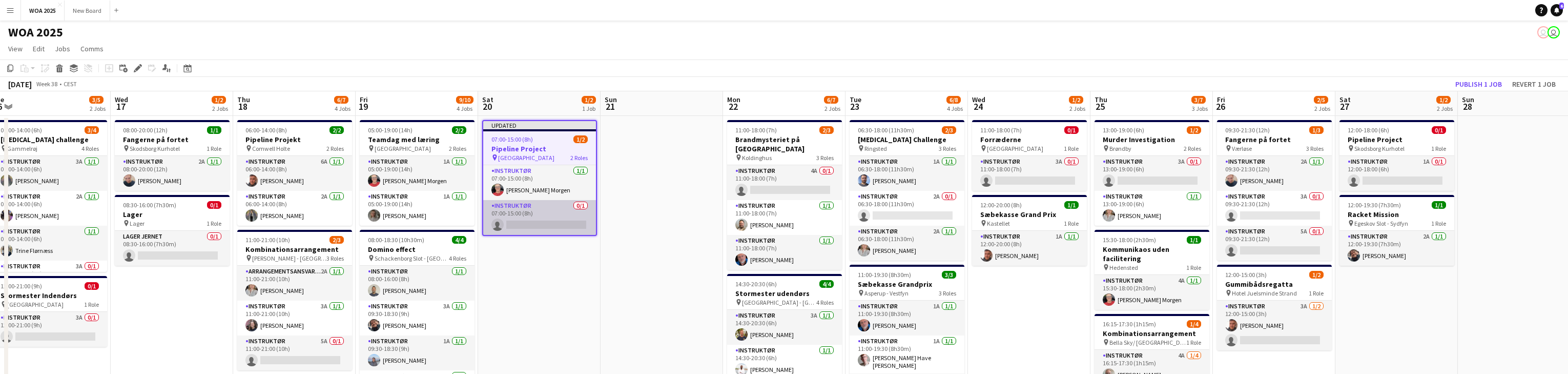
click at [517, 224] on app-card-role "Instruktør 0/1 07:00-15:00 (8h) single-neutral-actions" at bounding box center [539, 217] width 113 height 35
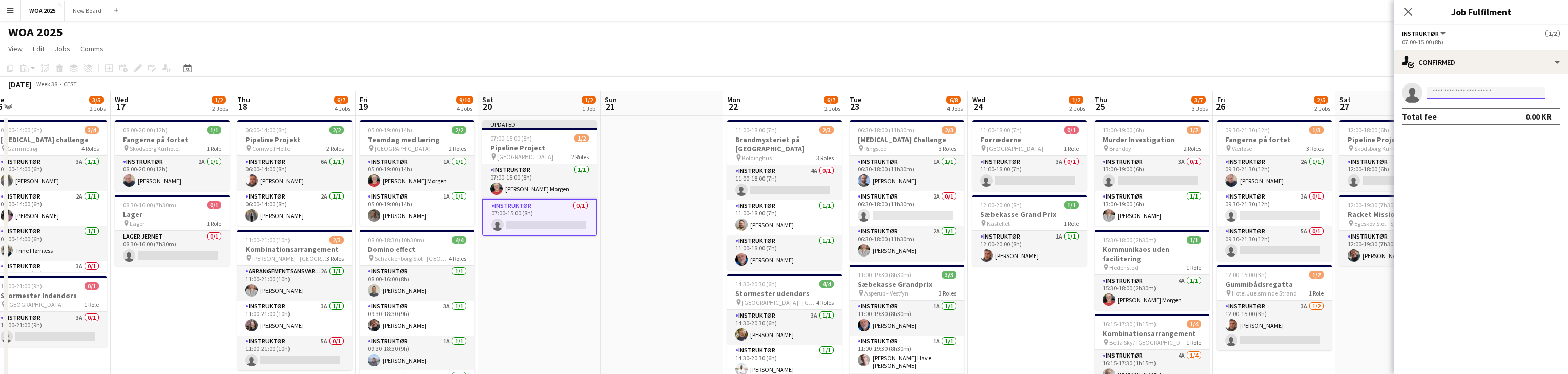
click at [517, 90] on input at bounding box center [1486, 93] width 119 height 12
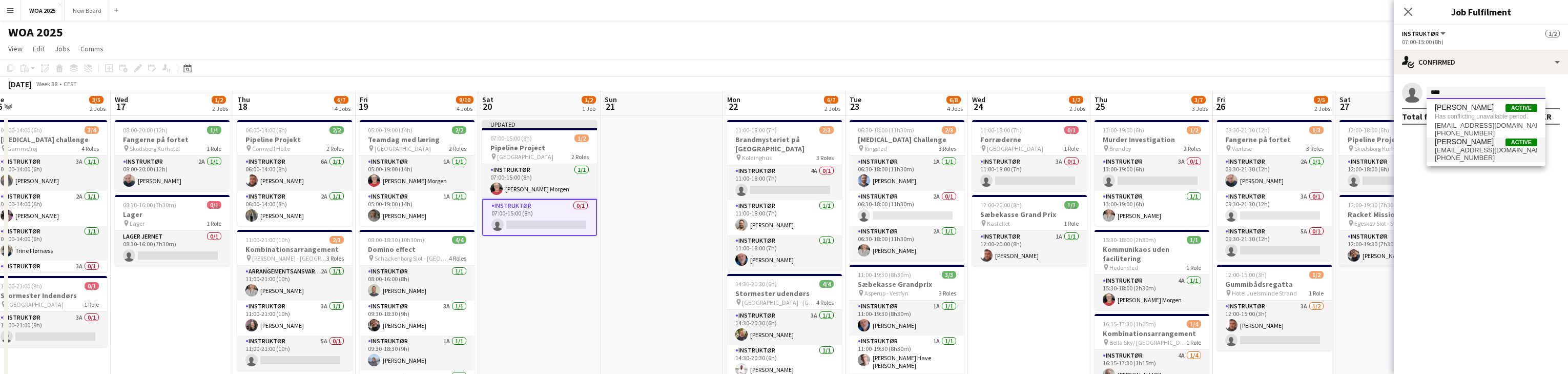
type input "****"
click at [517, 144] on span "[PERSON_NAME]" at bounding box center [1464, 142] width 59 height 9
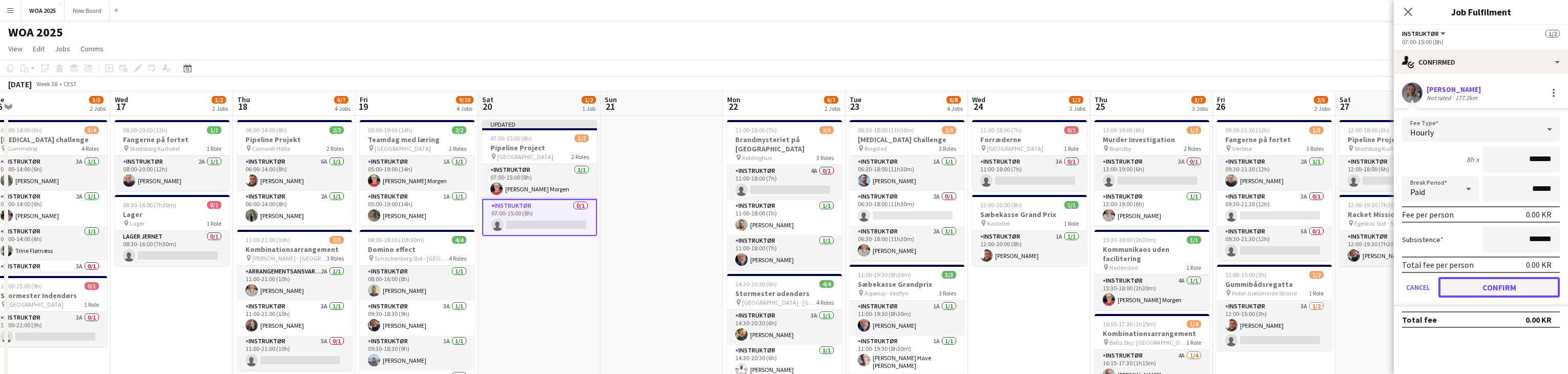
click at [517, 283] on button "Confirm" at bounding box center [1499, 288] width 122 height 21
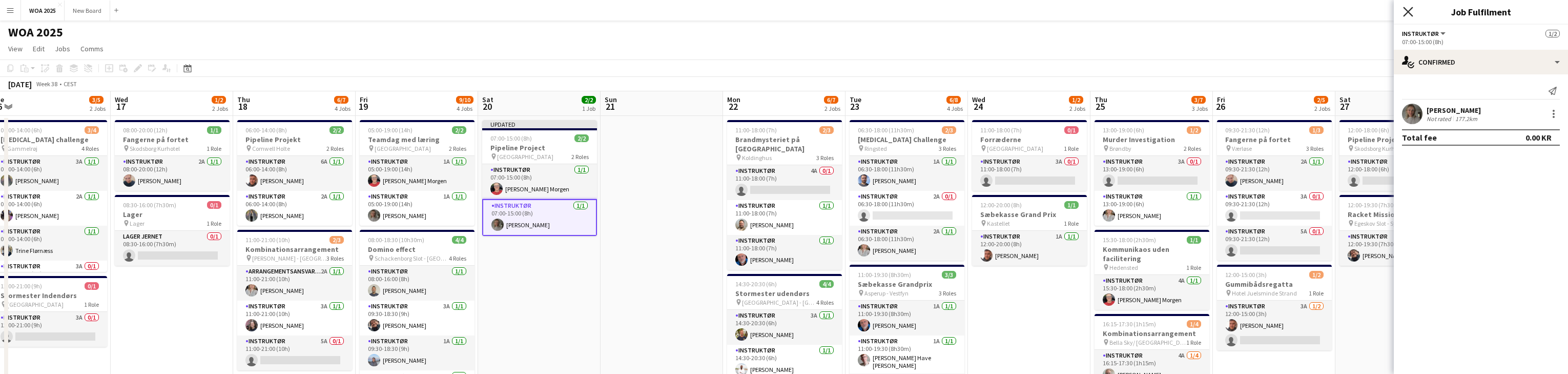
click at [517, 15] on icon at bounding box center [1408, 12] width 10 height 10
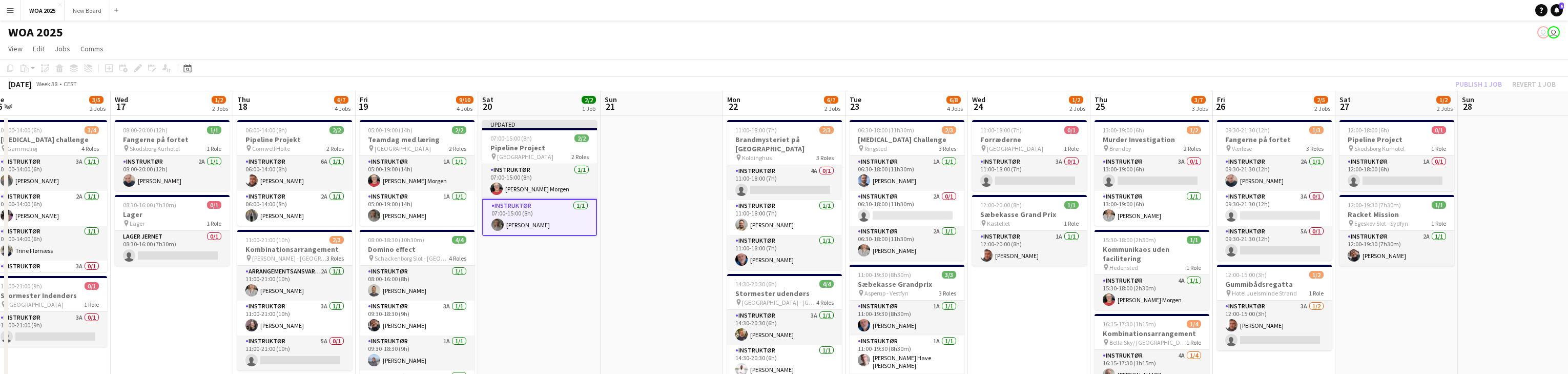
click at [517, 80] on div "Publish 1 job Revert 1 job" at bounding box center [1505, 84] width 125 height 13
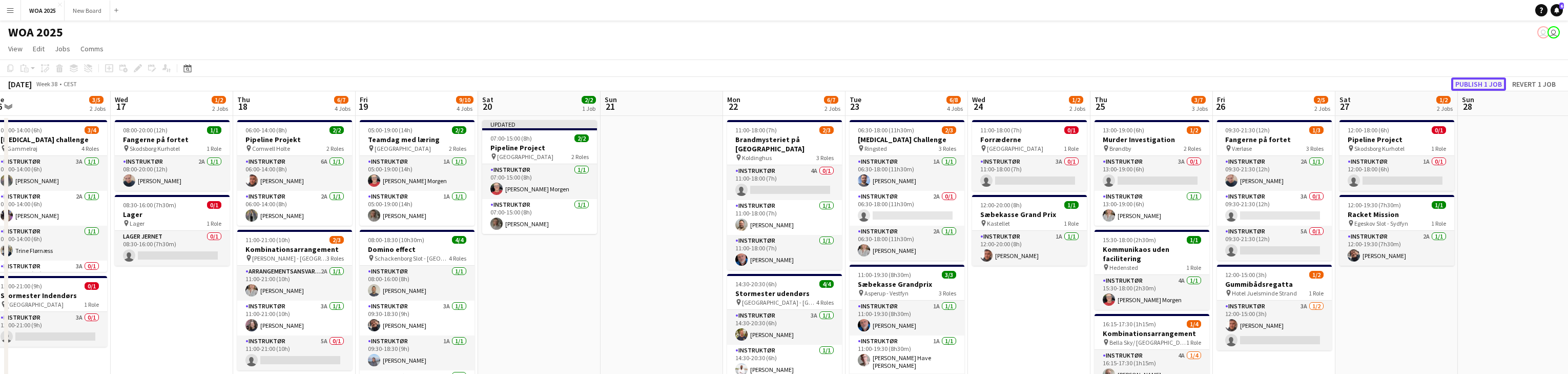
click at [517, 82] on button "Publish 1 job" at bounding box center [1479, 84] width 55 height 13
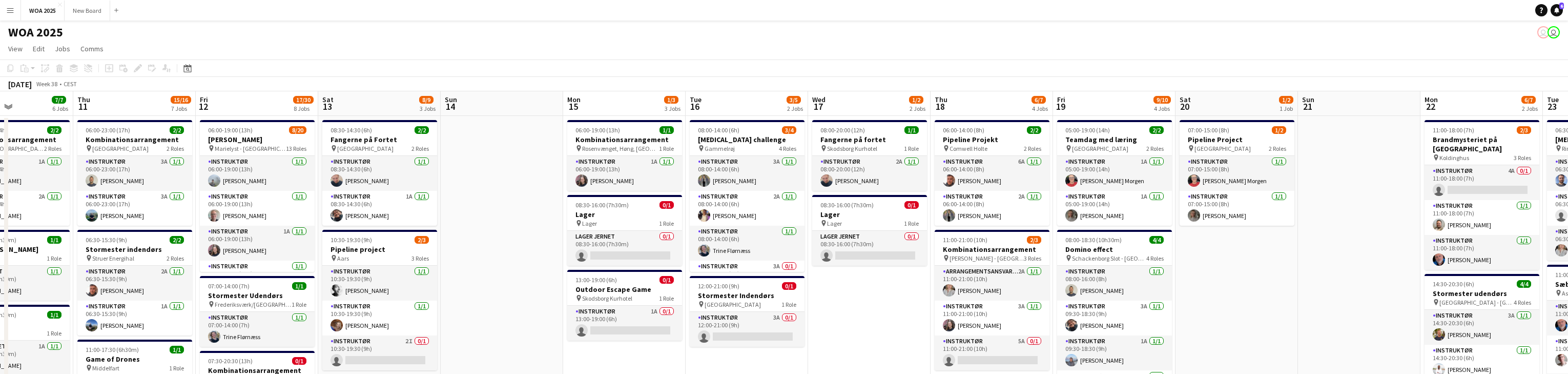
drag, startPoint x: 163, startPoint y: 320, endPoint x: 918, endPoint y: 238, distance: 759.4
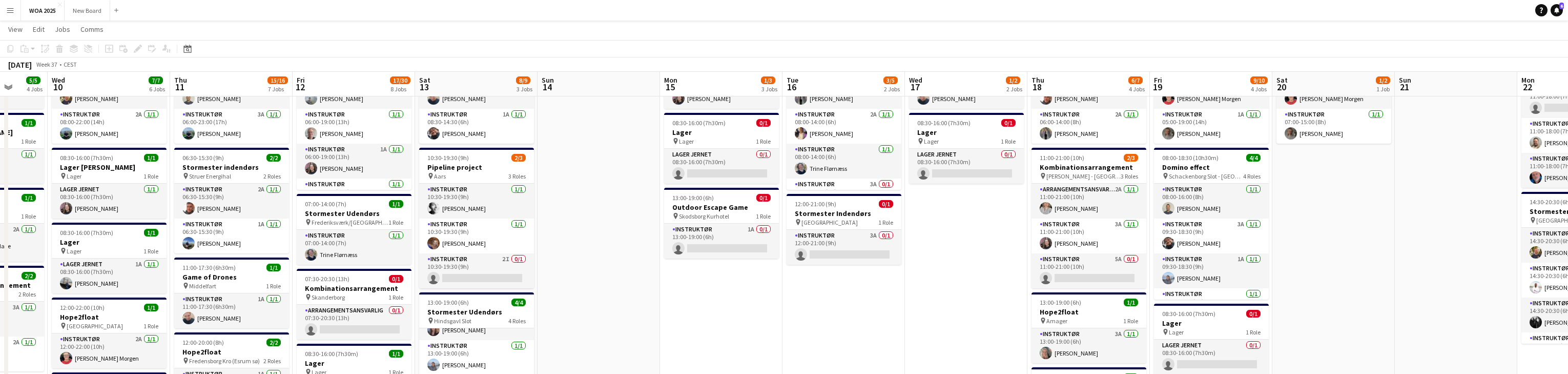
scroll to position [0, 291]
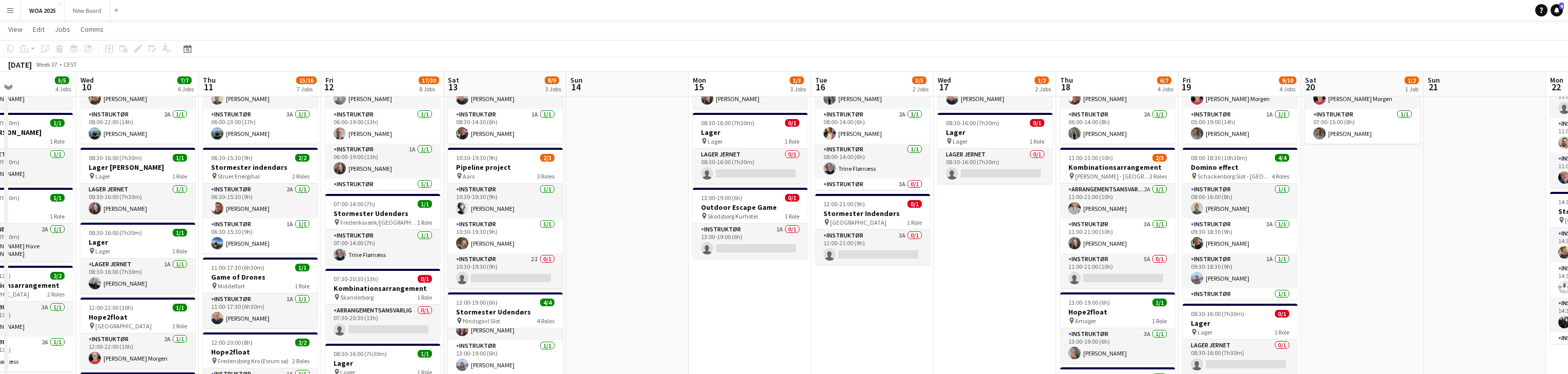
drag, startPoint x: 564, startPoint y: 305, endPoint x: 632, endPoint y: 261, distance: 81.0
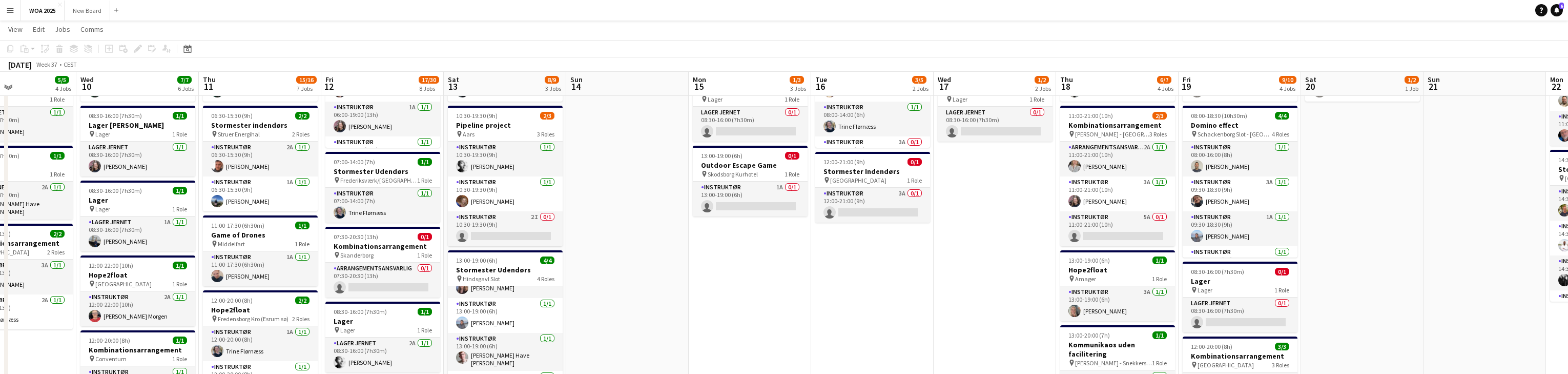
scroll to position [122, 0]
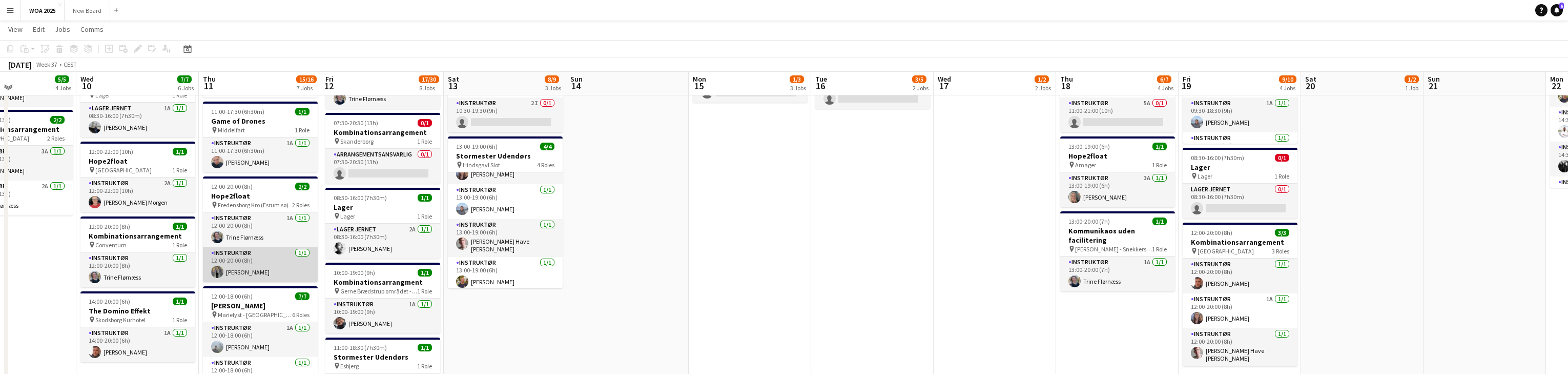
click at [277, 263] on app-card-role "Instruktør [DATE] 12:00-20:00 (8h) [PERSON_NAME]" at bounding box center [260, 264] width 115 height 35
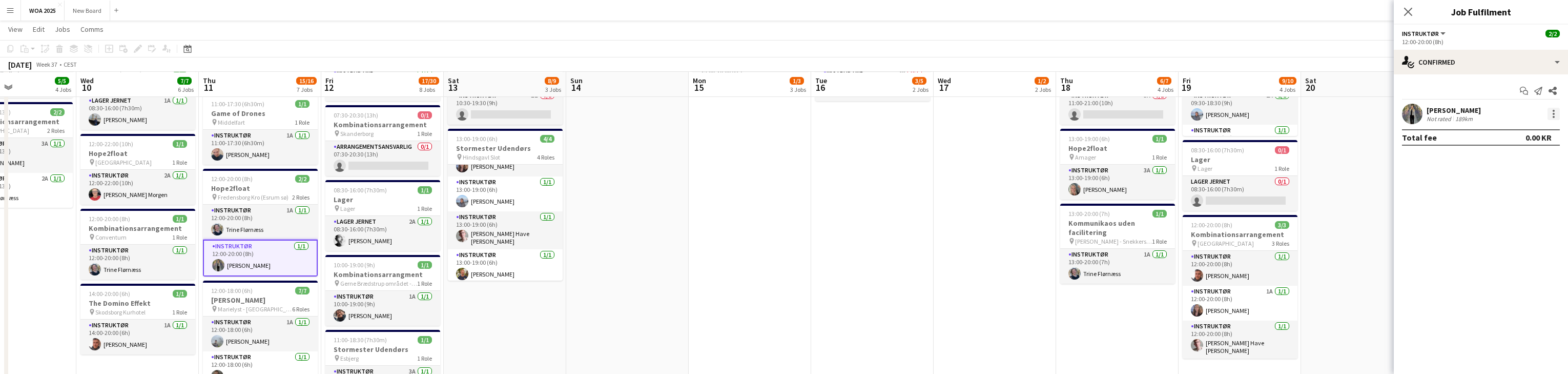
scroll to position [245, 0]
click at [517, 115] on div at bounding box center [1553, 114] width 12 height 12
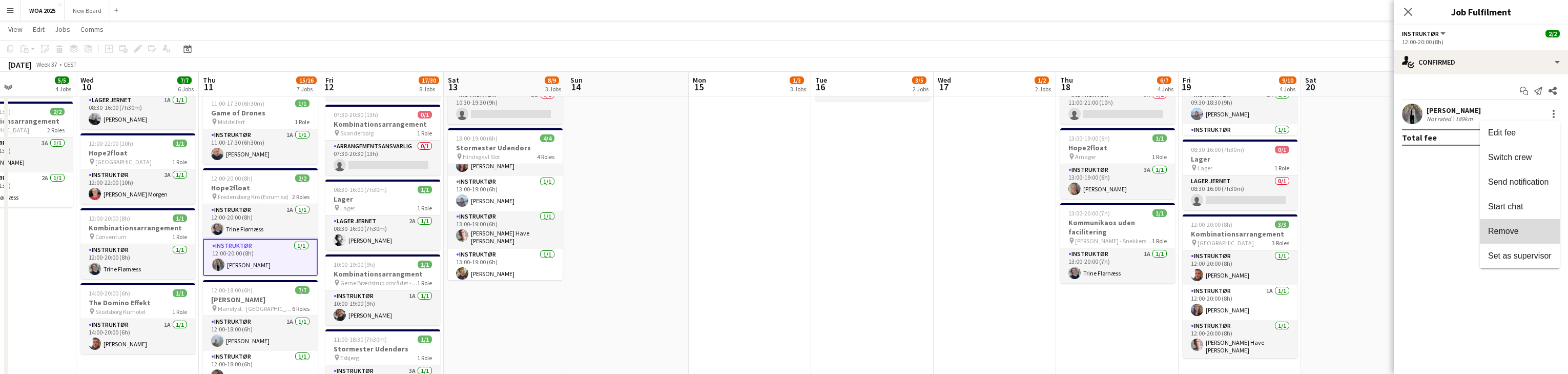
click at [517, 232] on span "Remove" at bounding box center [1520, 231] width 63 height 9
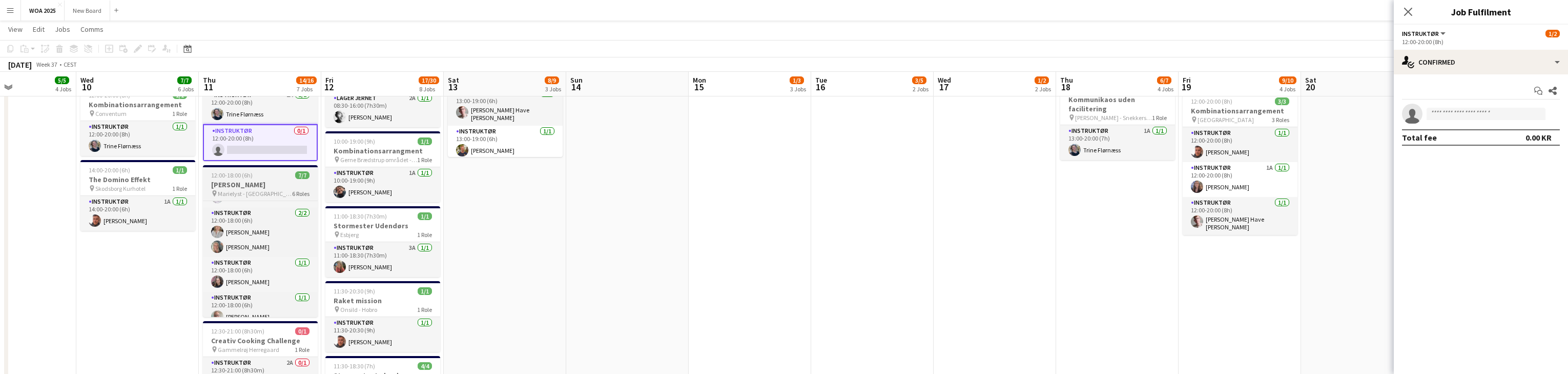
scroll to position [108, 0]
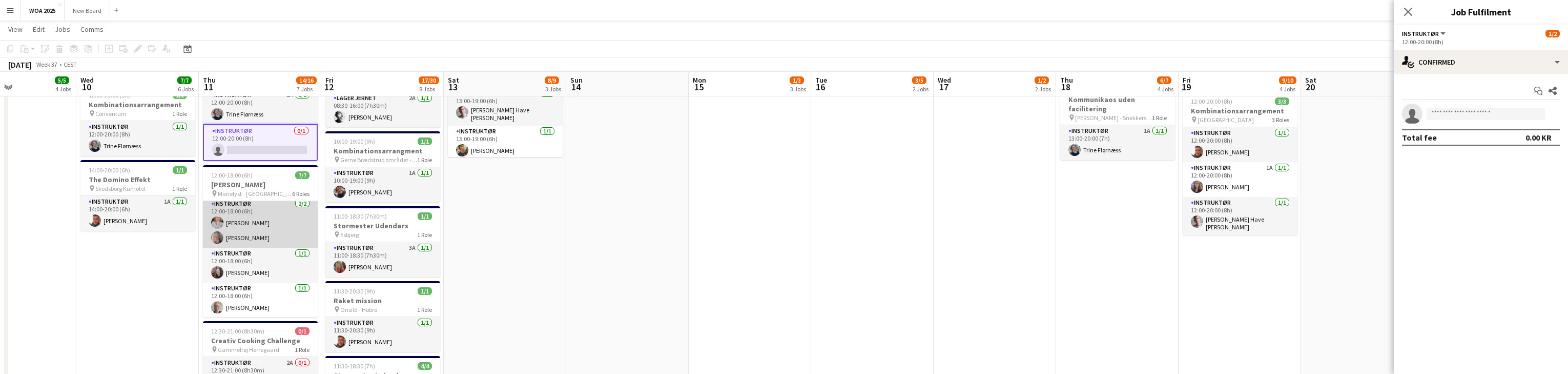
click at [276, 235] on app-card-role "Instruktør [DATE] 12:00-18:00 (6h) [PERSON_NAME] [PERSON_NAME]" at bounding box center [260, 223] width 115 height 50
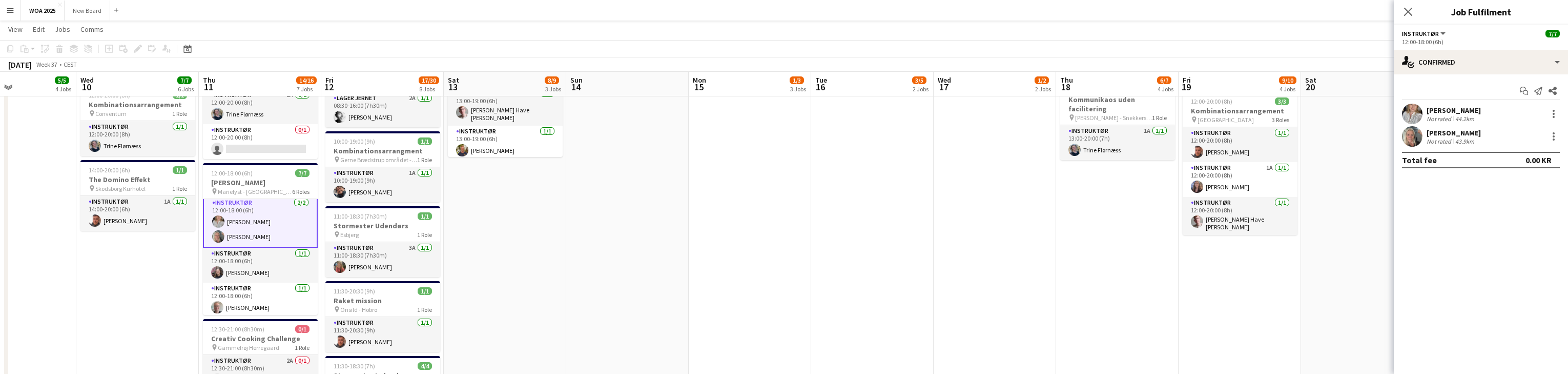
scroll to position [108, 0]
click at [517, 135] on div at bounding box center [1553, 136] width 12 height 12
click at [517, 253] on span "Remove" at bounding box center [1520, 253] width 63 height 9
click at [517, 13] on icon "Close pop-in" at bounding box center [1408, 12] width 10 height 10
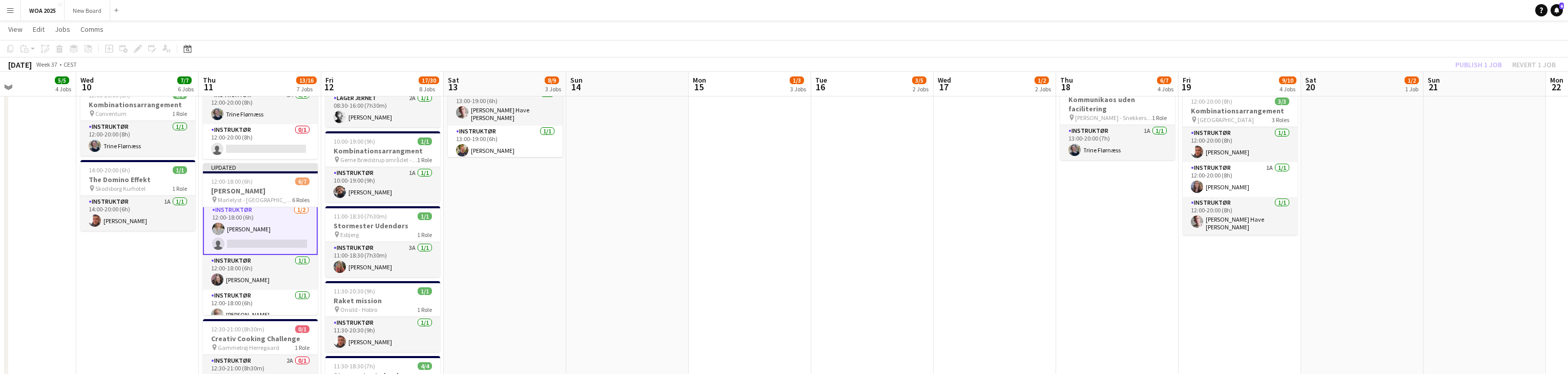
click at [517, 68] on div "Publish 1 job Revert 1 job" at bounding box center [1505, 65] width 125 height 13
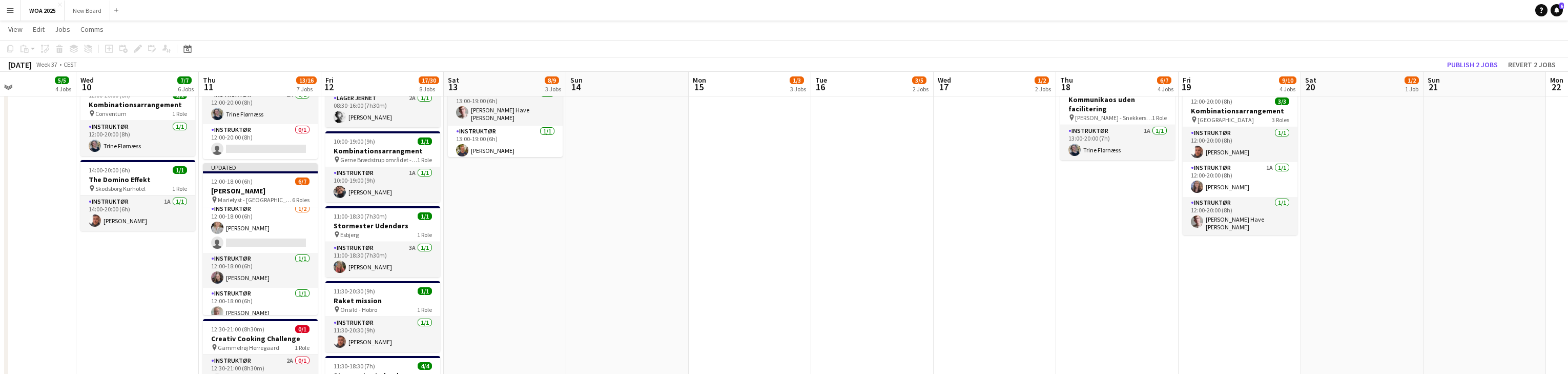
scroll to position [108, 0]
click at [517, 66] on button "Publish 2 jobs" at bounding box center [1472, 65] width 59 height 13
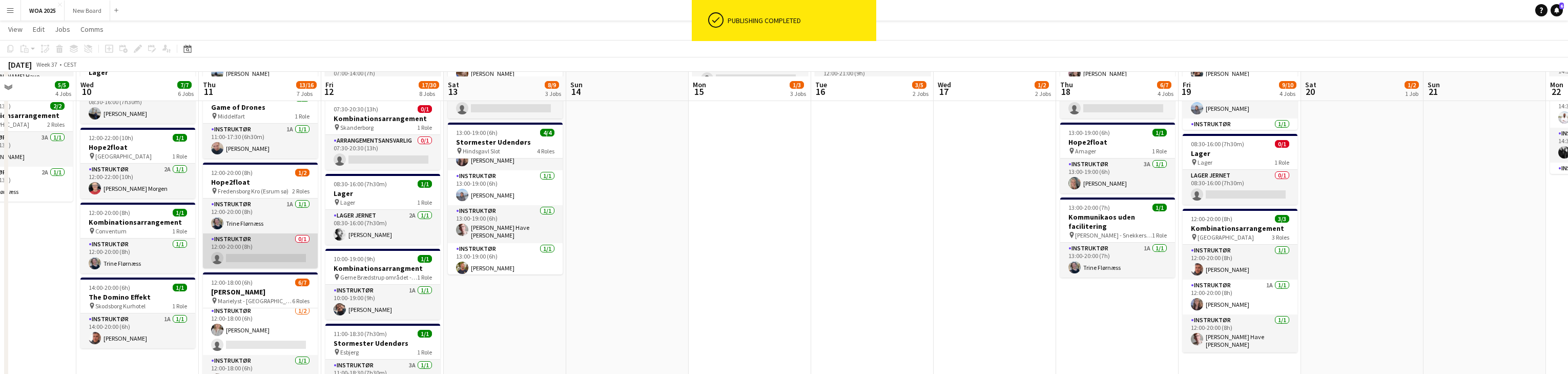
click at [273, 250] on app-card-role "Instruktør 0/1 12:00-20:00 (8h) single-neutral-actions" at bounding box center [260, 250] width 115 height 35
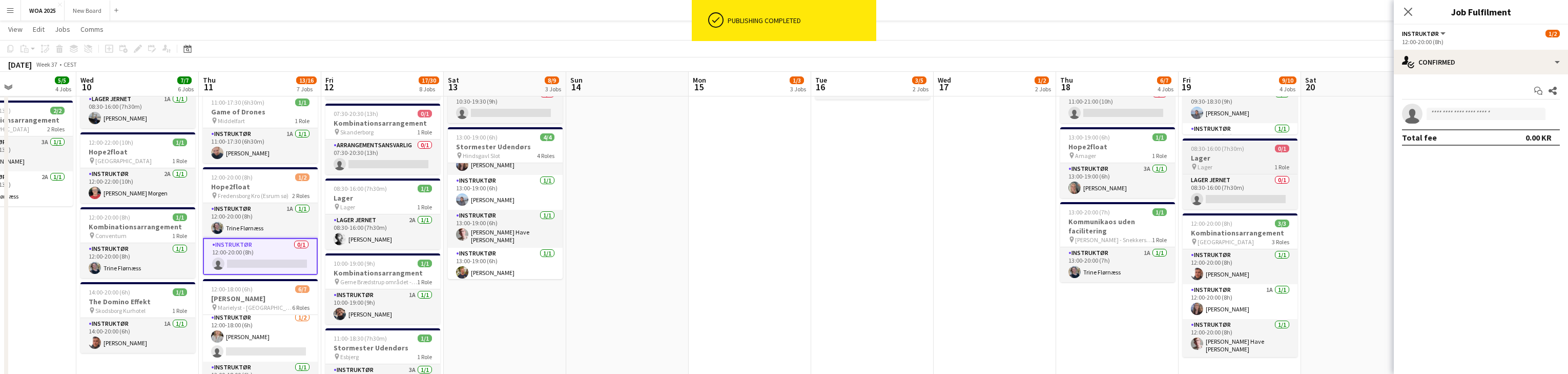
scroll to position [245, 0]
click at [517, 113] on input at bounding box center [1486, 114] width 119 height 12
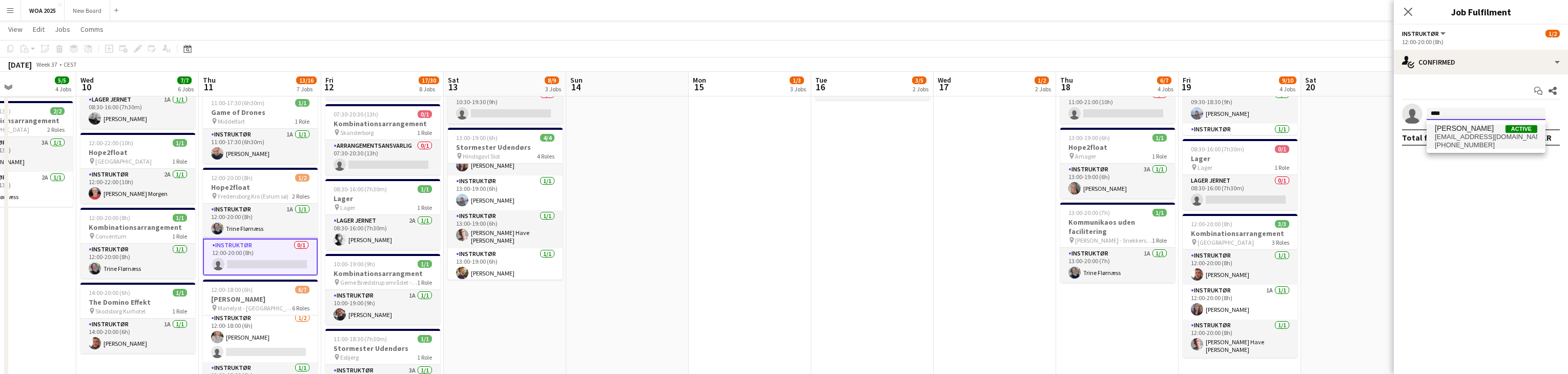
type input "****"
click at [517, 135] on span "[EMAIL_ADDRESS][DOMAIN_NAME]" at bounding box center [1486, 136] width 102 height 8
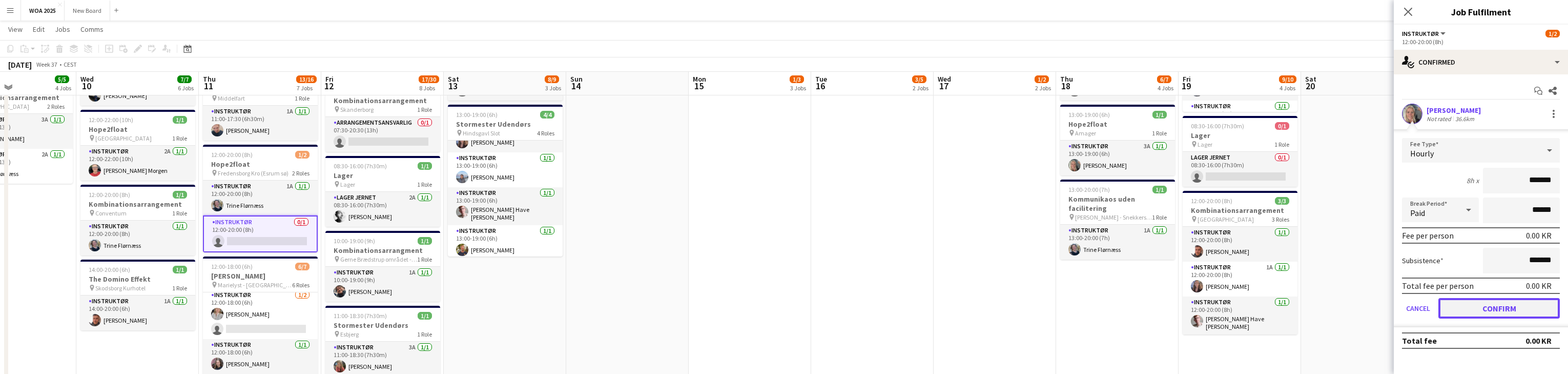
click at [517, 307] on button "Confirm" at bounding box center [1499, 308] width 122 height 21
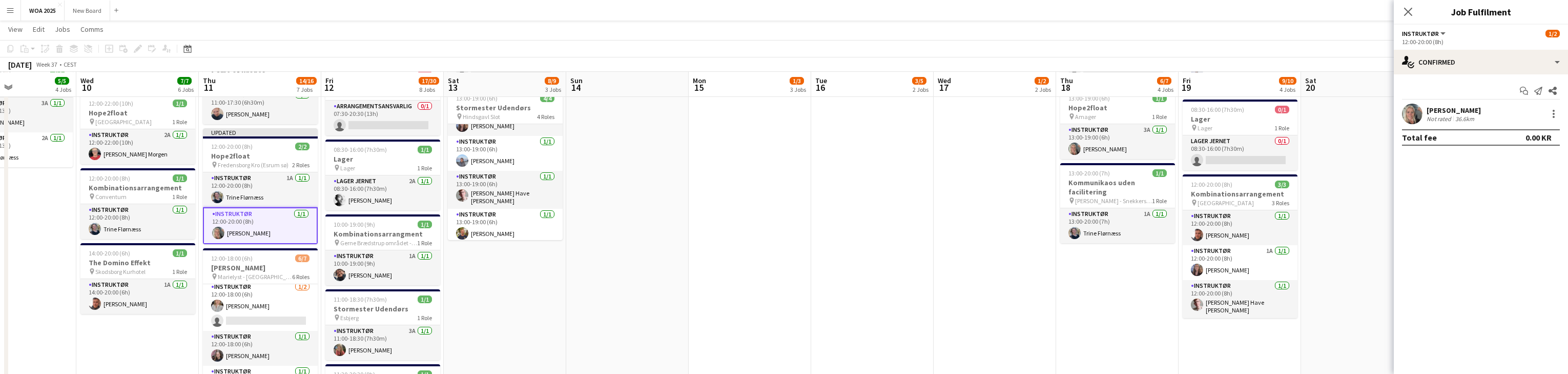
scroll to position [286, 0]
click at [517, 10] on icon at bounding box center [1408, 12] width 10 height 10
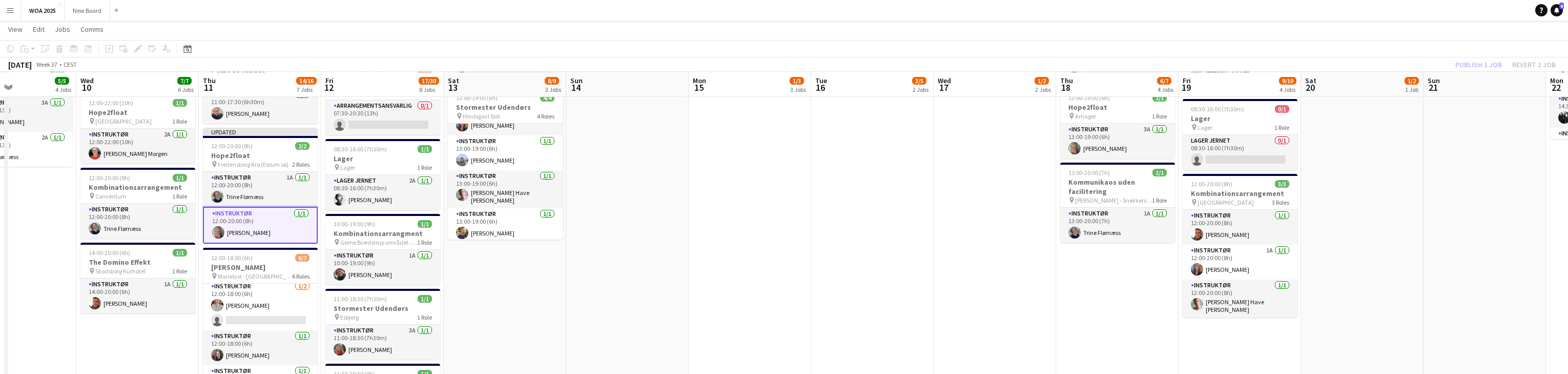
click at [517, 64] on div "Publish 1 job Revert 1 job" at bounding box center [1505, 65] width 125 height 13
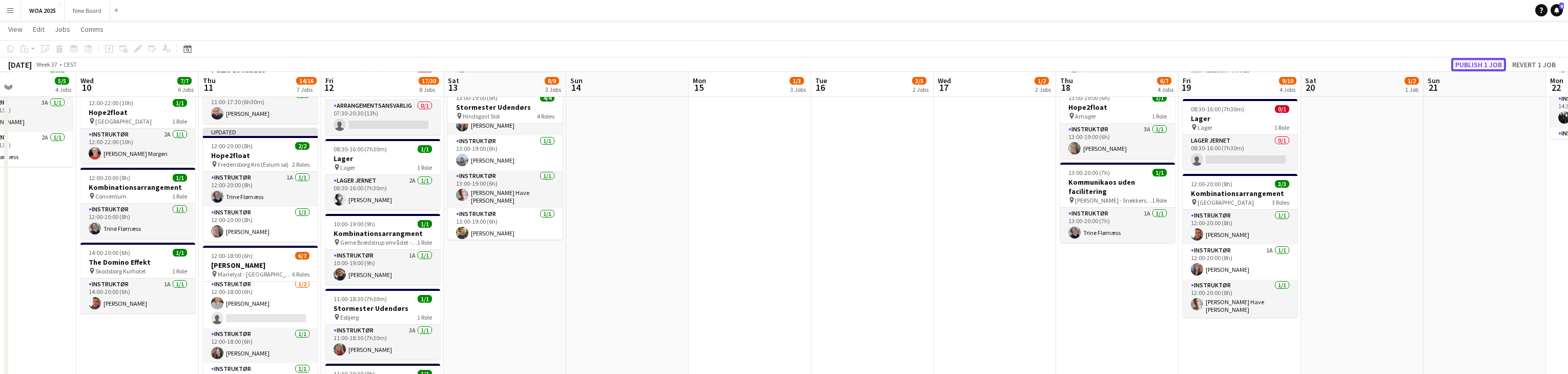
click at [517, 64] on button "Publish 1 job" at bounding box center [1479, 65] width 55 height 13
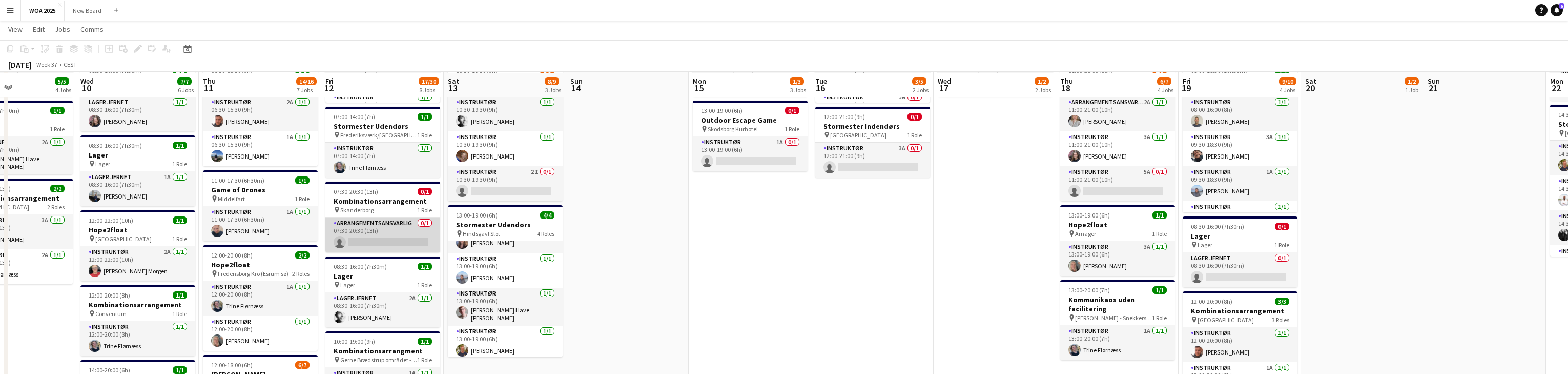
click at [390, 229] on app-card-role "Arrangementsansvarlig 0/1 07:30-20:30 (13h) single-neutral-actions" at bounding box center [383, 235] width 115 height 35
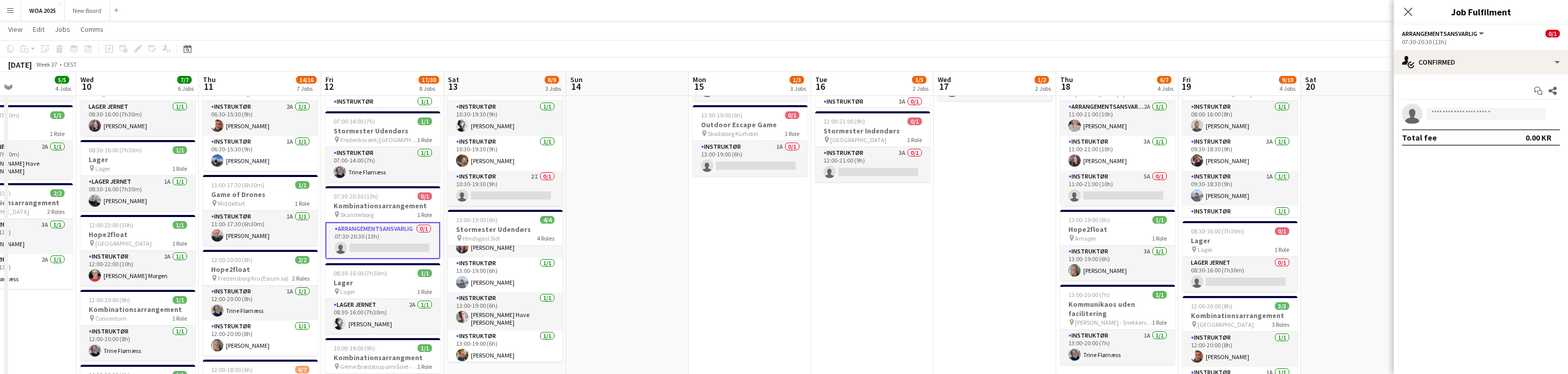
scroll to position [163, 0]
click at [517, 117] on input at bounding box center [1486, 114] width 119 height 12
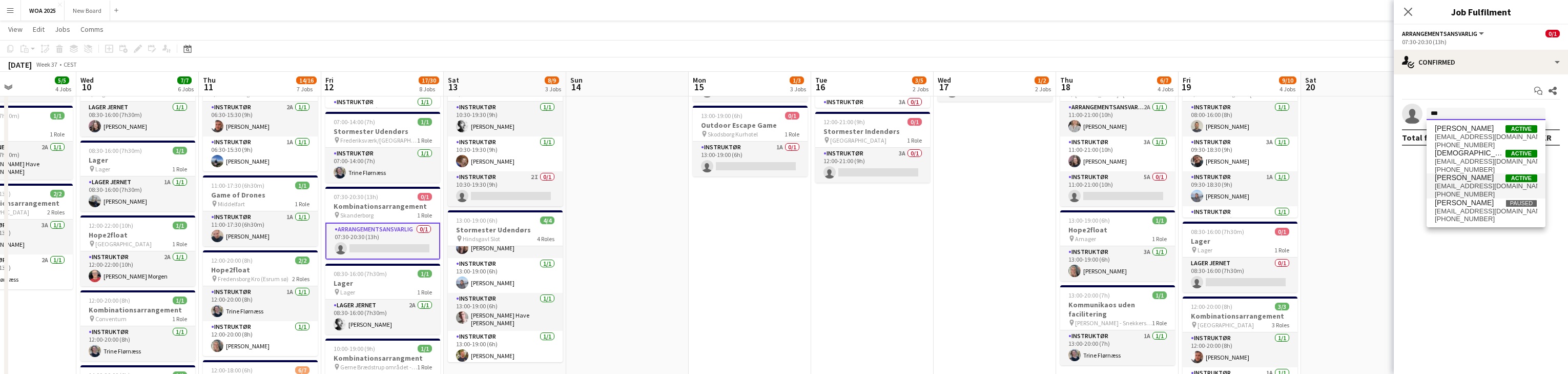
type input "***"
click at [517, 185] on span "[EMAIL_ADDRESS][DOMAIN_NAME]" at bounding box center [1486, 186] width 102 height 8
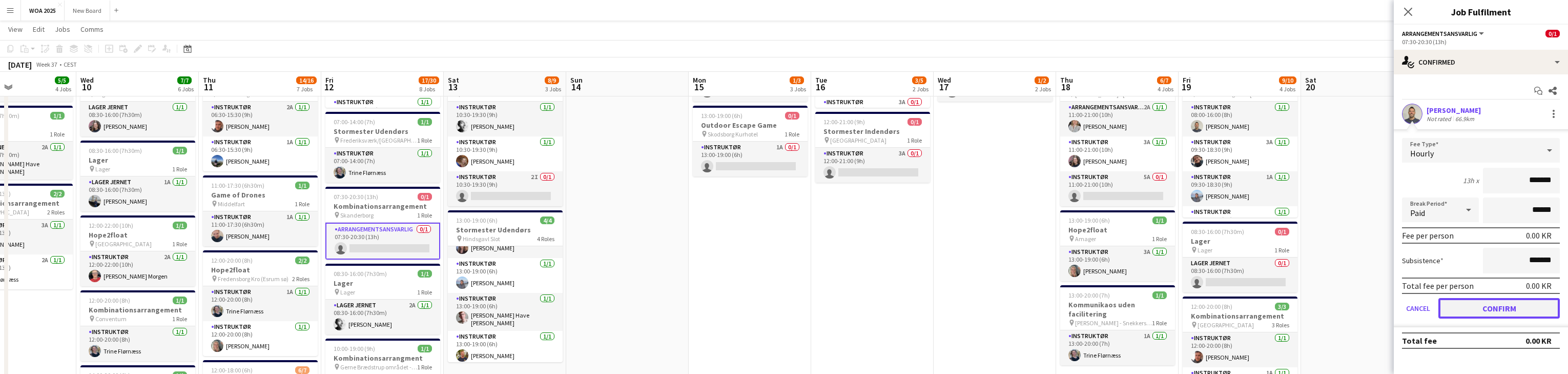
click at [517, 306] on button "Confirm" at bounding box center [1499, 308] width 122 height 21
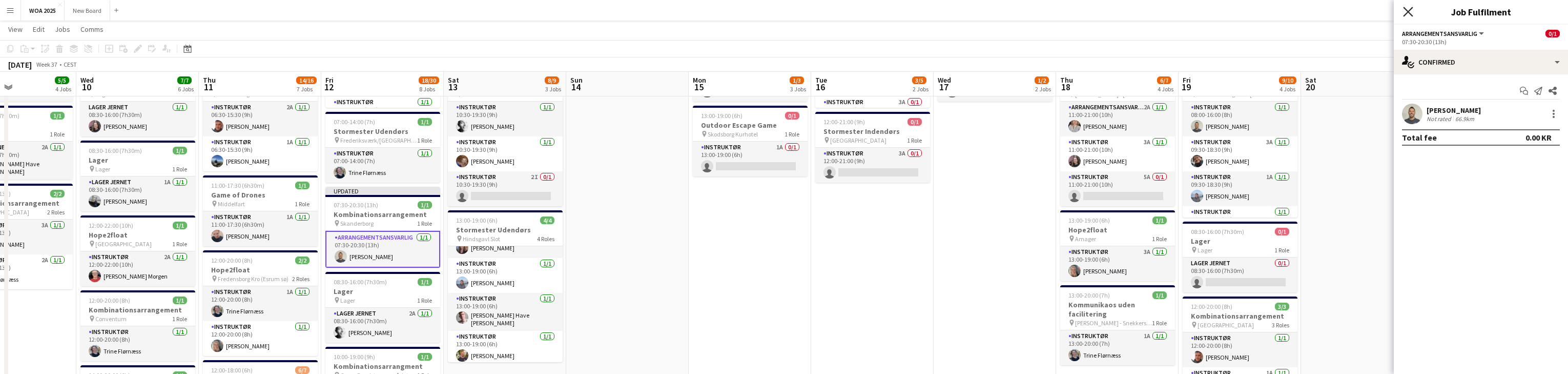
click at [517, 15] on icon at bounding box center [1408, 12] width 10 height 10
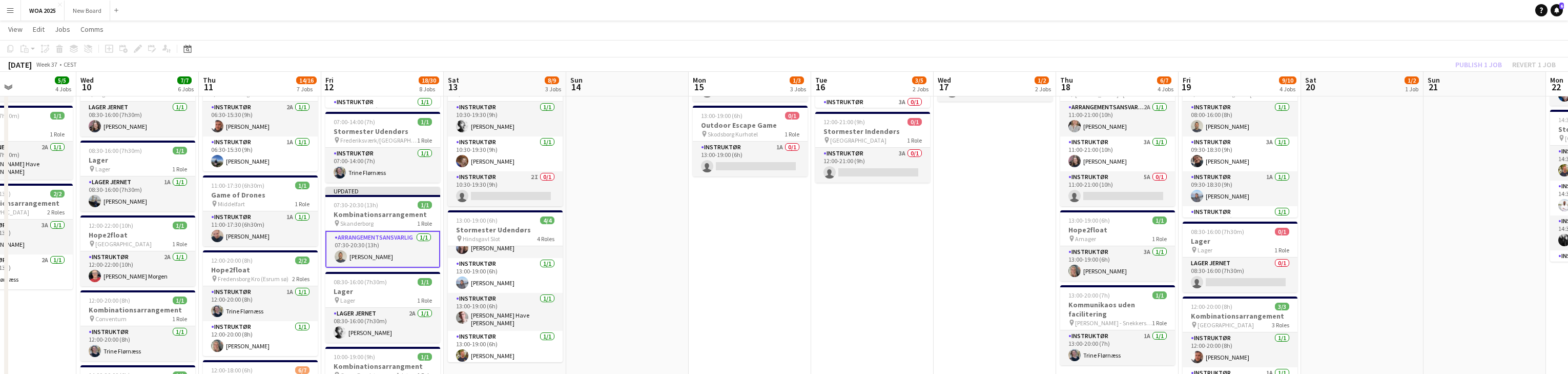
click at [517, 61] on div "Publish 1 job Revert 1 job" at bounding box center [1505, 65] width 125 height 13
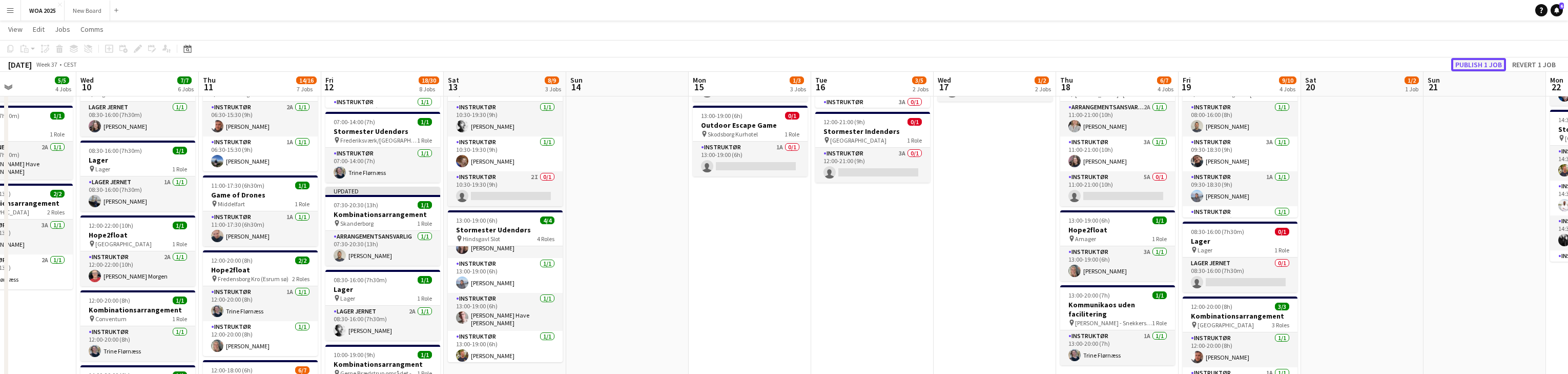
click at [517, 68] on button "Publish 1 job" at bounding box center [1479, 65] width 55 height 13
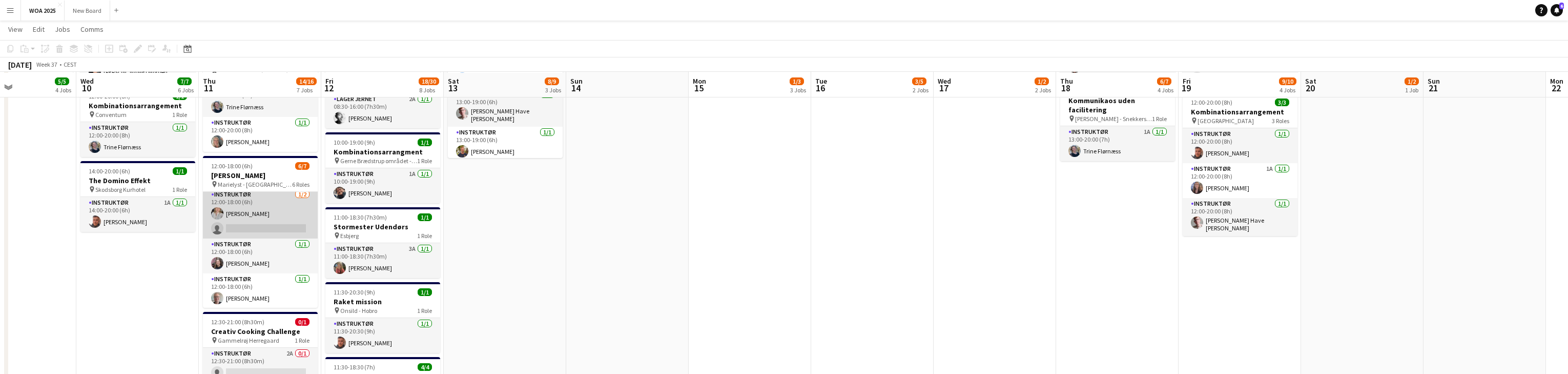
scroll to position [368, 0]
click at [271, 225] on app-card-role "Instruktør [DATE] 12:00-18:00 (6h) [PERSON_NAME] single-neutral-actions" at bounding box center [260, 213] width 115 height 50
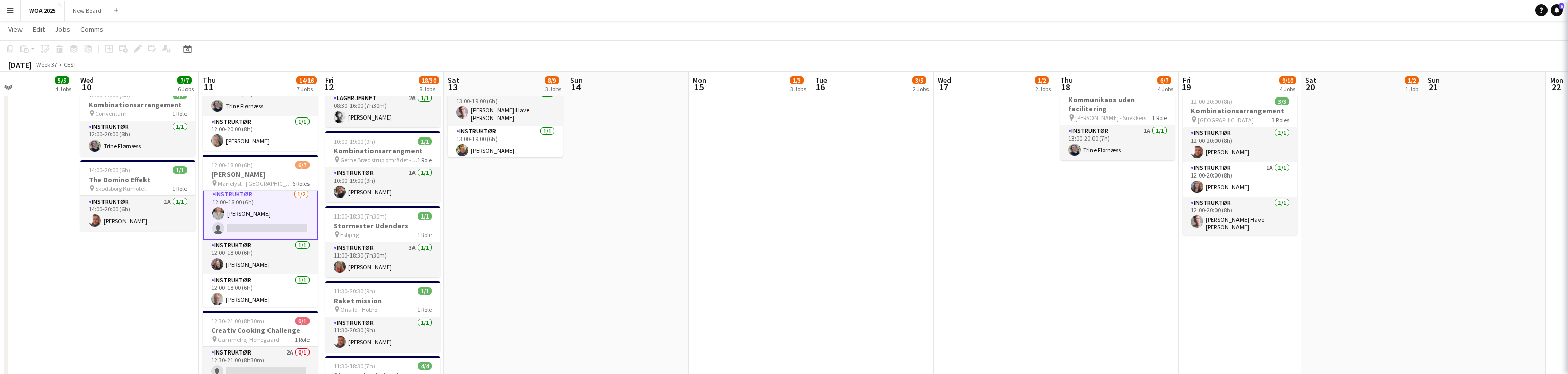
scroll to position [108, 0]
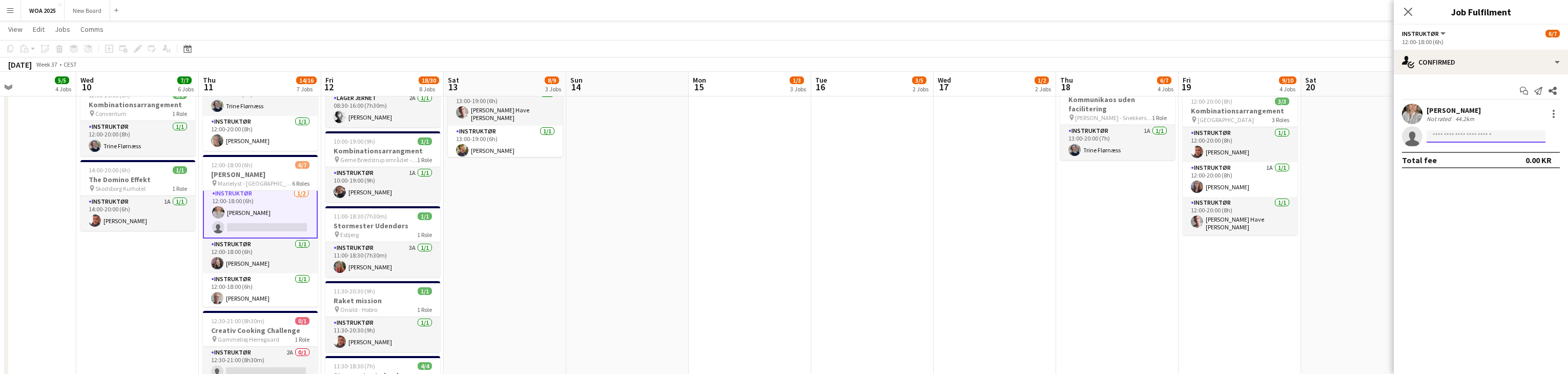
click at [517, 133] on input at bounding box center [1486, 136] width 119 height 12
type input "********"
click at [517, 154] on span "[PERSON_NAME]" at bounding box center [1464, 151] width 59 height 9
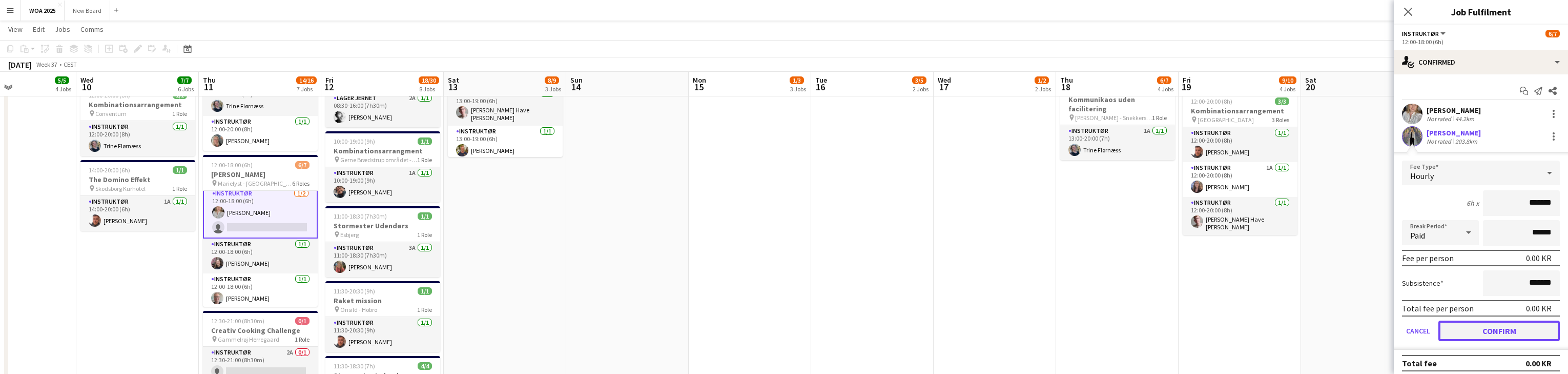
click at [517, 330] on button "Confirm" at bounding box center [1499, 331] width 122 height 21
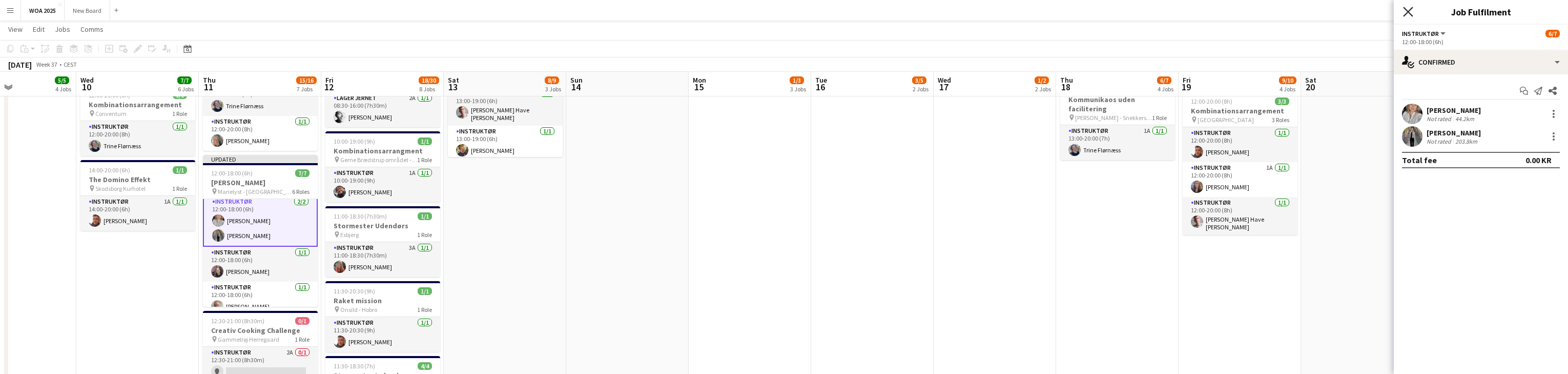
click at [517, 13] on icon "Close pop-in" at bounding box center [1408, 12] width 10 height 10
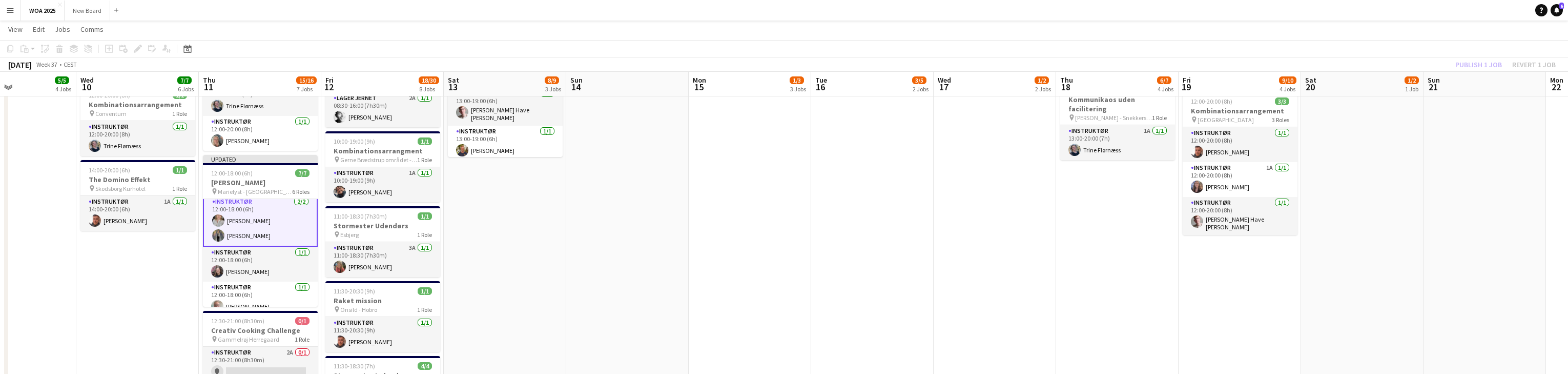
click at [517, 63] on div "Publish 1 job Revert 1 job" at bounding box center [1505, 65] width 125 height 13
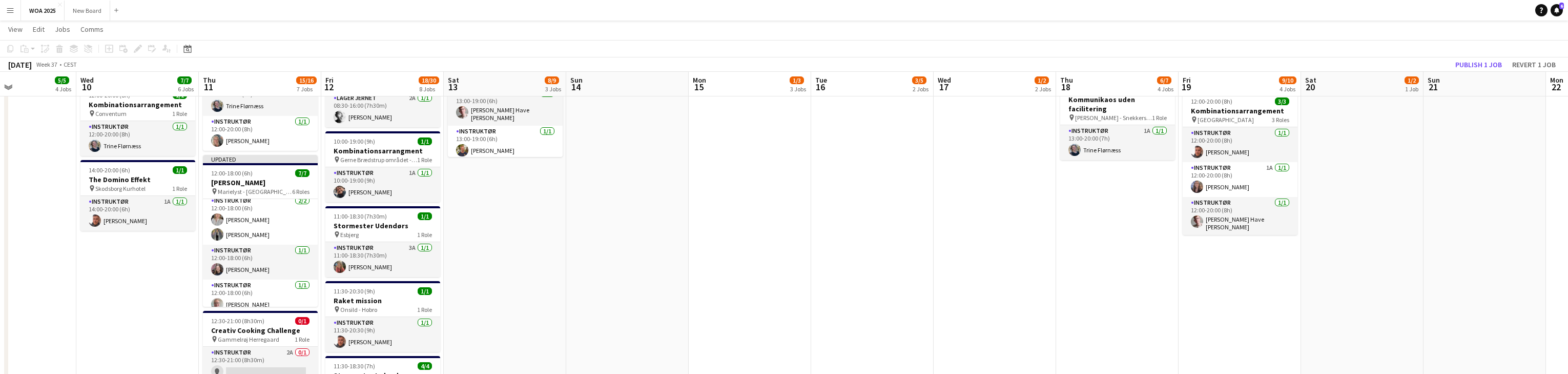
scroll to position [108, 0]
click at [517, 66] on button "Publish 1 job" at bounding box center [1479, 65] width 55 height 13
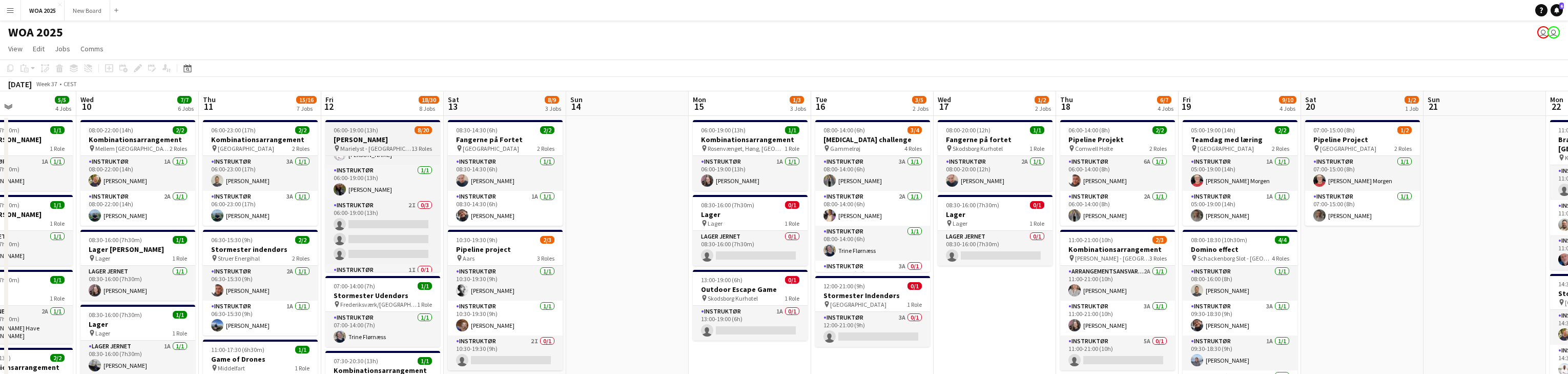
scroll to position [219, 0]
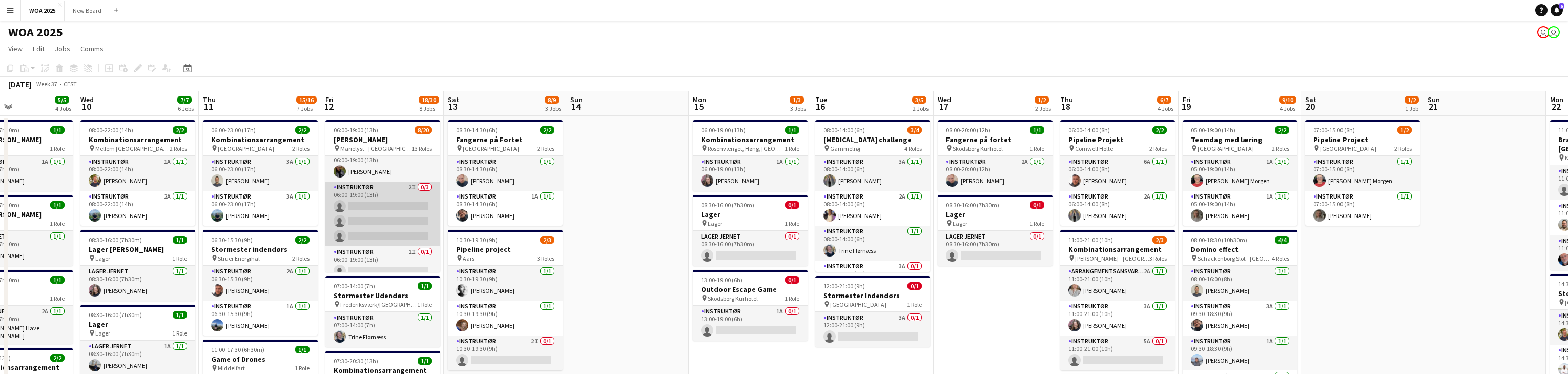
click at [394, 214] on app-card-role "Instruktør 2I 0/3 06:00-19:00 (13h) single-neutral-actions single-neutral-actio…" at bounding box center [383, 214] width 115 height 65
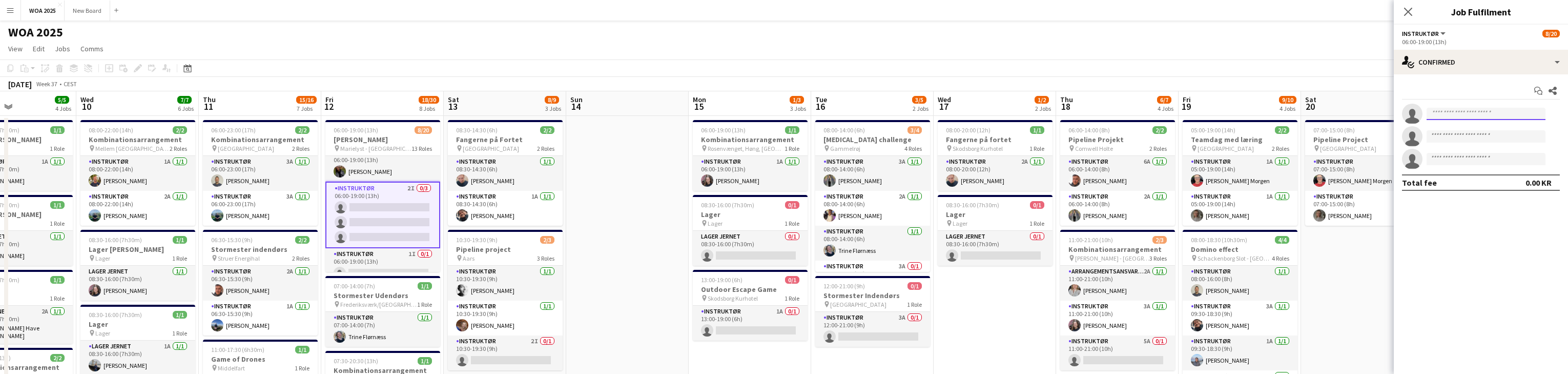
click at [517, 111] on input at bounding box center [1486, 114] width 119 height 12
click at [517, 18] on app-navbar "Menu Boards Boards Boards All jobs Status Workforce Workforce My Workforce Recr…" at bounding box center [784, 10] width 1568 height 21
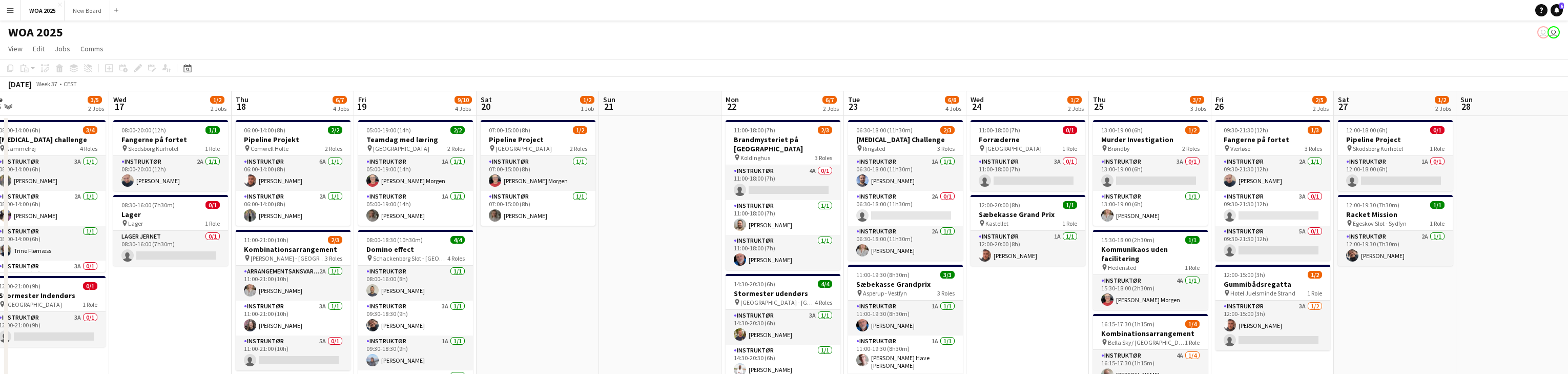
drag, startPoint x: 1304, startPoint y: 254, endPoint x: 593, endPoint y: 189, distance: 714.0
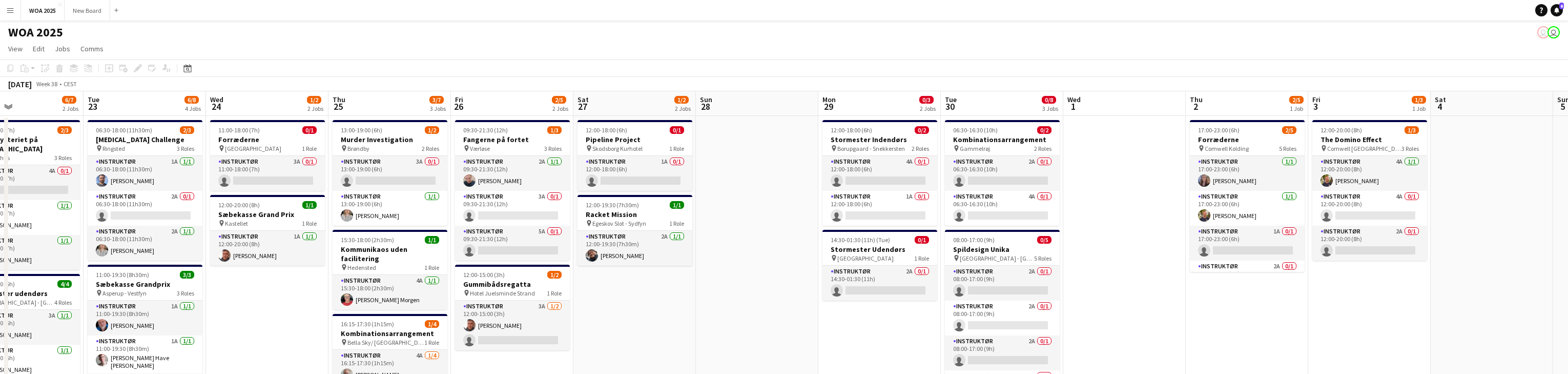
drag, startPoint x: 1454, startPoint y: 347, endPoint x: 740, endPoint y: 259, distance: 719.4
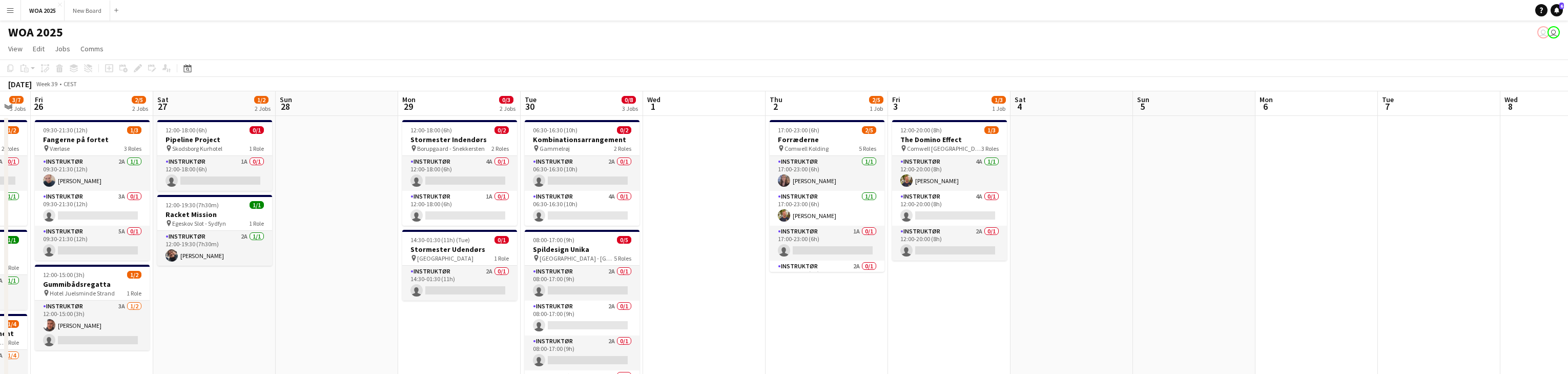
scroll to position [0, 351]
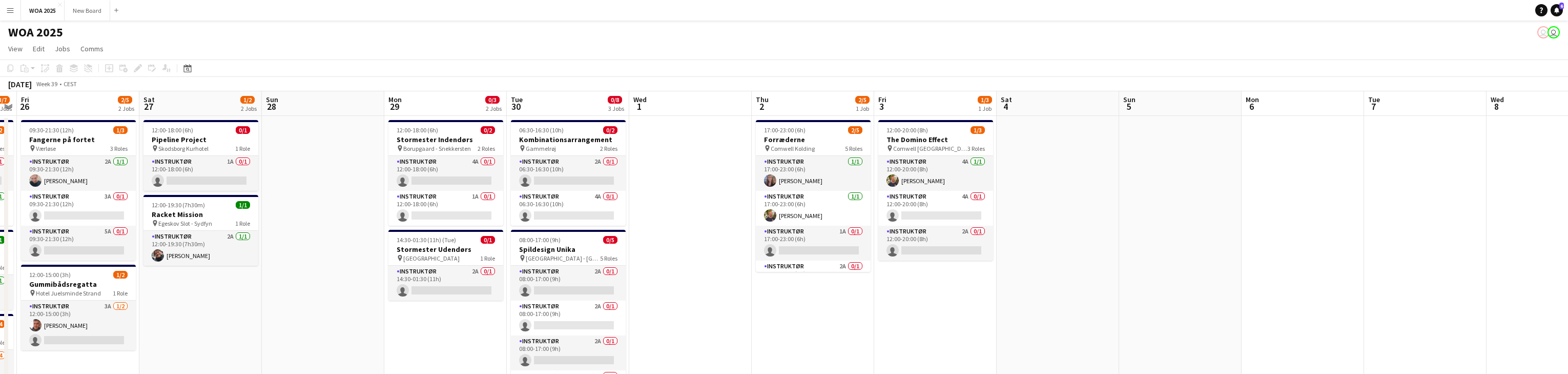
drag, startPoint x: 1350, startPoint y: 306, endPoint x: 1041, endPoint y: 289, distance: 309.5
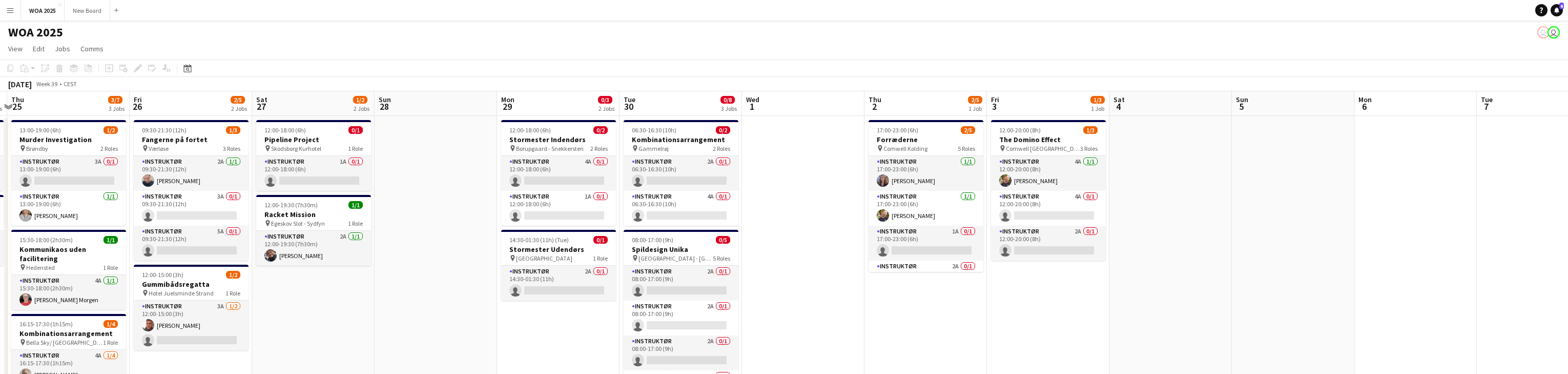
scroll to position [0, 234]
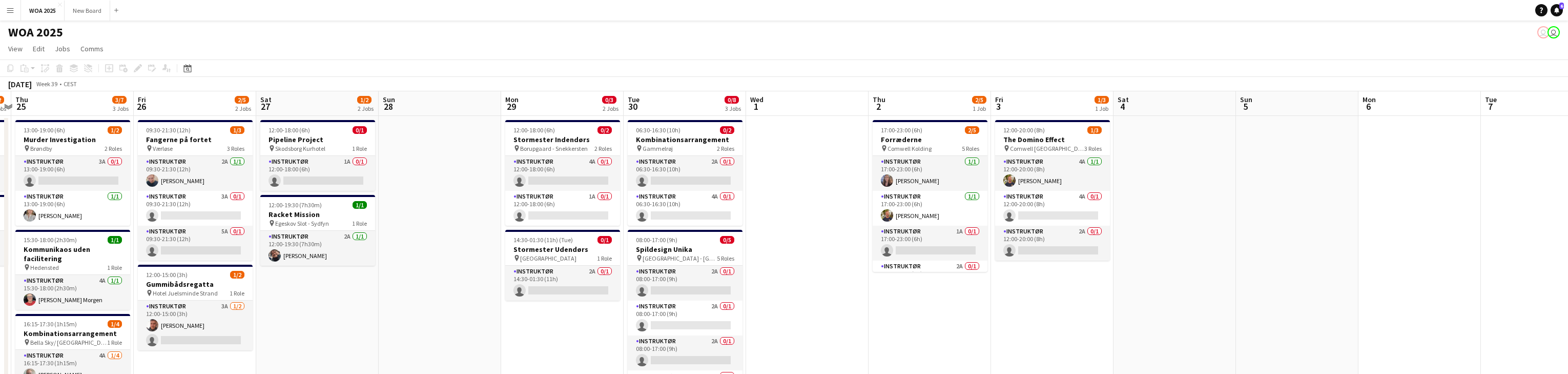
drag, startPoint x: 959, startPoint y: 305, endPoint x: 1076, endPoint y: 305, distance: 117.0
click at [517, 251] on app-card-role "Instruktør 1A 0/1 17:00-23:00 (6h) single-neutral-actions" at bounding box center [930, 242] width 115 height 35
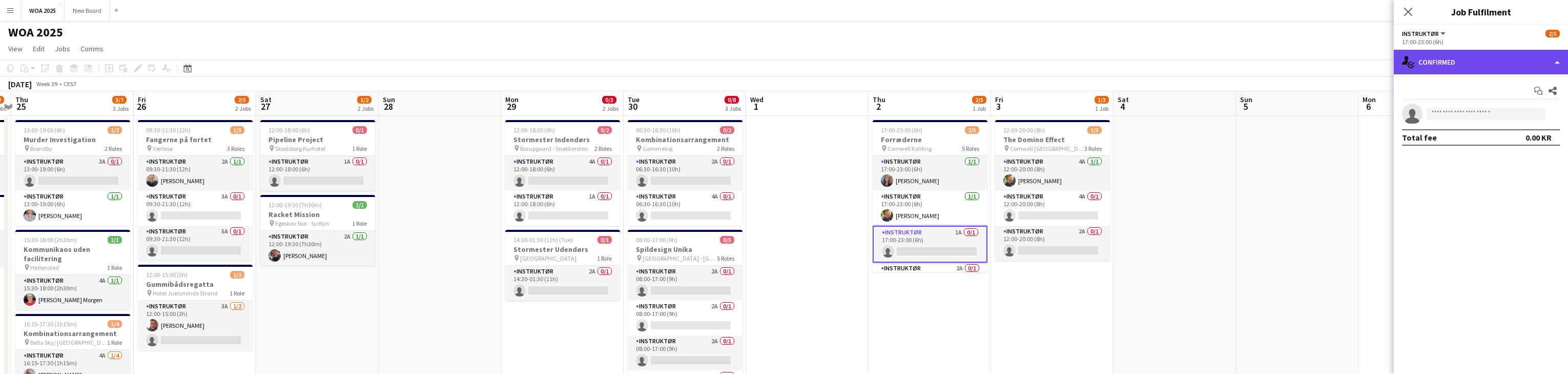
click at [517, 60] on div "single-neutral-actions-check-2 Confirmed" at bounding box center [1481, 62] width 174 height 24
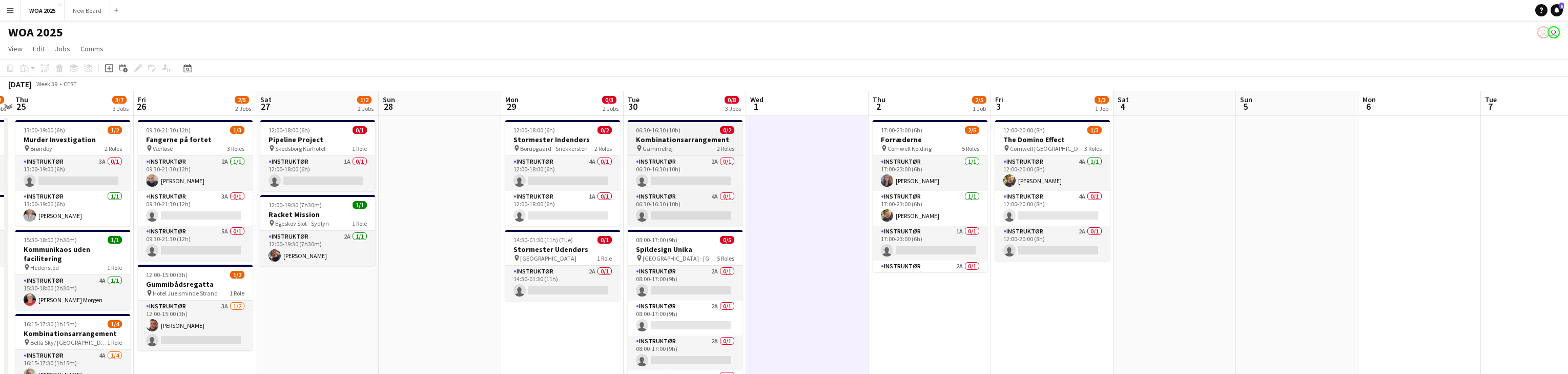
click at [517, 150] on div "pin Gammelrøj 2 Roles" at bounding box center [685, 148] width 115 height 8
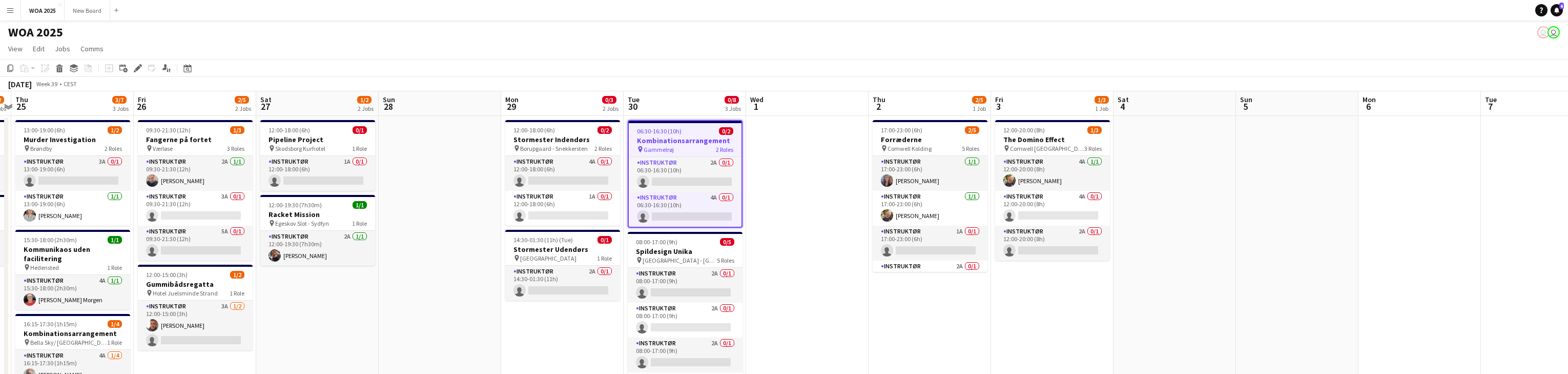
click at [517, 138] on h3 "Kombinationsarrangement" at bounding box center [685, 140] width 113 height 9
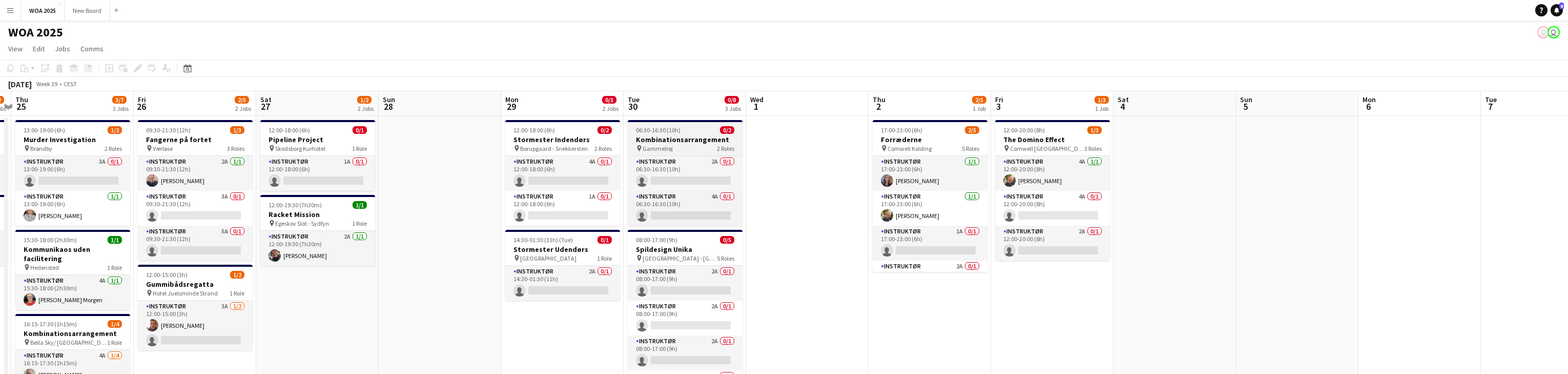
click at [517, 138] on h3 "Kombinationsarrangement" at bounding box center [685, 139] width 115 height 9
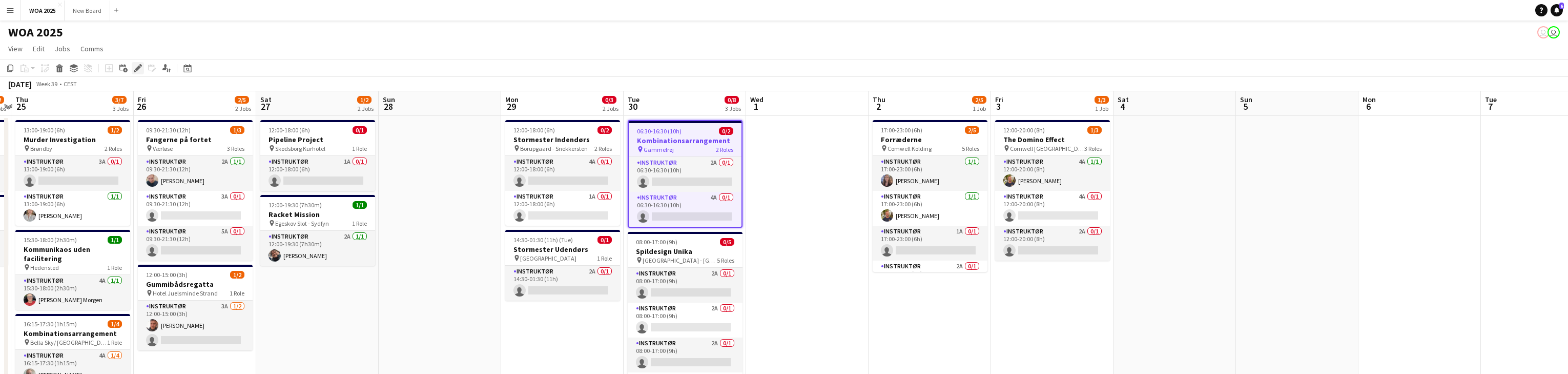
click at [140, 66] on icon "Edit" at bounding box center [138, 68] width 8 height 8
type input "**********"
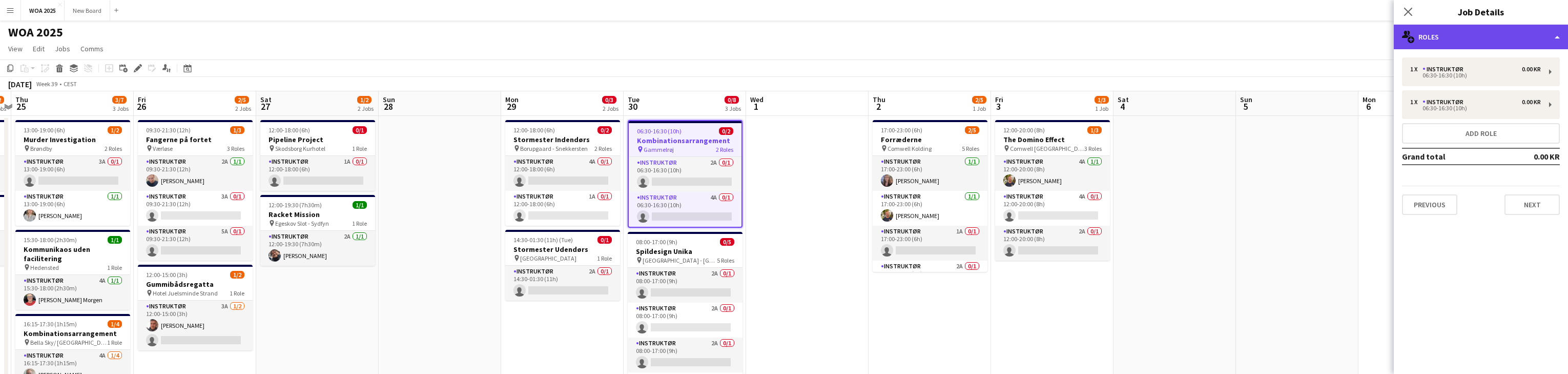
click at [517, 37] on div "multiple-users-add Roles" at bounding box center [1481, 37] width 174 height 24
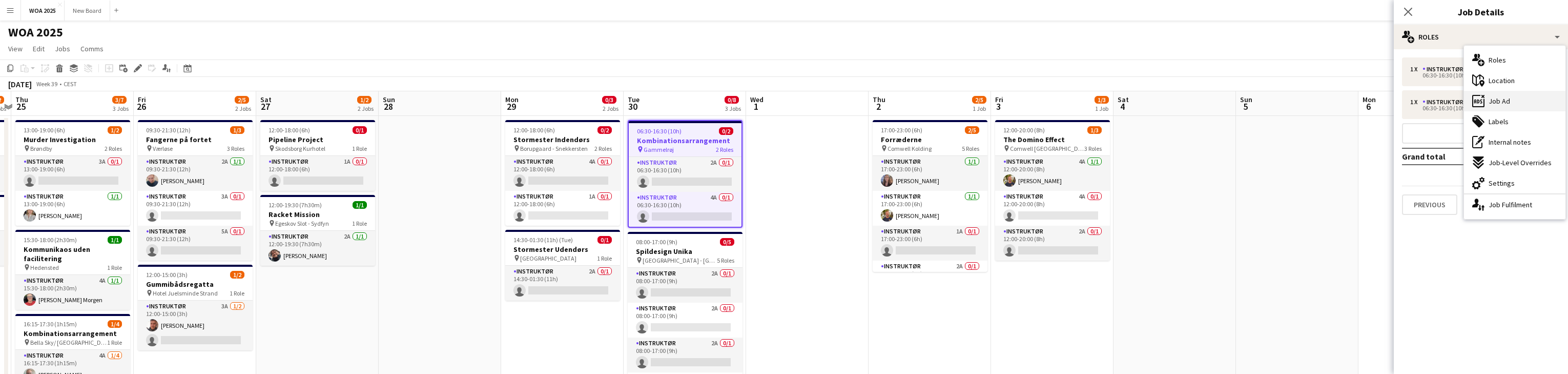
click at [517, 99] on div "ads-window Job Ad" at bounding box center [1514, 101] width 102 height 21
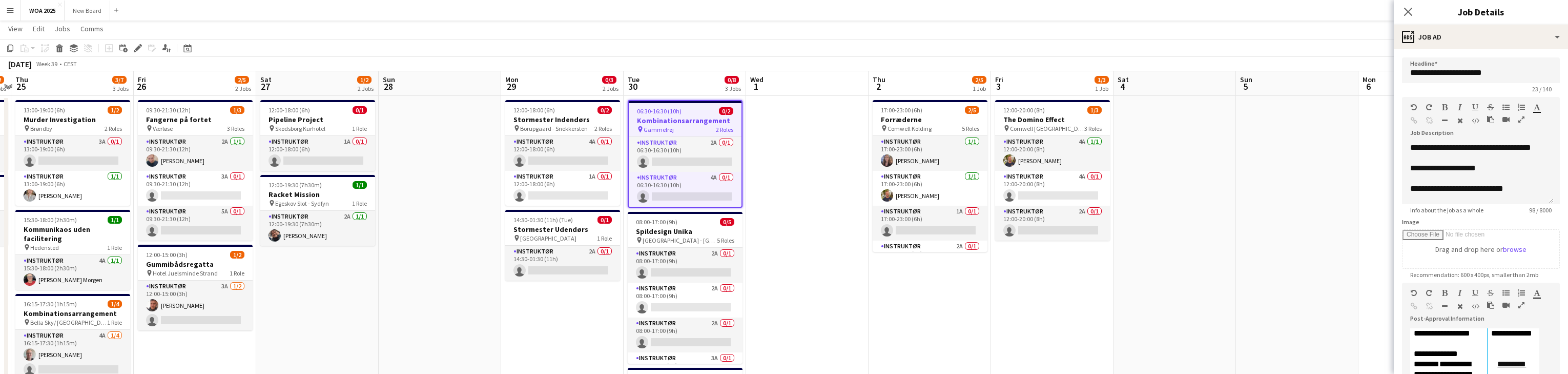
scroll to position [0, 0]
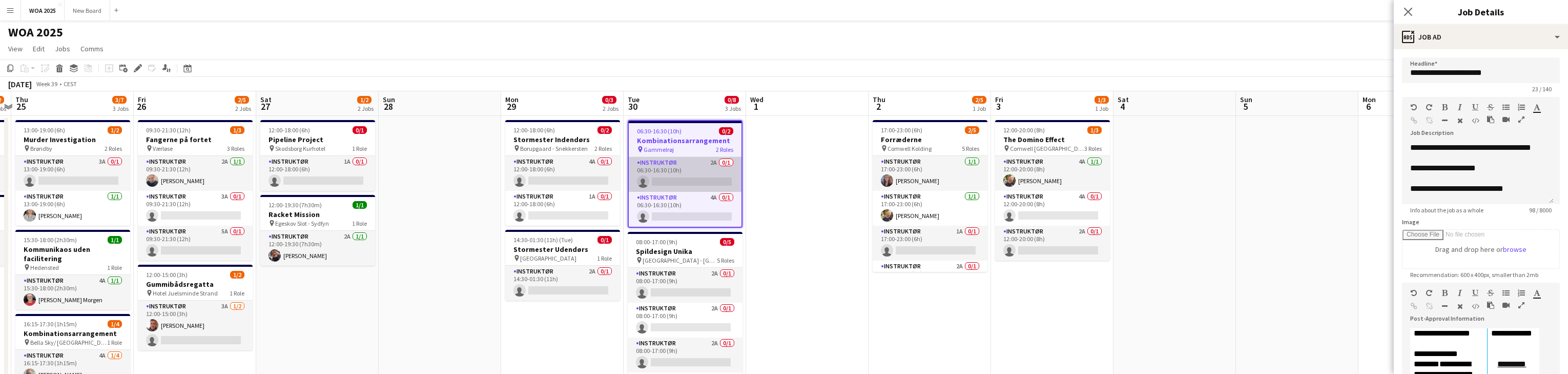
click at [517, 170] on app-card-role "Instruktør 2A 0/1 06:30-16:30 (10h) single-neutral-actions" at bounding box center [685, 174] width 113 height 35
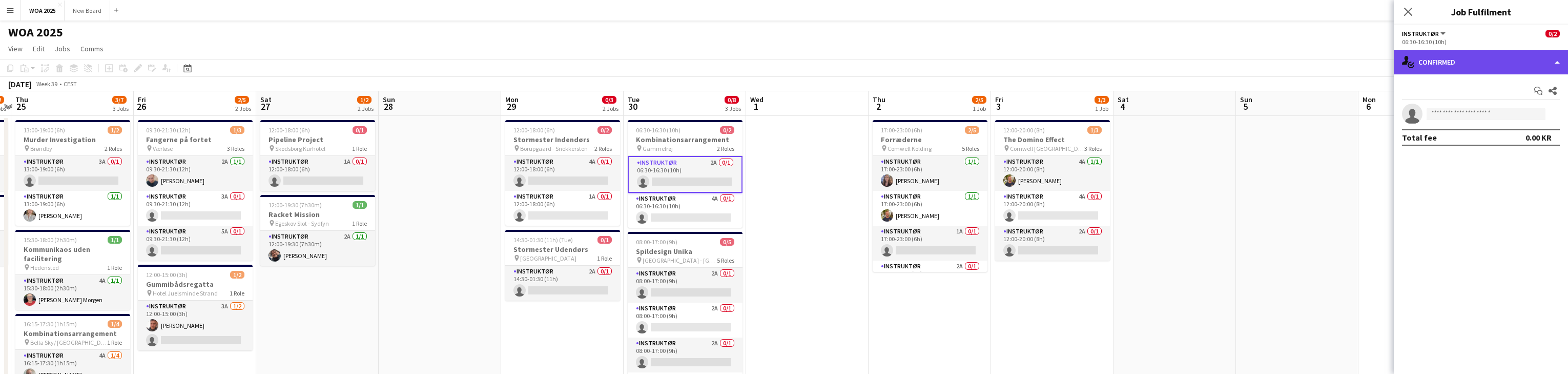
click at [517, 60] on div "single-neutral-actions-check-2 Confirmed" at bounding box center [1481, 62] width 174 height 24
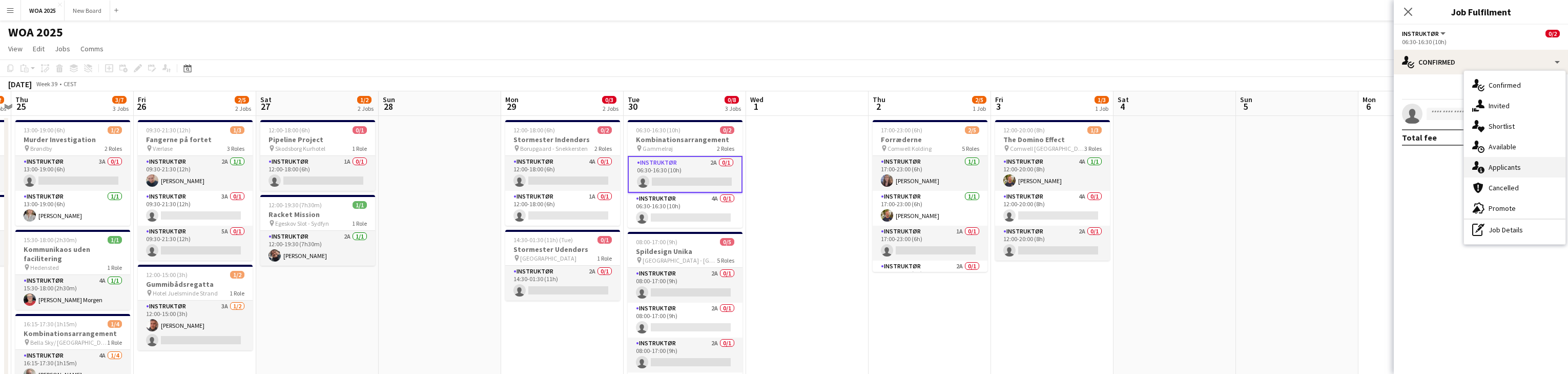
click at [517, 164] on div "single-neutral-actions-information Applicants" at bounding box center [1514, 168] width 102 height 21
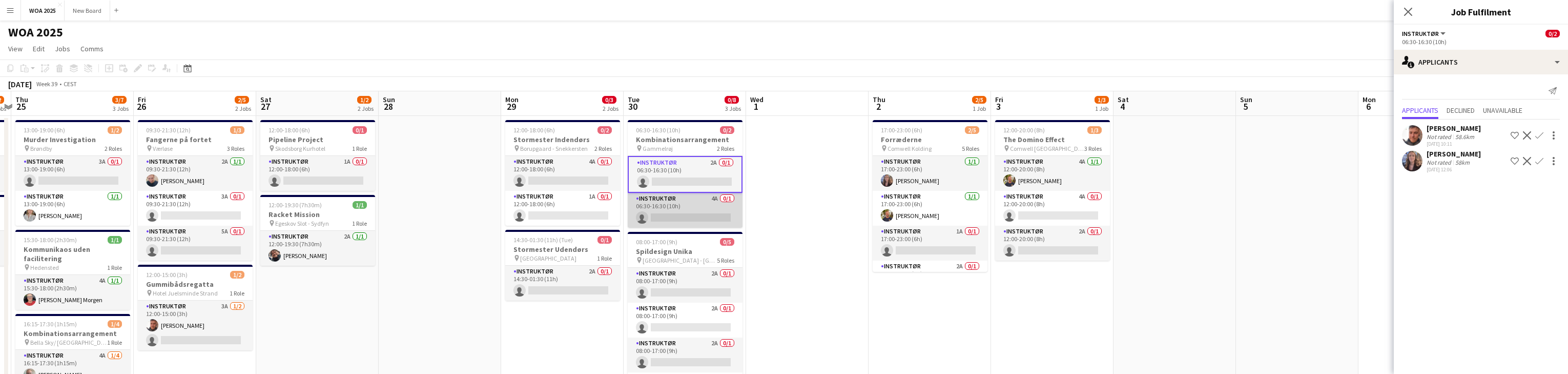
click at [517, 211] on app-card-role "Instruktør 4A 0/1 06:30-16:30 (10h) single-neutral-actions" at bounding box center [685, 210] width 115 height 35
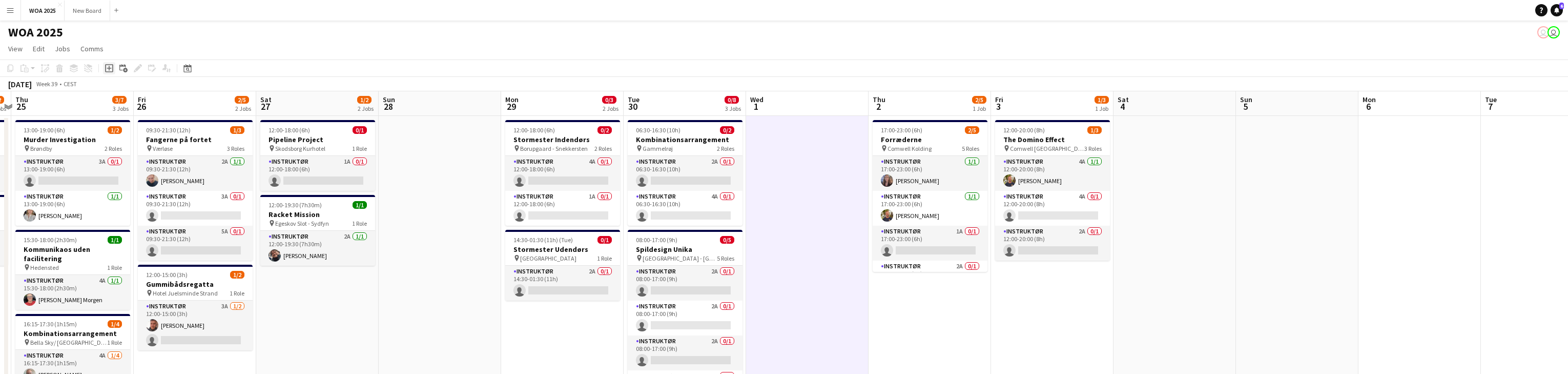
click at [107, 66] on icon "Add job" at bounding box center [109, 68] width 8 height 8
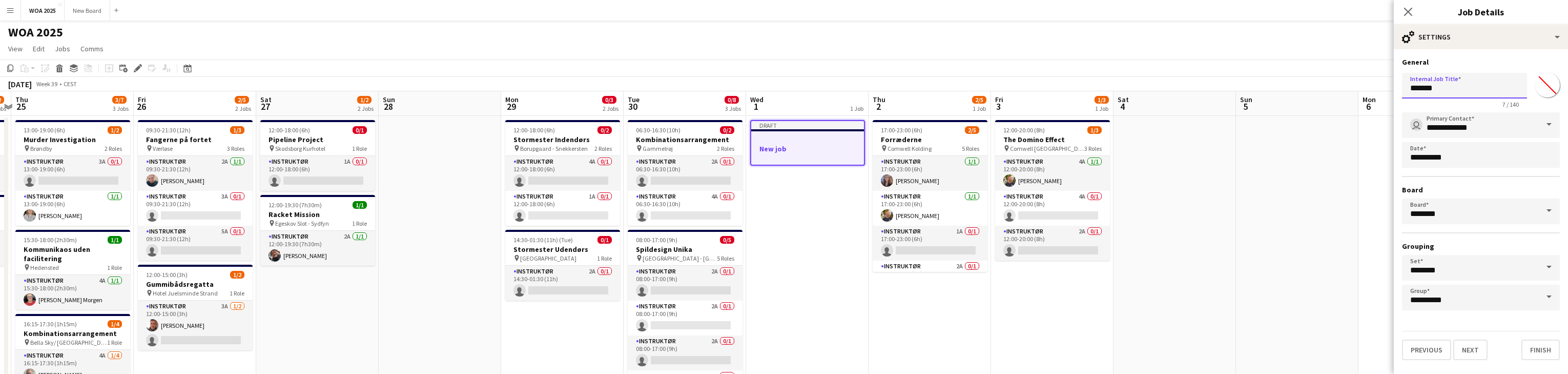
drag, startPoint x: 1485, startPoint y: 90, endPoint x: 1395, endPoint y: 88, distance: 90.0
click at [517, 88] on form "**********" at bounding box center [1481, 208] width 174 height 303
type input "**********"
click at [517, 346] on button "Next" at bounding box center [1470, 350] width 34 height 21
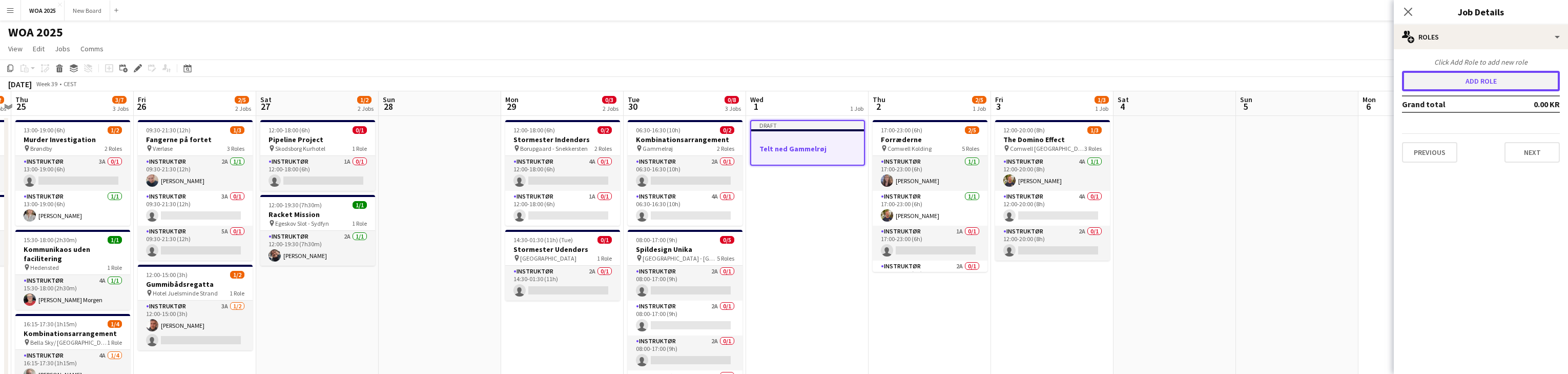
click at [517, 82] on button "Add role" at bounding box center [1480, 81] width 158 height 21
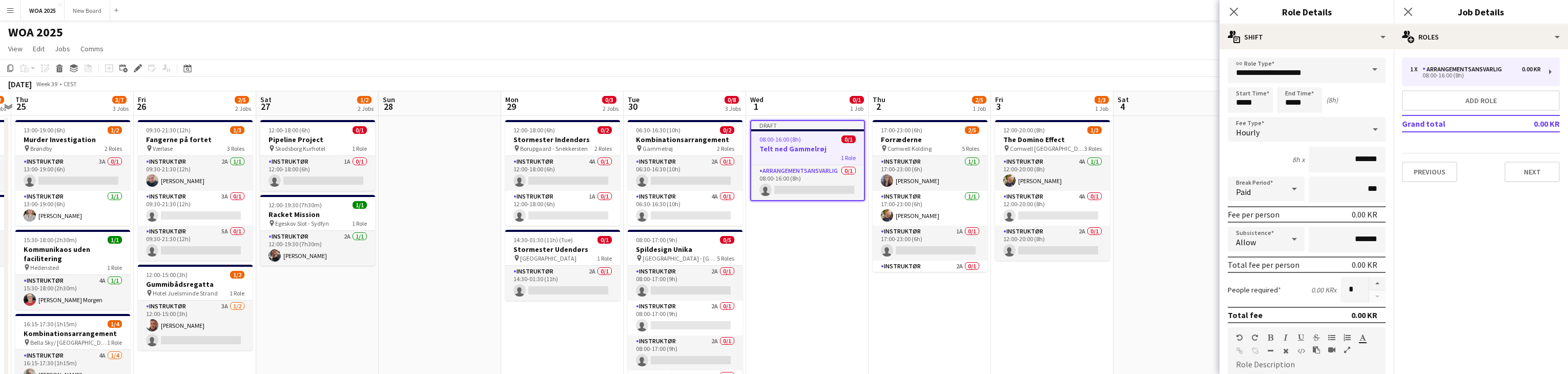
click at [517, 68] on span at bounding box center [1374, 69] width 21 height 24
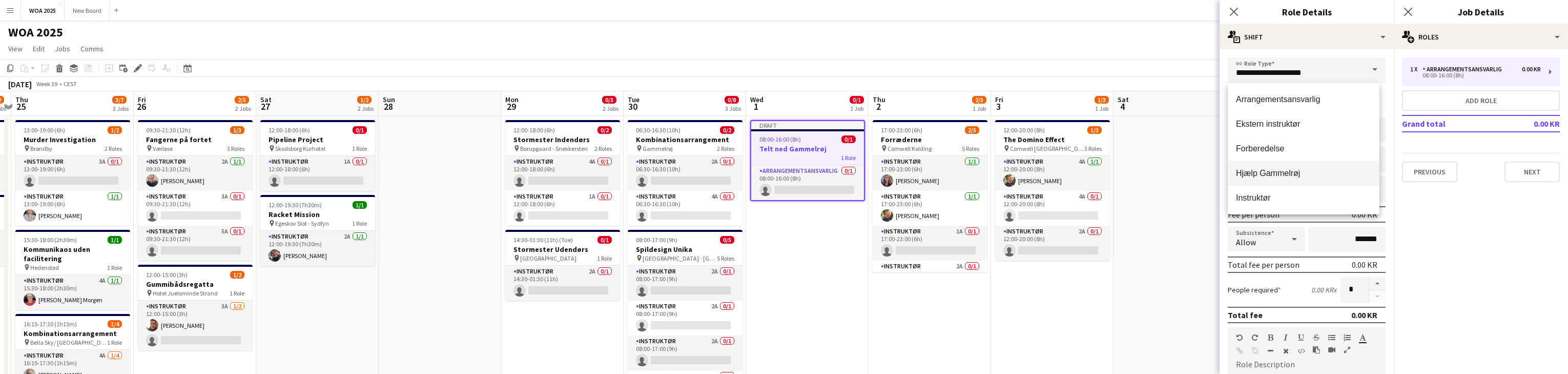
click at [517, 170] on span "Hjælp Gammelrøj" at bounding box center [1303, 173] width 135 height 10
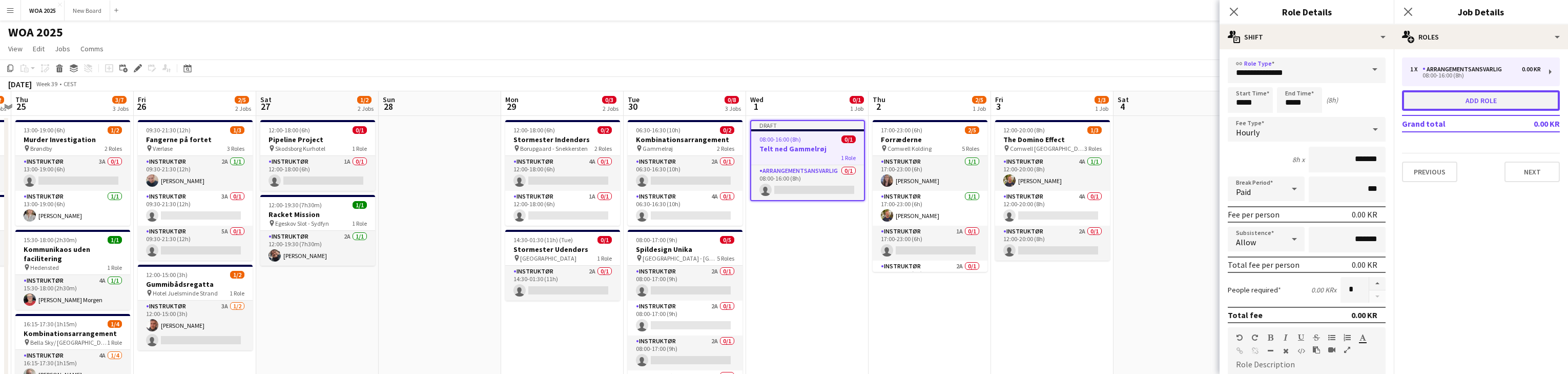
click at [517, 102] on button "Add role" at bounding box center [1480, 101] width 158 height 21
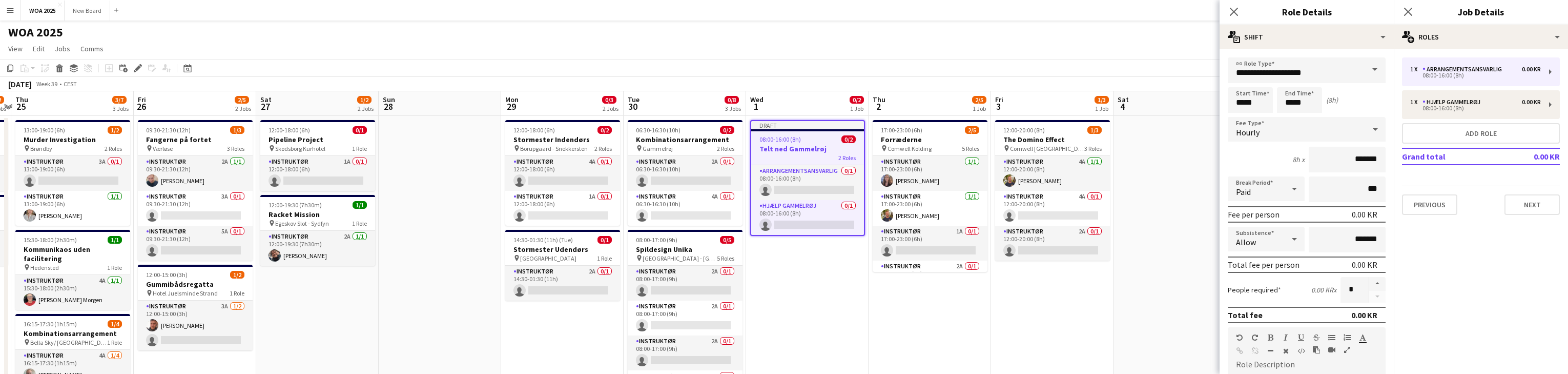
click at [517, 70] on span at bounding box center [1374, 69] width 21 height 24
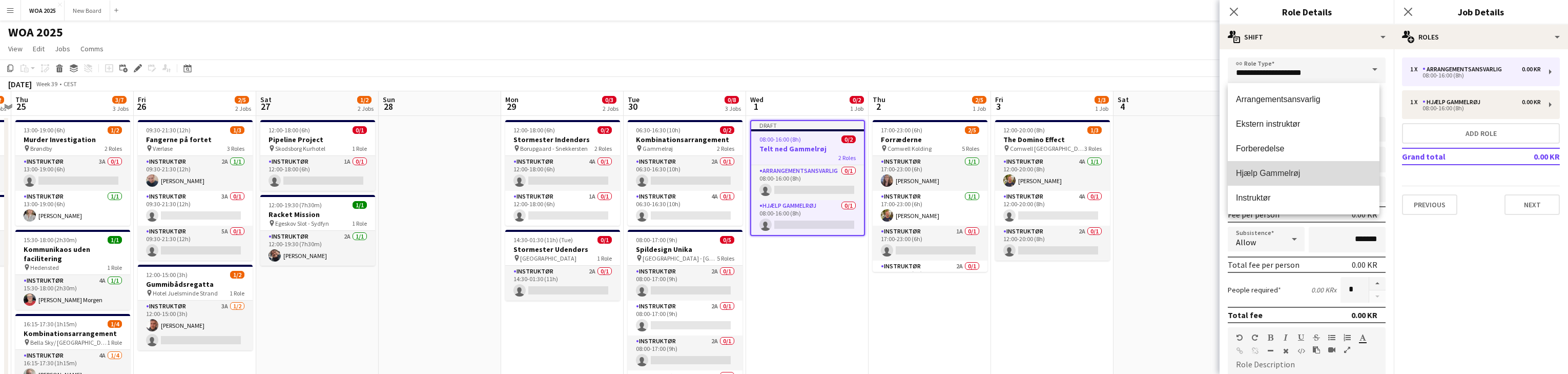
click at [517, 174] on span "Hjælp Gammelrøj" at bounding box center [1303, 173] width 135 height 10
type input "**********"
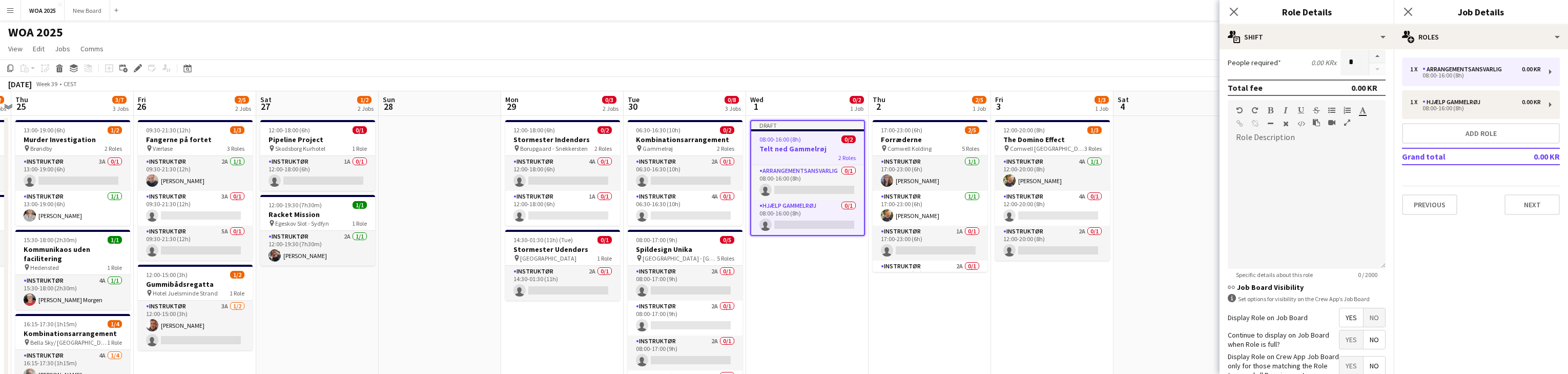
scroll to position [282, 0]
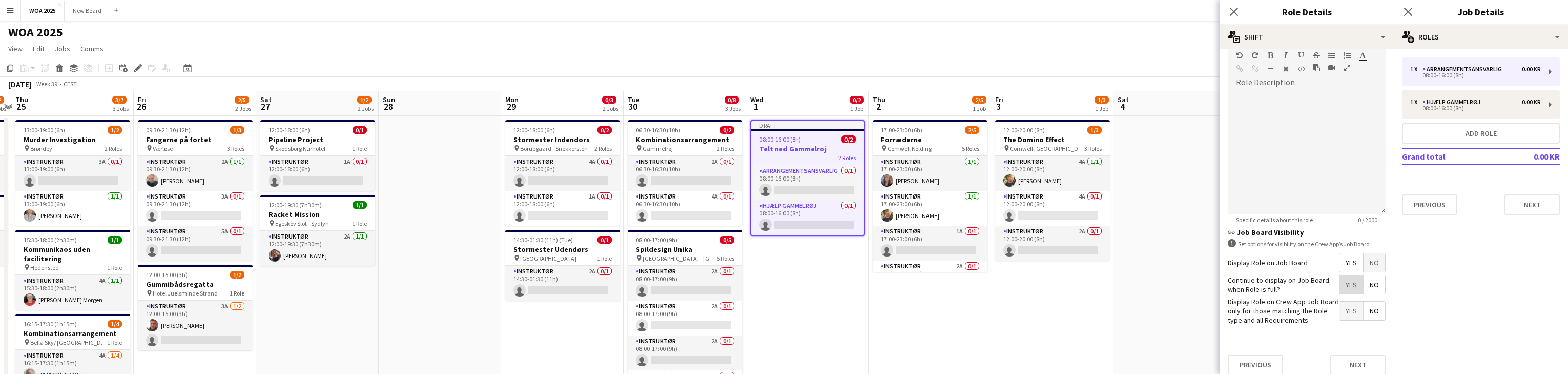
click at [517, 280] on span "Yes" at bounding box center [1351, 284] width 24 height 18
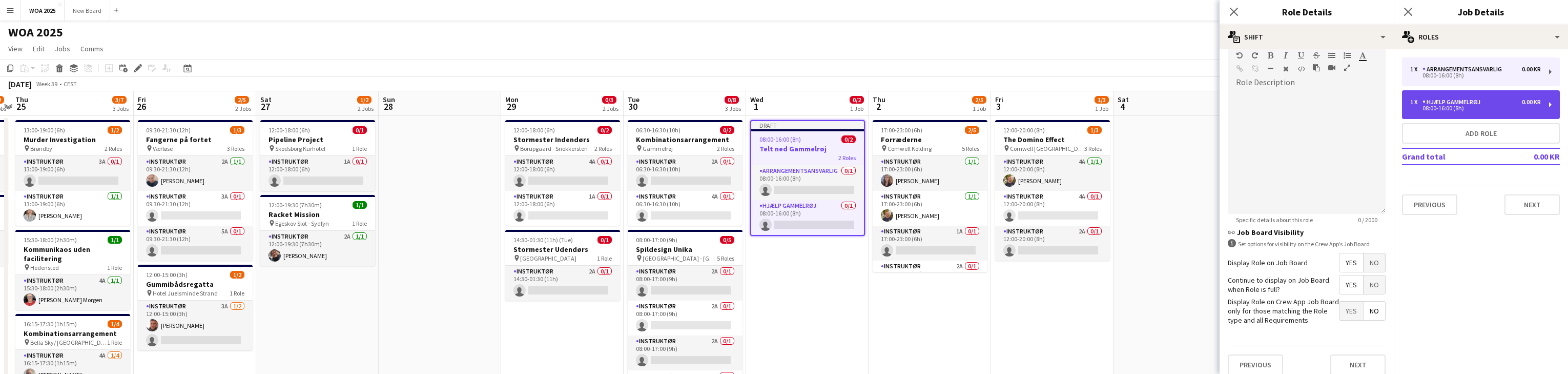
click at [517, 99] on div "Hjælp Gammelrøj" at bounding box center [1454, 102] width 62 height 7
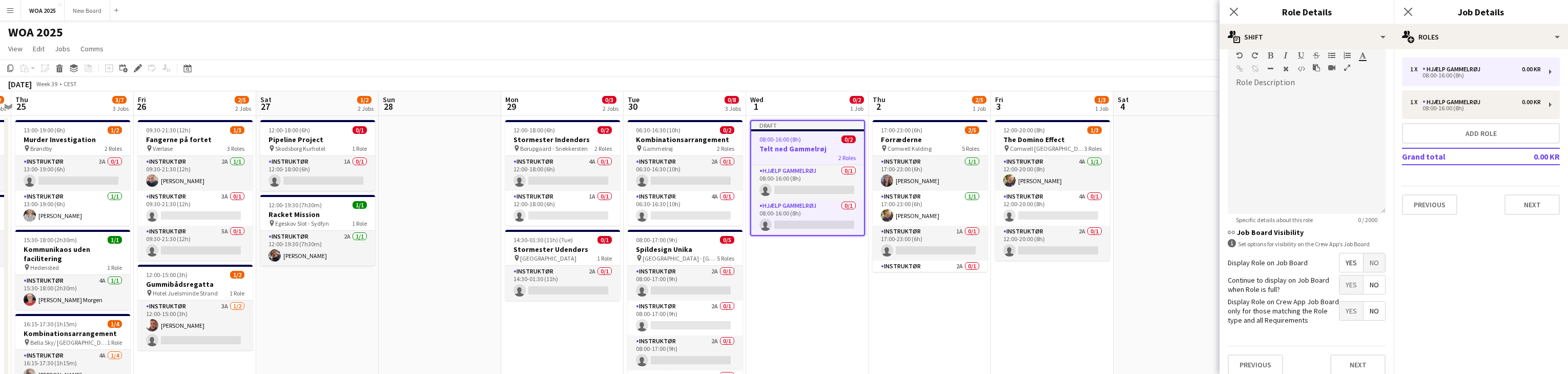
click at [517, 284] on span "Yes" at bounding box center [1351, 284] width 24 height 18
click at [517, 359] on button "Next" at bounding box center [1357, 365] width 55 height 21
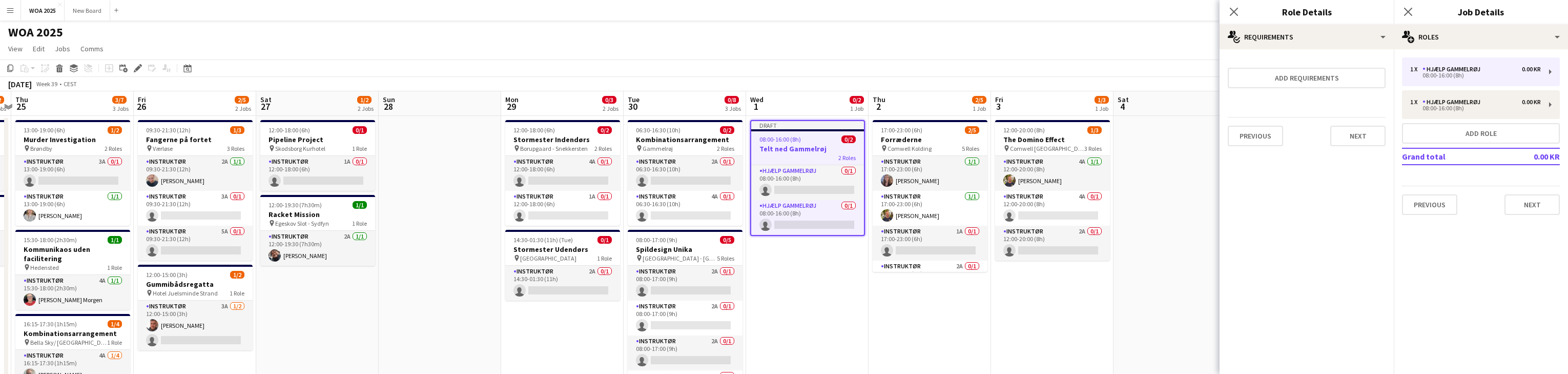
scroll to position [0, 0]
click at [517, 201] on button "Next" at bounding box center [1532, 205] width 55 height 21
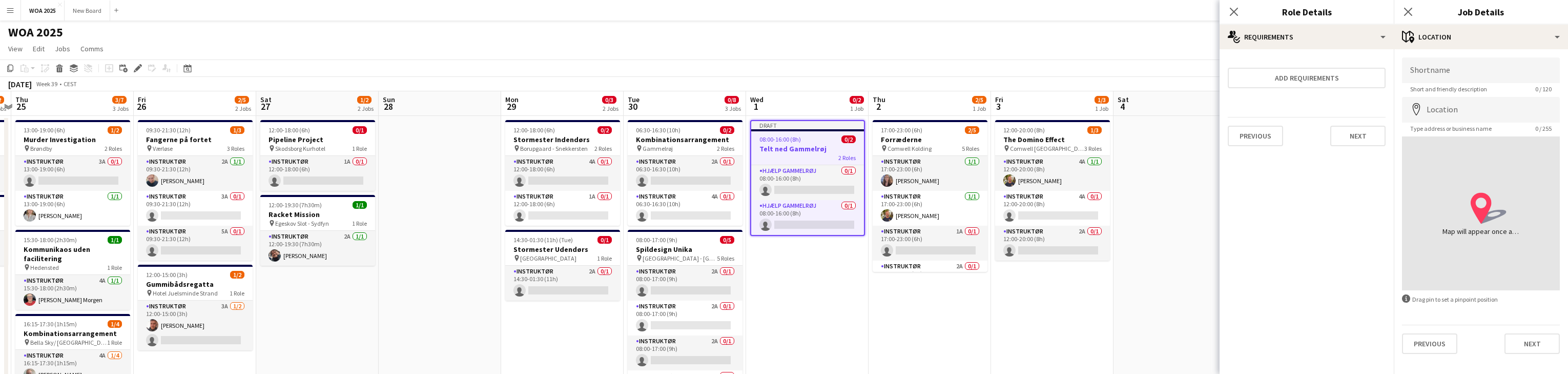
scroll to position [326, 0]
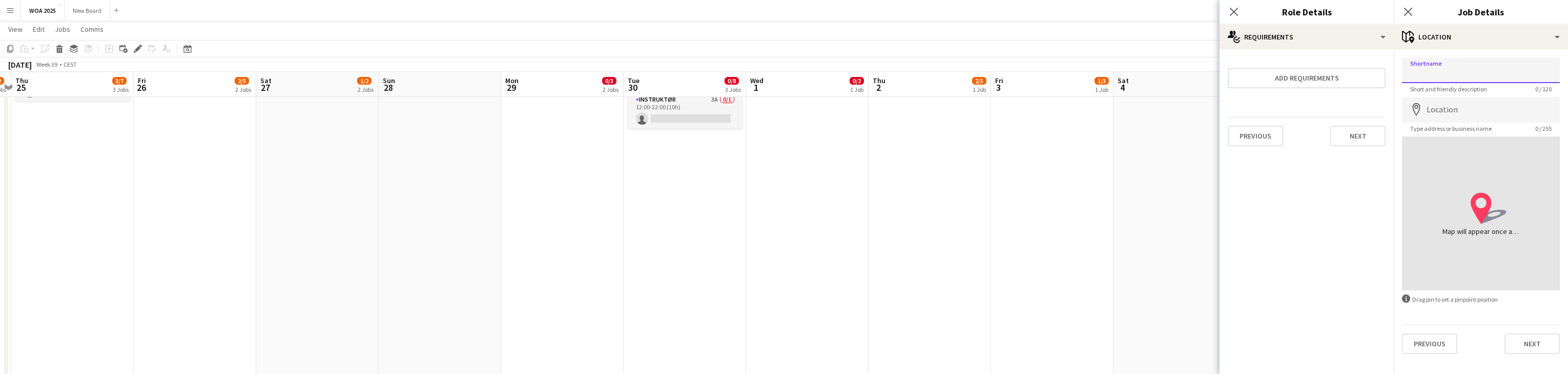
click at [517, 68] on input "Shortname" at bounding box center [1480, 70] width 158 height 26
type input "**********"
click at [517, 112] on input "Location" at bounding box center [1480, 110] width 158 height 26
type input "**********"
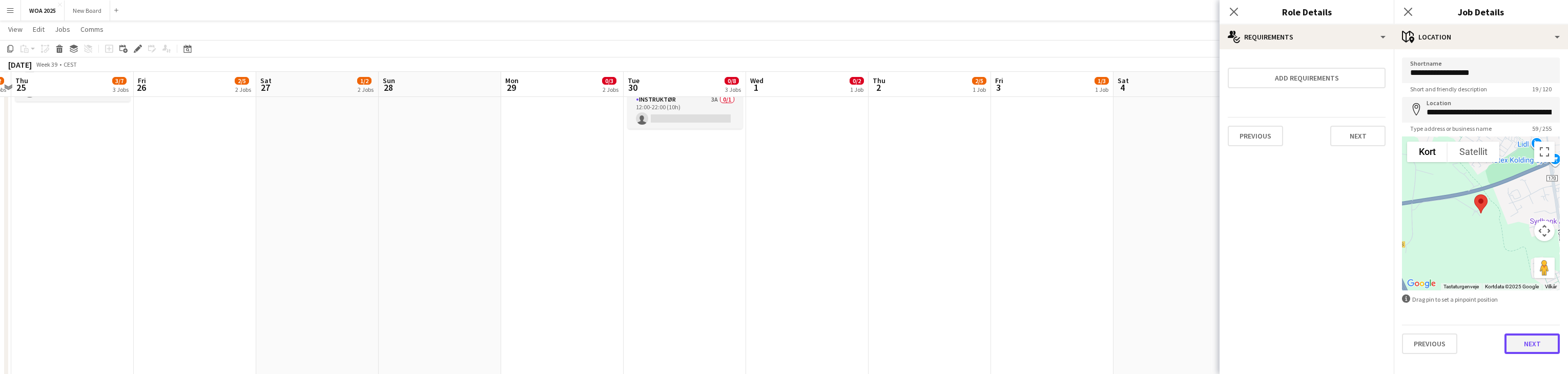
click at [517, 340] on button "Next" at bounding box center [1532, 344] width 55 height 21
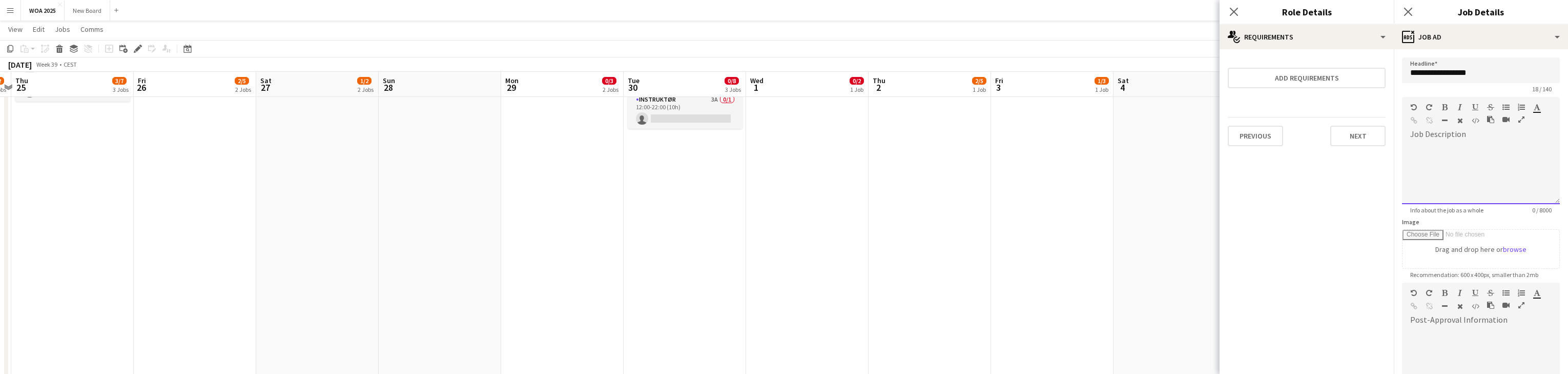
click at [517, 140] on div at bounding box center [1480, 169] width 158 height 69
click at [517, 148] on div "**********" at bounding box center [1477, 173] width 152 height 62
click at [517, 170] on div "**********" at bounding box center [1477, 173] width 152 height 62
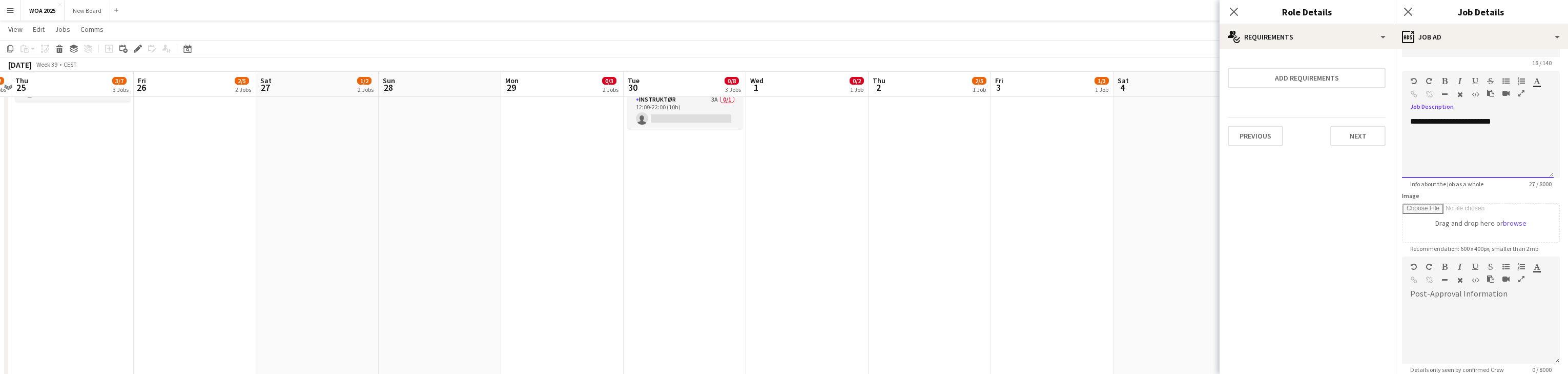
scroll to position [132, 0]
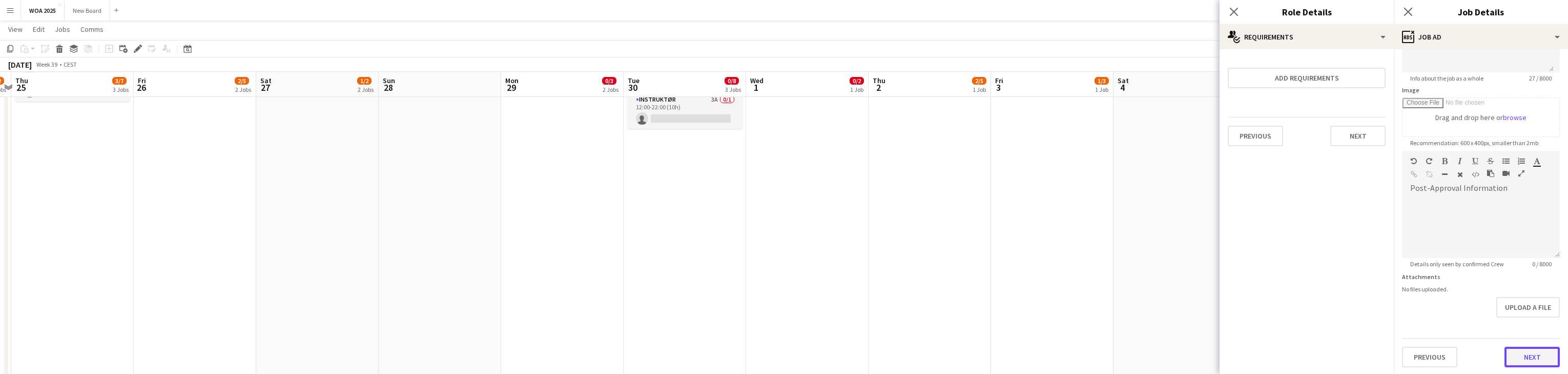
click at [517, 355] on button "Next" at bounding box center [1532, 357] width 55 height 21
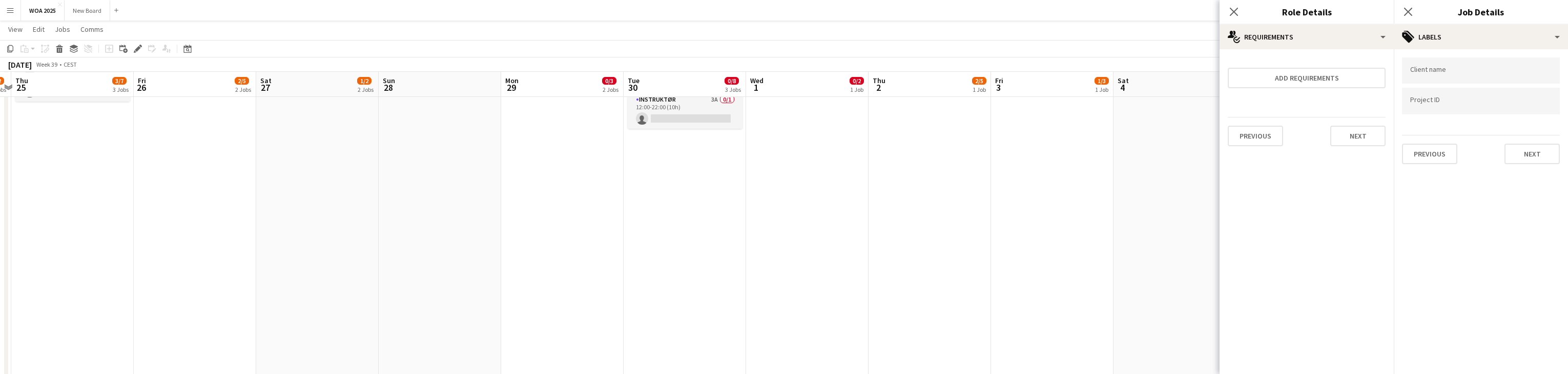
scroll to position [0, 0]
click at [517, 152] on button "Next" at bounding box center [1532, 154] width 55 height 21
click at [517, 102] on button "Next" at bounding box center [1532, 106] width 55 height 21
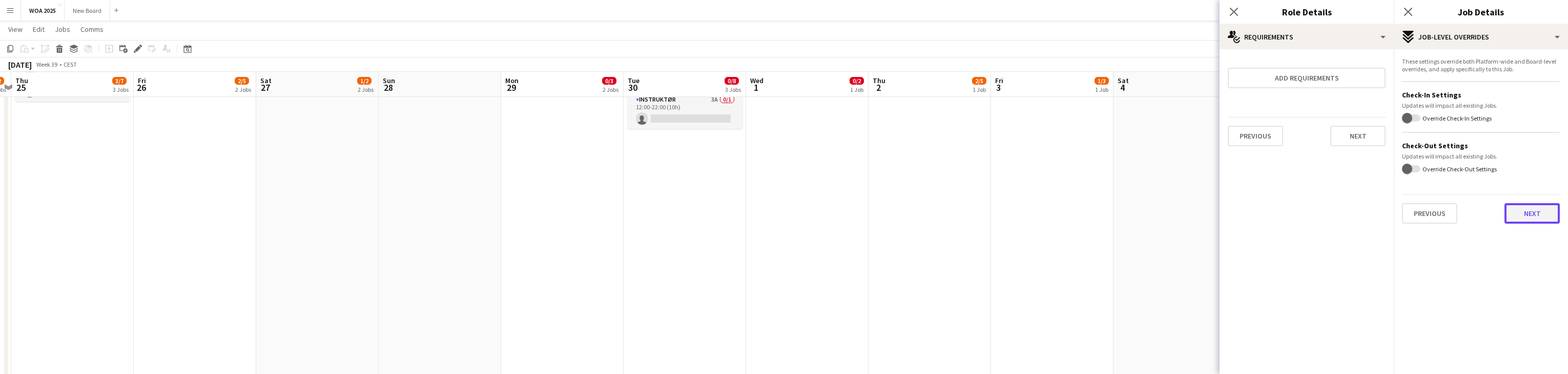
click at [517, 216] on button "Next" at bounding box center [1532, 213] width 55 height 21
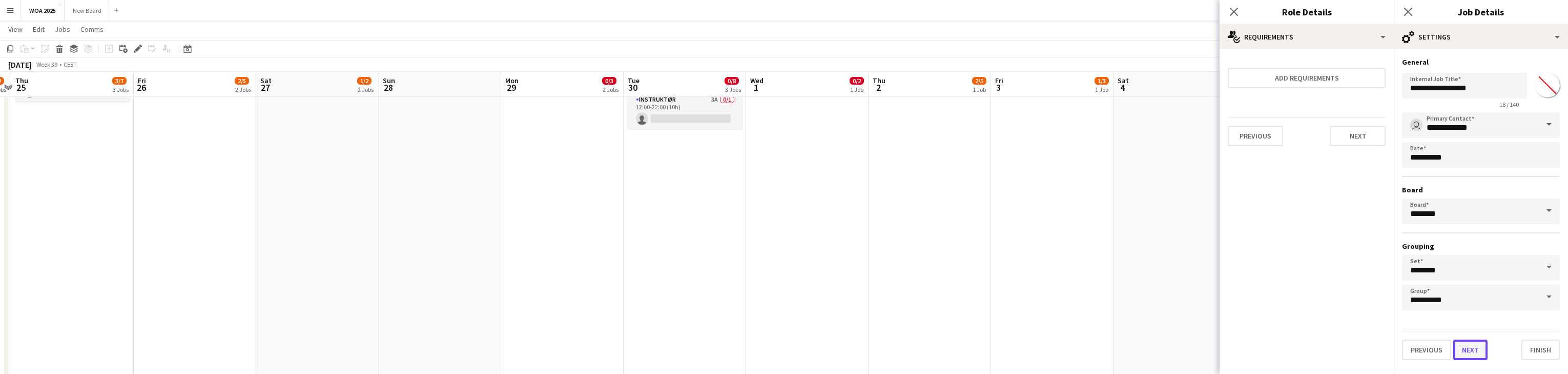
click at [517, 351] on button "Next" at bounding box center [1470, 350] width 34 height 21
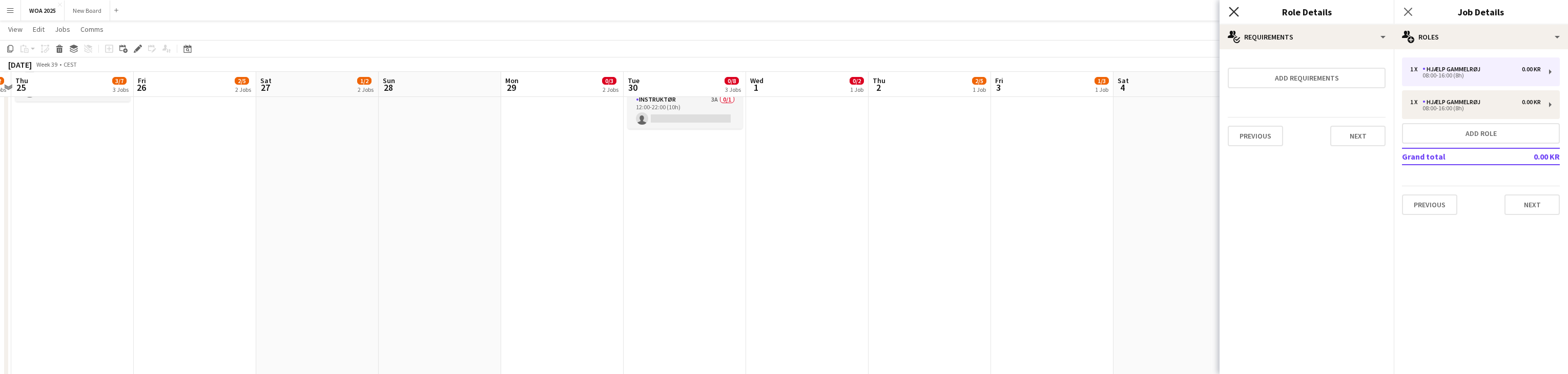
click at [517, 10] on icon "Close pop-in" at bounding box center [1234, 12] width 10 height 10
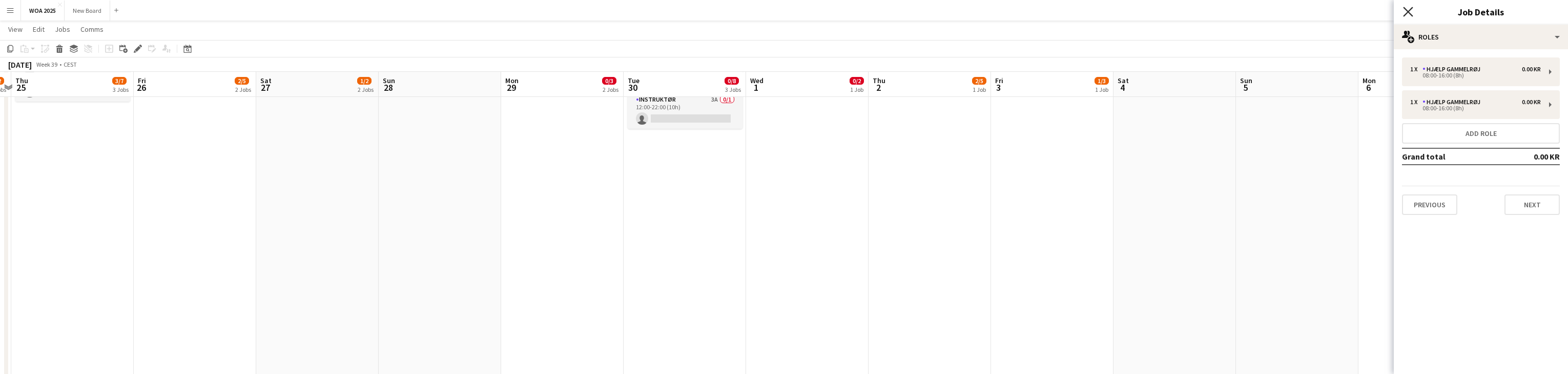
click at [517, 14] on icon "Close pop-in" at bounding box center [1408, 12] width 10 height 10
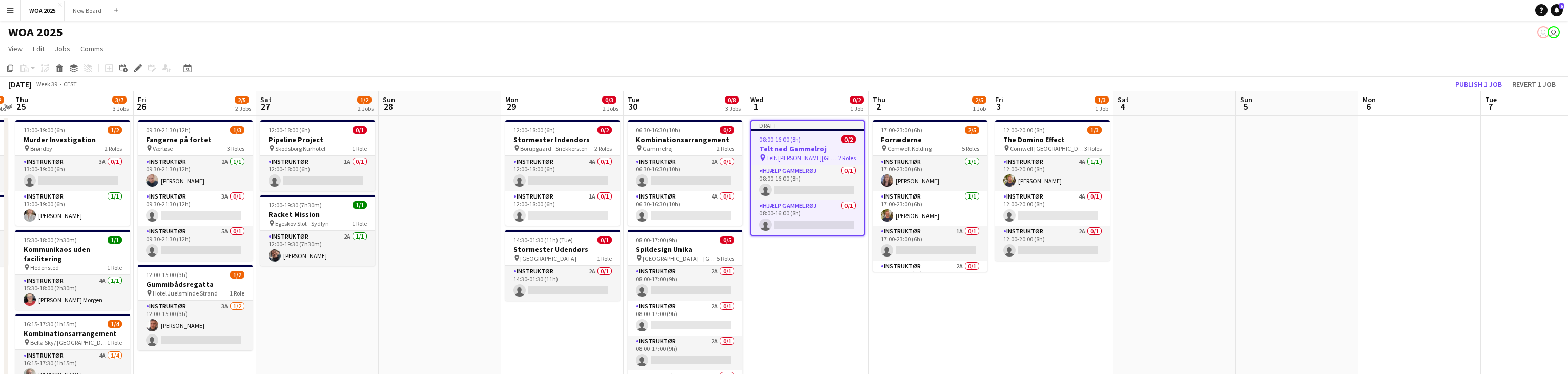
click at [517, 150] on h3 "Telt ned Gammelrøj" at bounding box center [807, 149] width 113 height 9
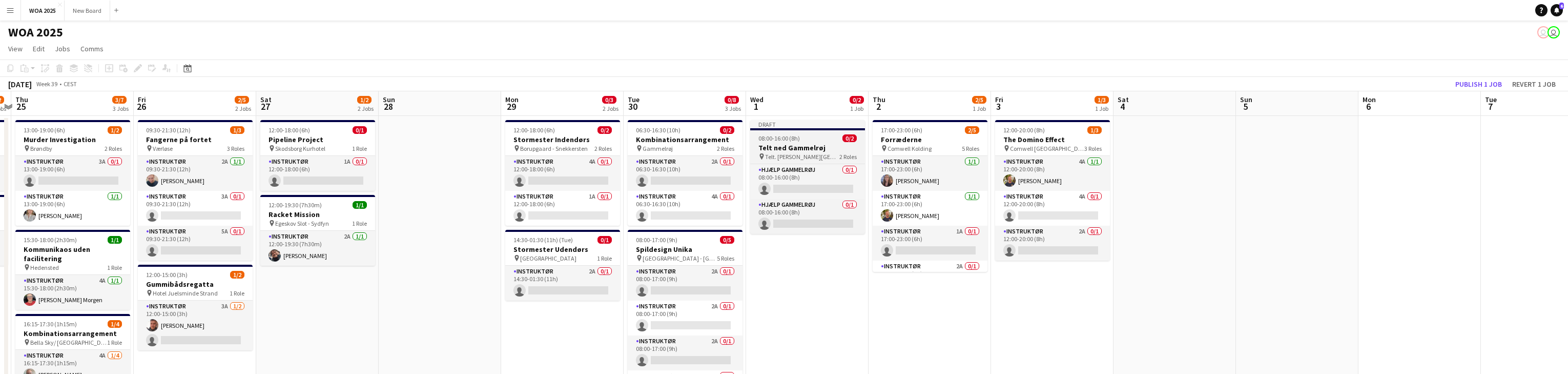
click at [517, 141] on div "08:00-16:00 (8h) 0/2" at bounding box center [807, 138] width 115 height 8
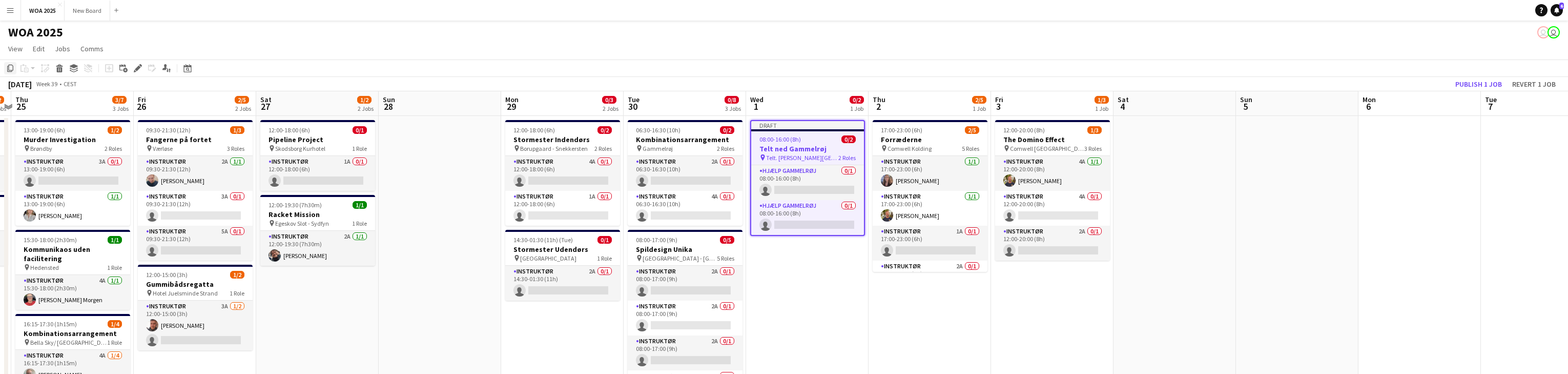
click at [12, 66] on icon "Copy" at bounding box center [10, 68] width 8 height 8
drag, startPoint x: 1071, startPoint y: 60, endPoint x: 779, endPoint y: 61, distance: 292.0
click at [517, 61] on app-toolbar "Copy Paste Paste Ctrl+V Paste with crew Ctrl+Shift+V Paste linked Job [GEOGRAPH…" at bounding box center [784, 68] width 1568 height 18
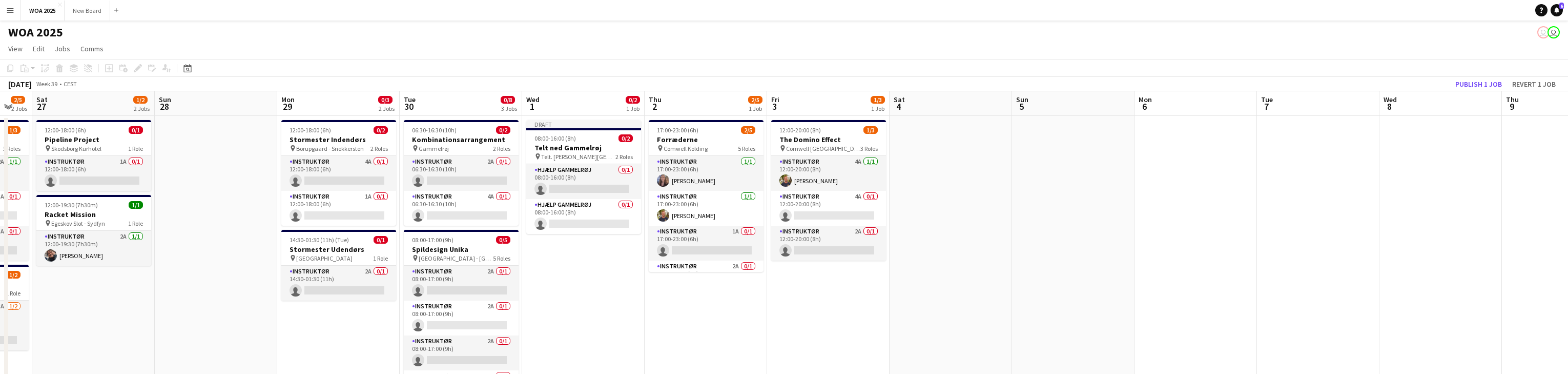
scroll to position [0, 358]
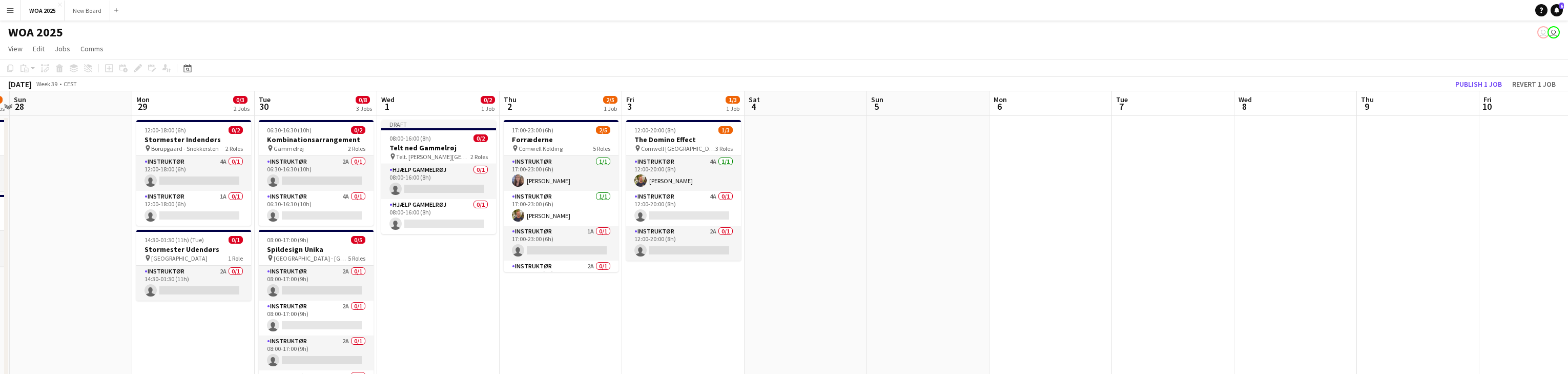
drag, startPoint x: 1012, startPoint y: 288, endPoint x: 707, endPoint y: 258, distance: 306.5
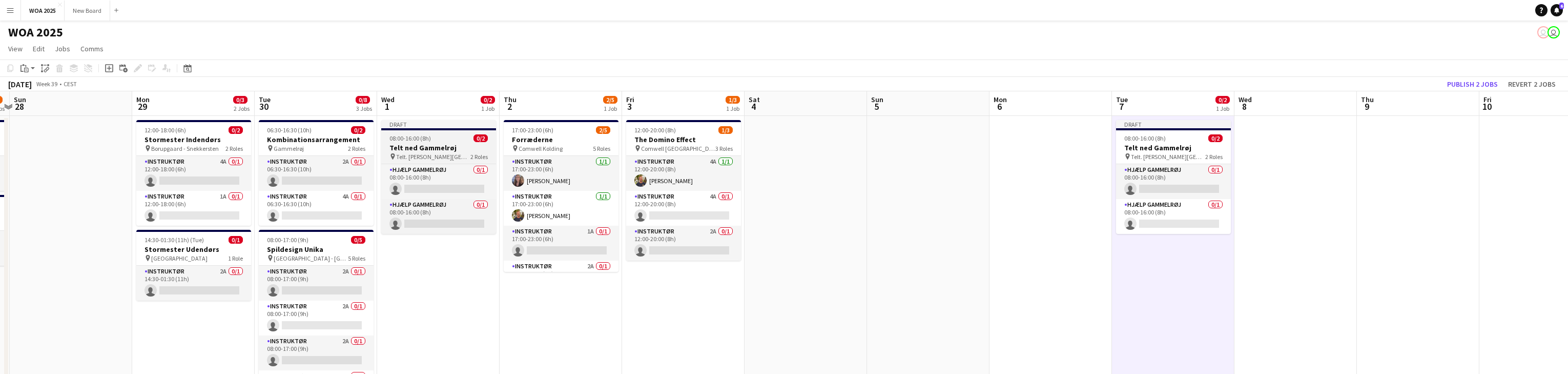
click at [445, 135] on div "08:00-16:00 (8h) 0/2" at bounding box center [438, 138] width 115 height 8
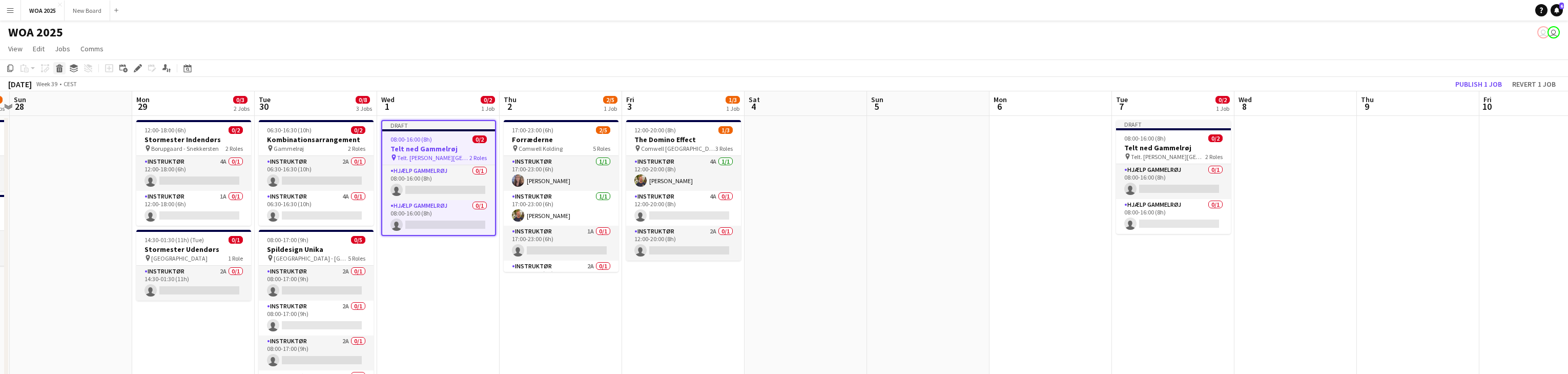
click at [58, 66] on icon "Delete" at bounding box center [59, 68] width 8 height 8
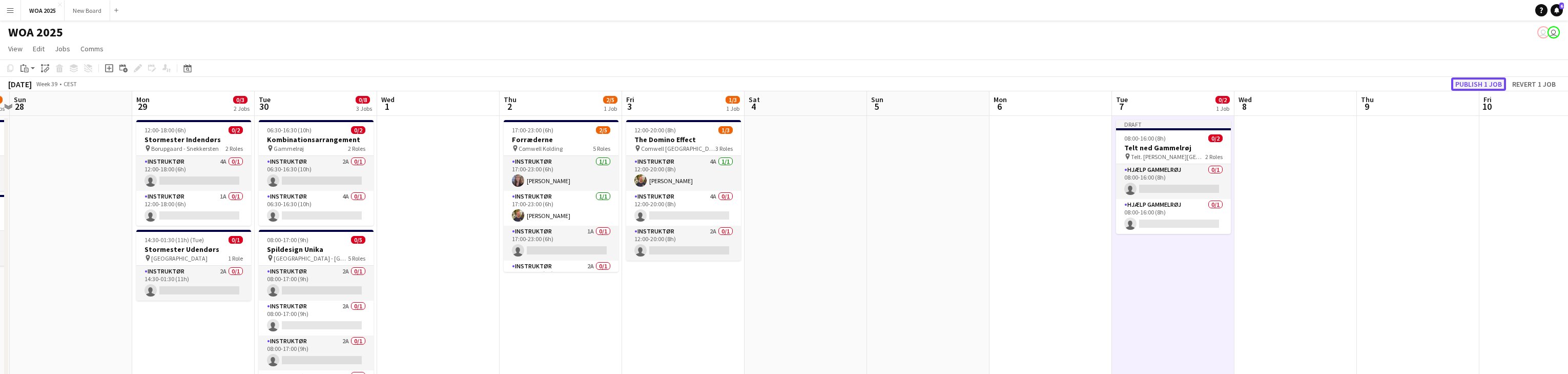
click at [517, 83] on button "Publish 1 job" at bounding box center [1479, 84] width 55 height 13
